Goal: Task Accomplishment & Management: Complete application form

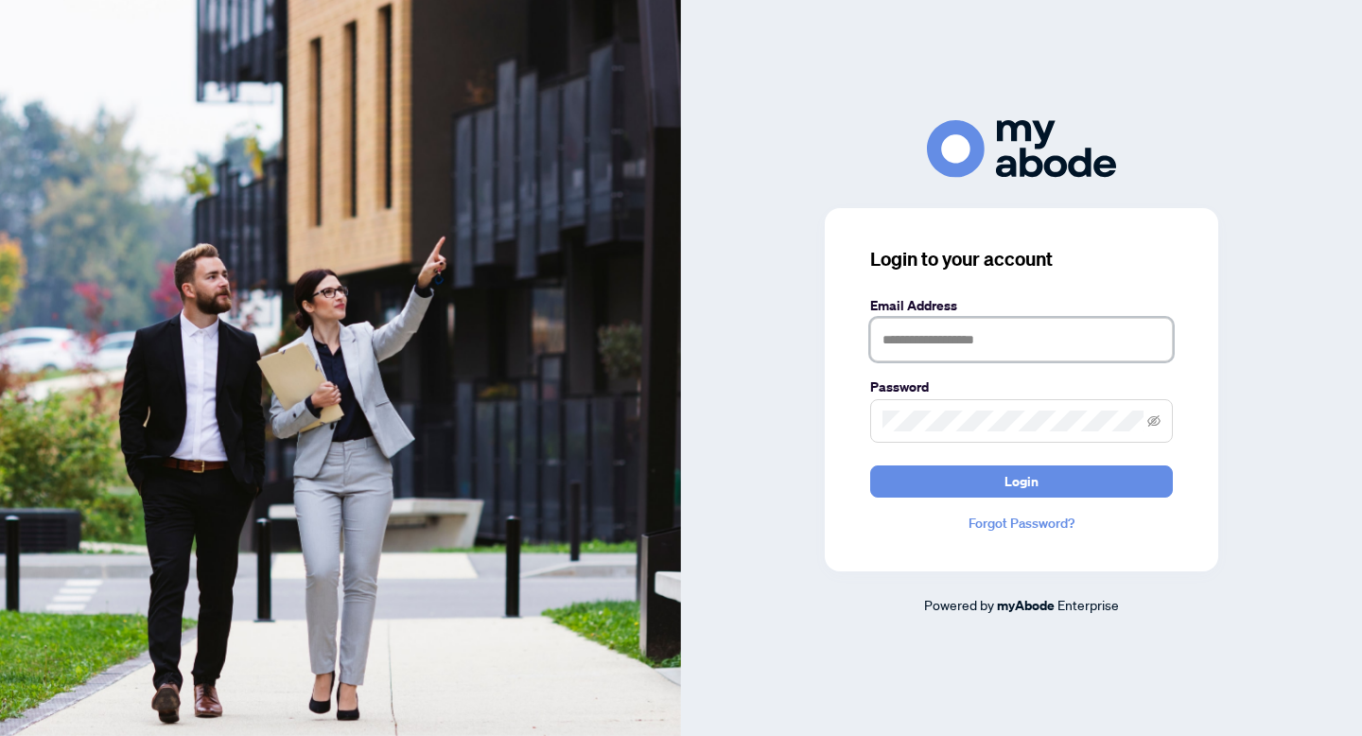
click at [895, 340] on input "text" at bounding box center [1021, 340] width 303 height 44
type input "**********"
click at [870, 465] on button "Login" at bounding box center [1021, 481] width 303 height 32
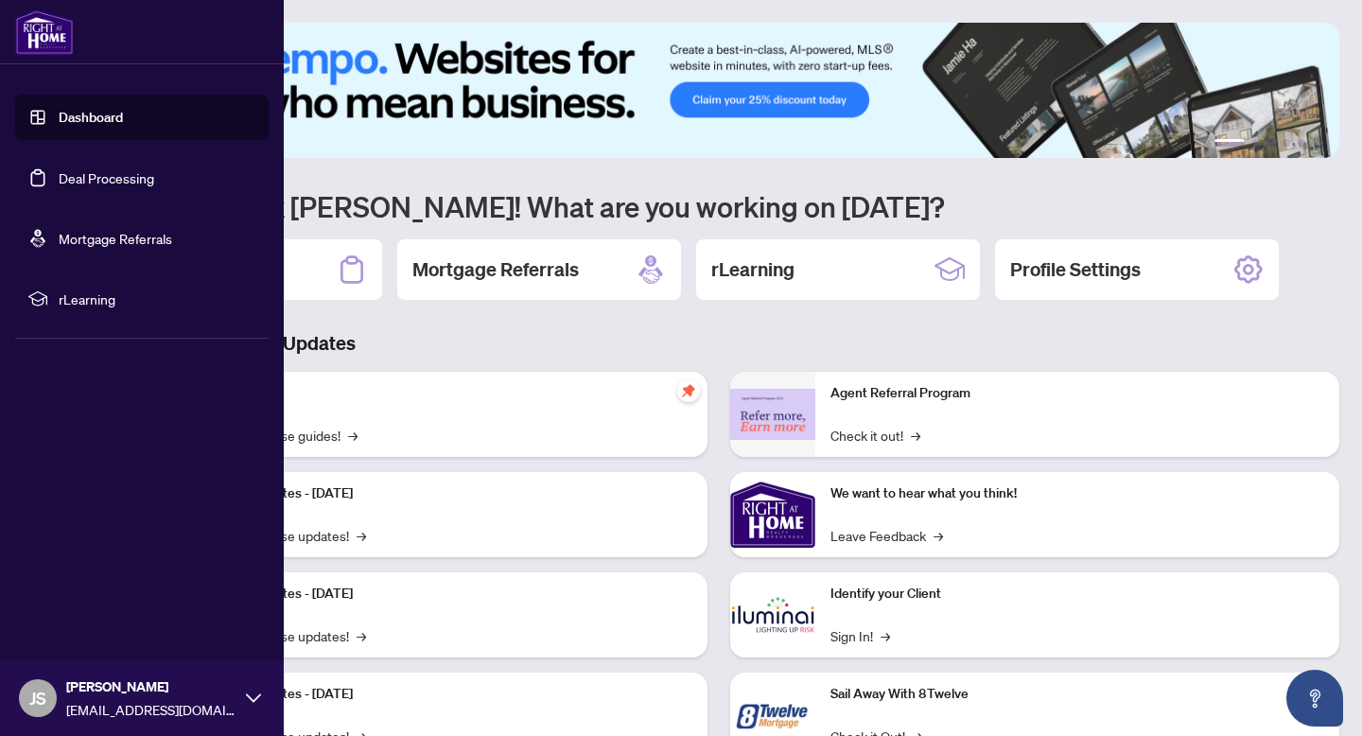
click at [74, 184] on link "Deal Processing" at bounding box center [107, 177] width 96 height 17
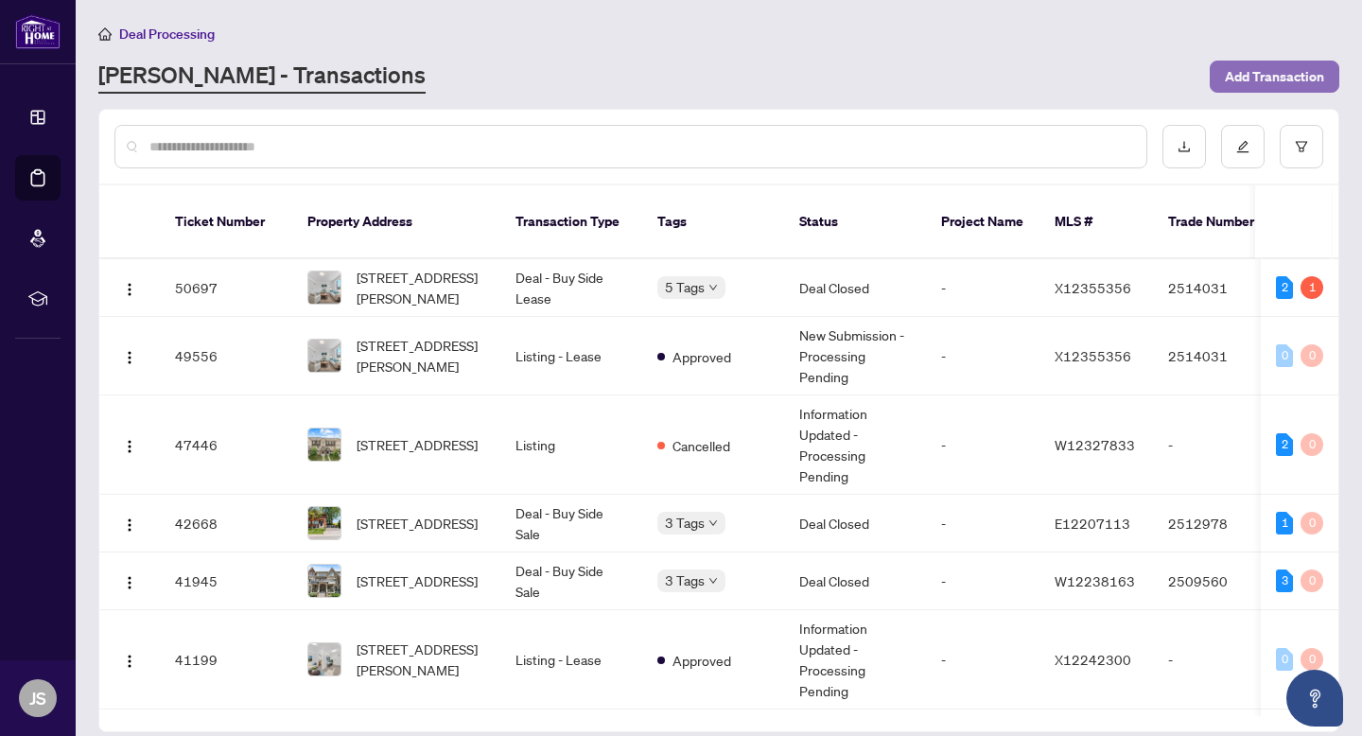
click at [1242, 77] on span "Add Transaction" at bounding box center [1274, 76] width 99 height 30
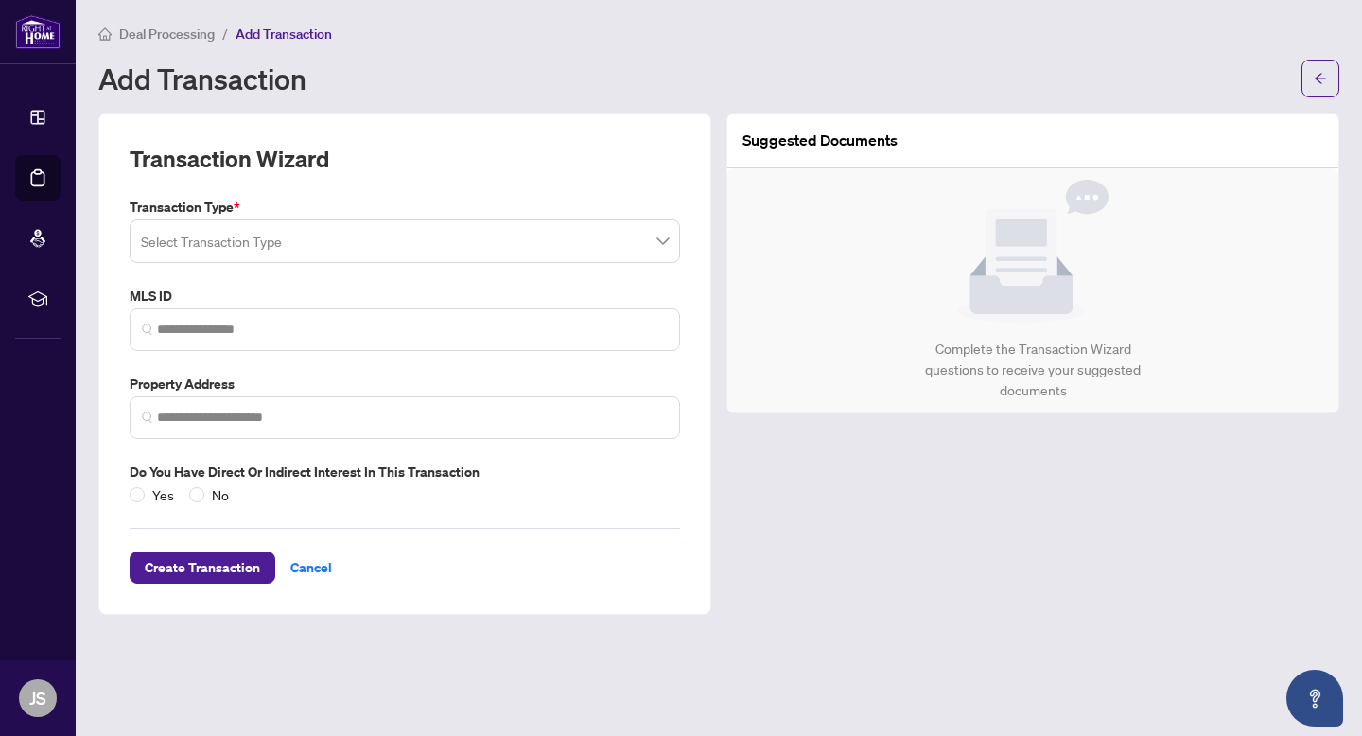
click at [267, 244] on input "search" at bounding box center [396, 244] width 511 height 42
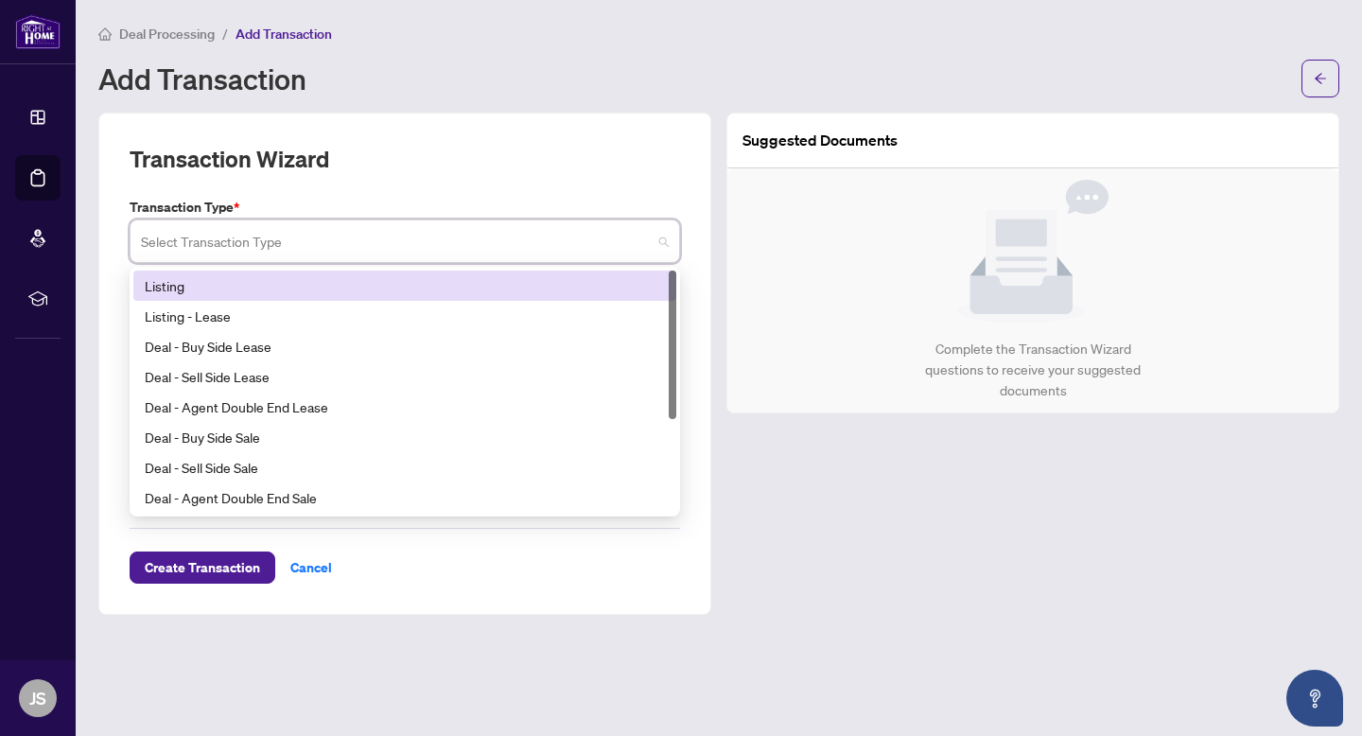
click at [238, 290] on div "Listing" at bounding box center [405, 285] width 520 height 21
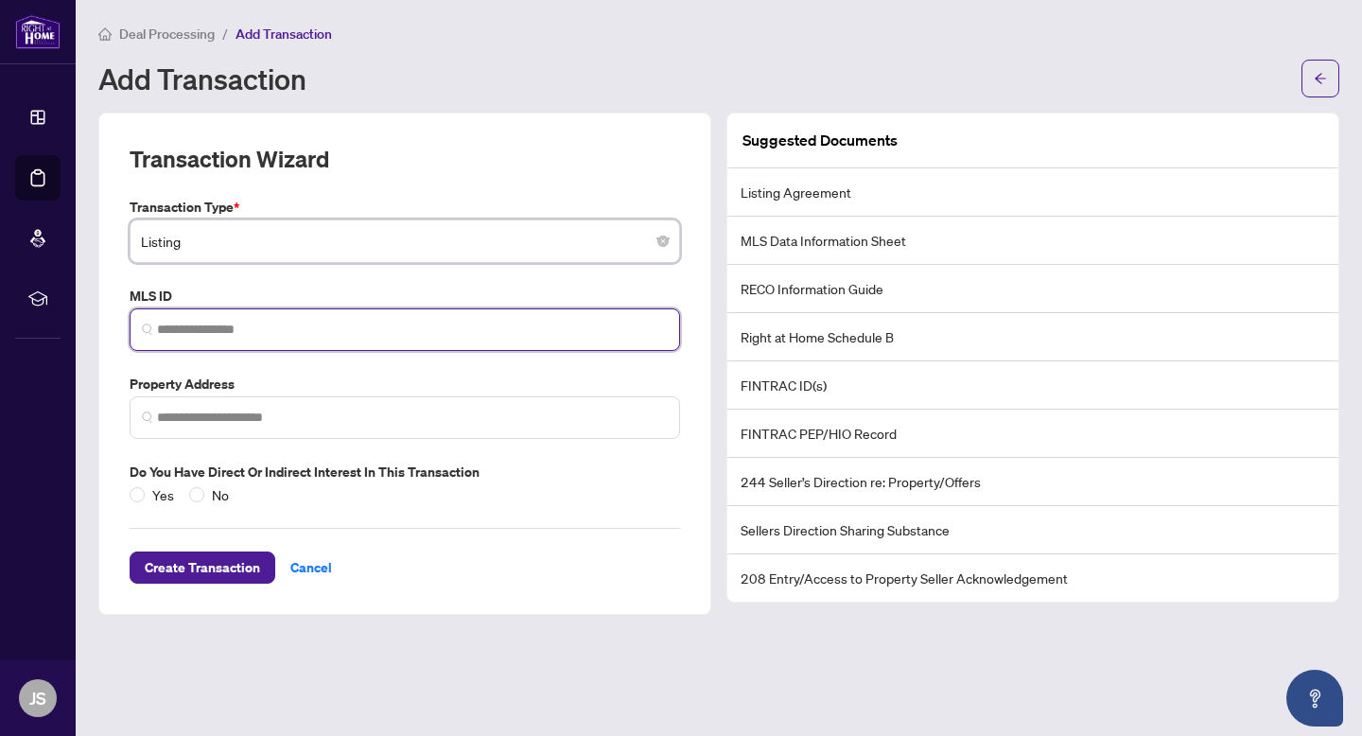
click at [225, 326] on input "search" at bounding box center [412, 330] width 511 height 20
paste input "*********"
type input "*********"
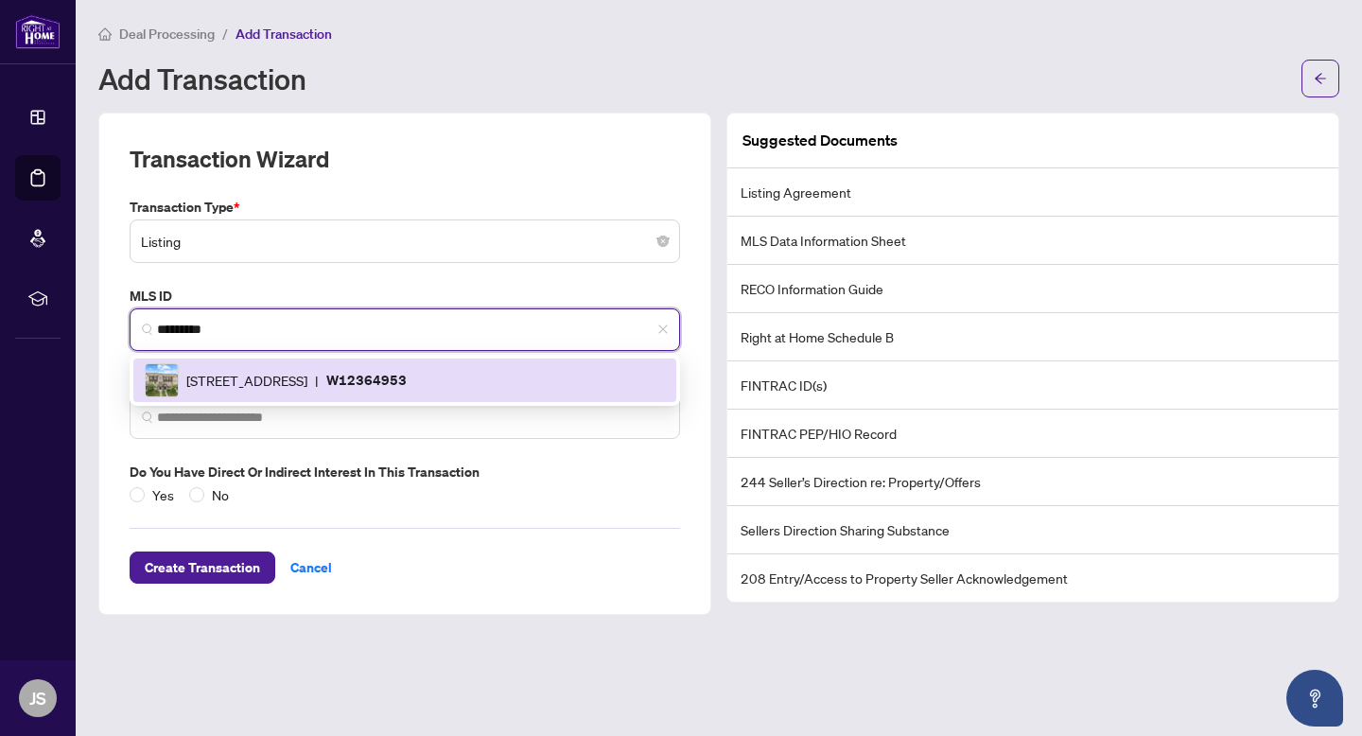
click at [401, 391] on div "[STREET_ADDRESS] | W12364953" at bounding box center [405, 380] width 520 height 34
type input "**********"
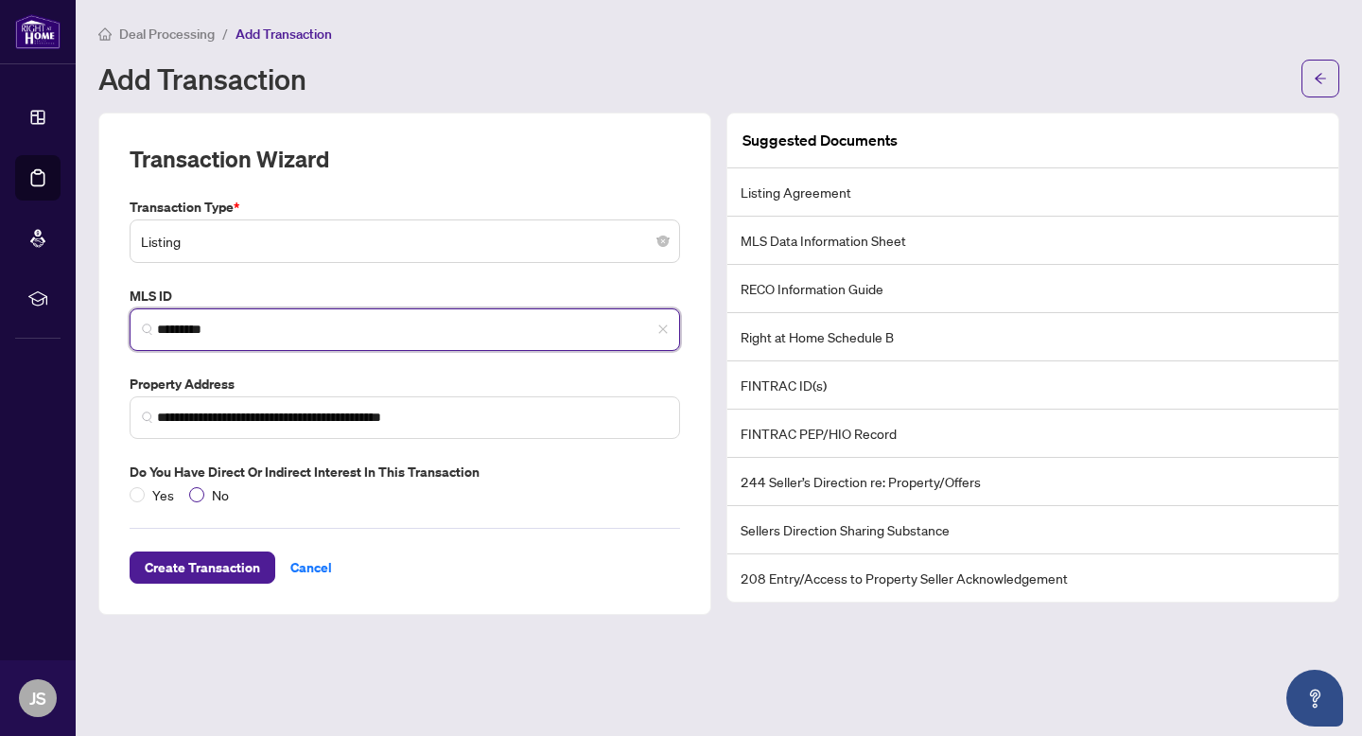
type input "*********"
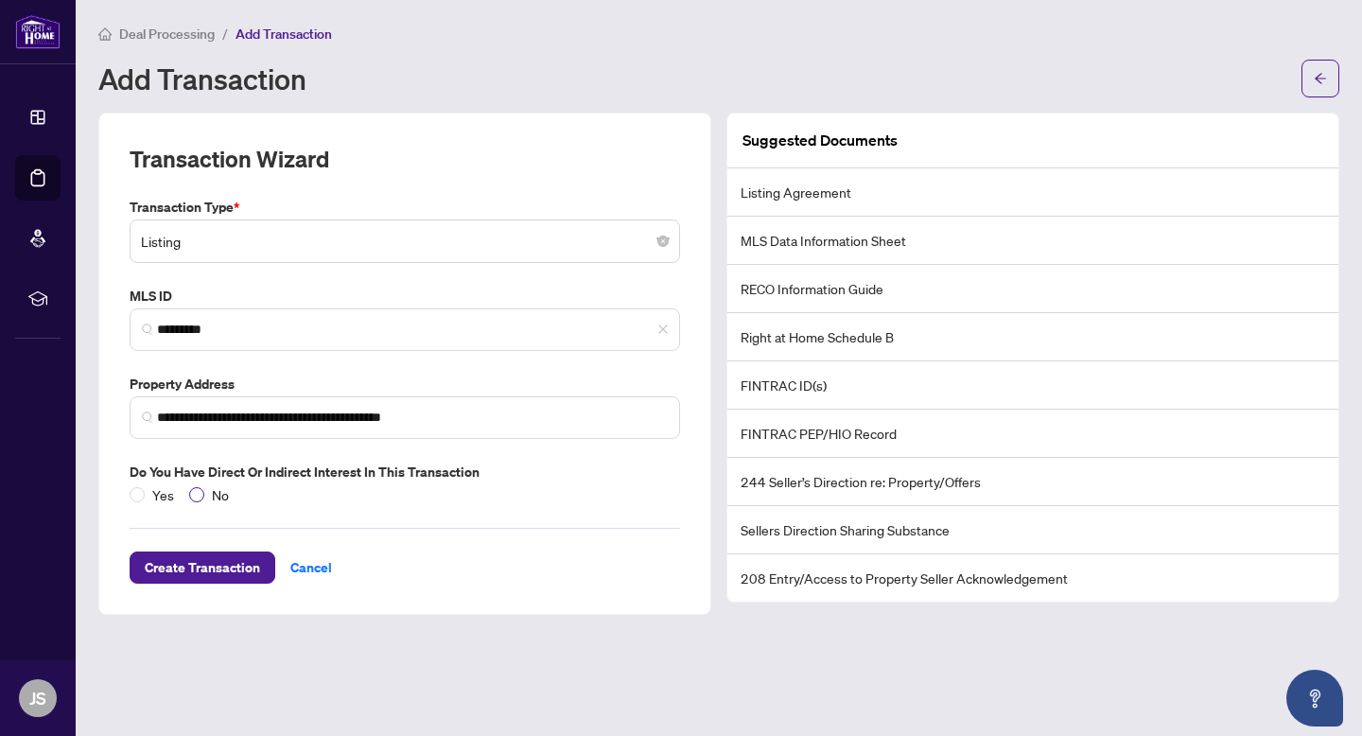
click at [204, 493] on span "No" at bounding box center [220, 494] width 32 height 21
click at [205, 555] on span "Create Transaction" at bounding box center [202, 568] width 115 height 30
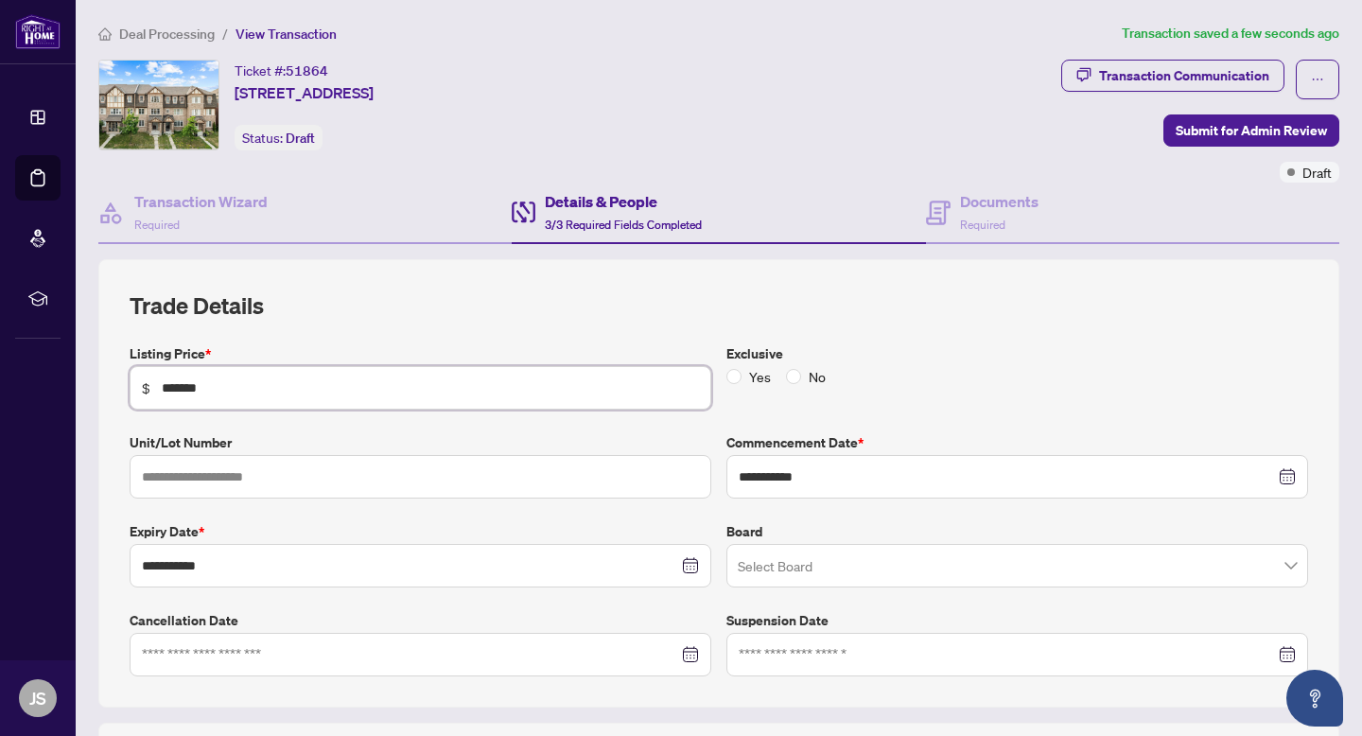
click at [180, 385] on input "*******" at bounding box center [430, 388] width 537 height 21
type input "*******"
click at [614, 304] on h2 "Trade Details" at bounding box center [719, 305] width 1179 height 30
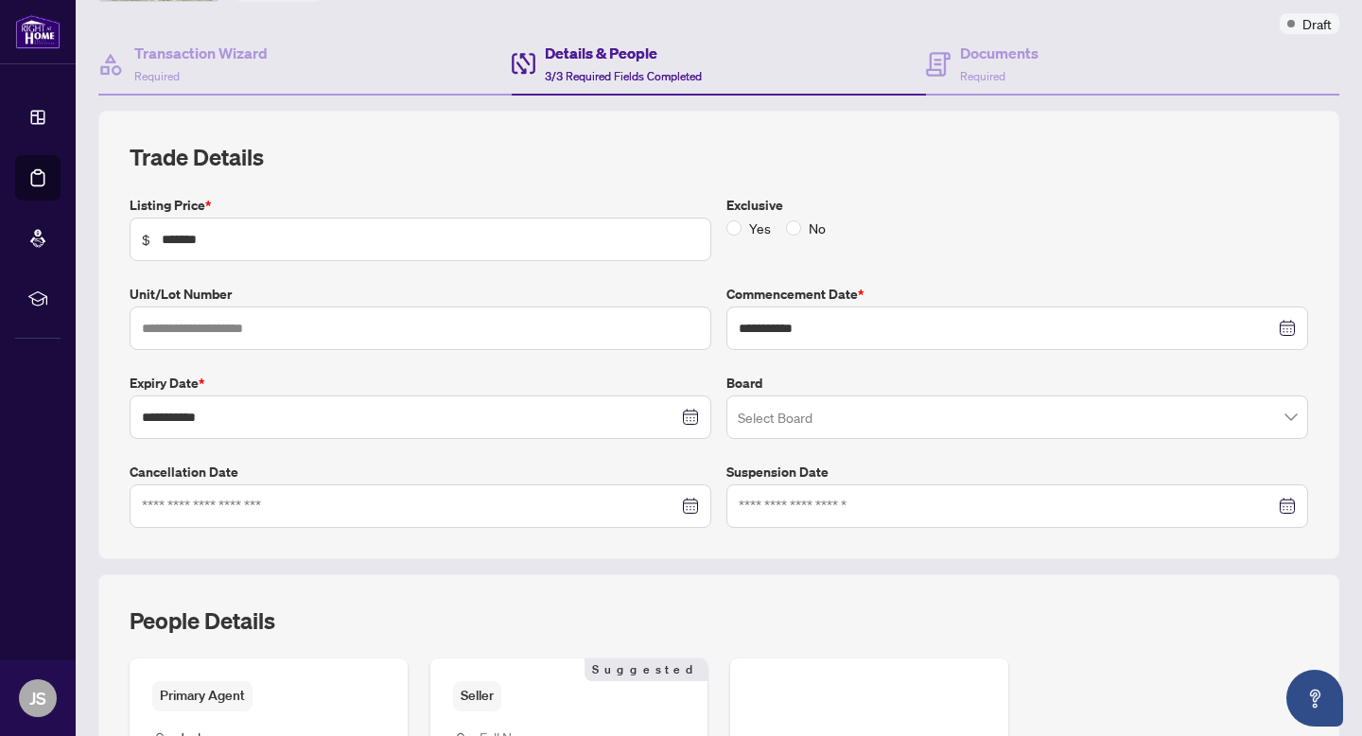
scroll to position [150, 0]
click at [790, 419] on input "search" at bounding box center [1009, 418] width 542 height 42
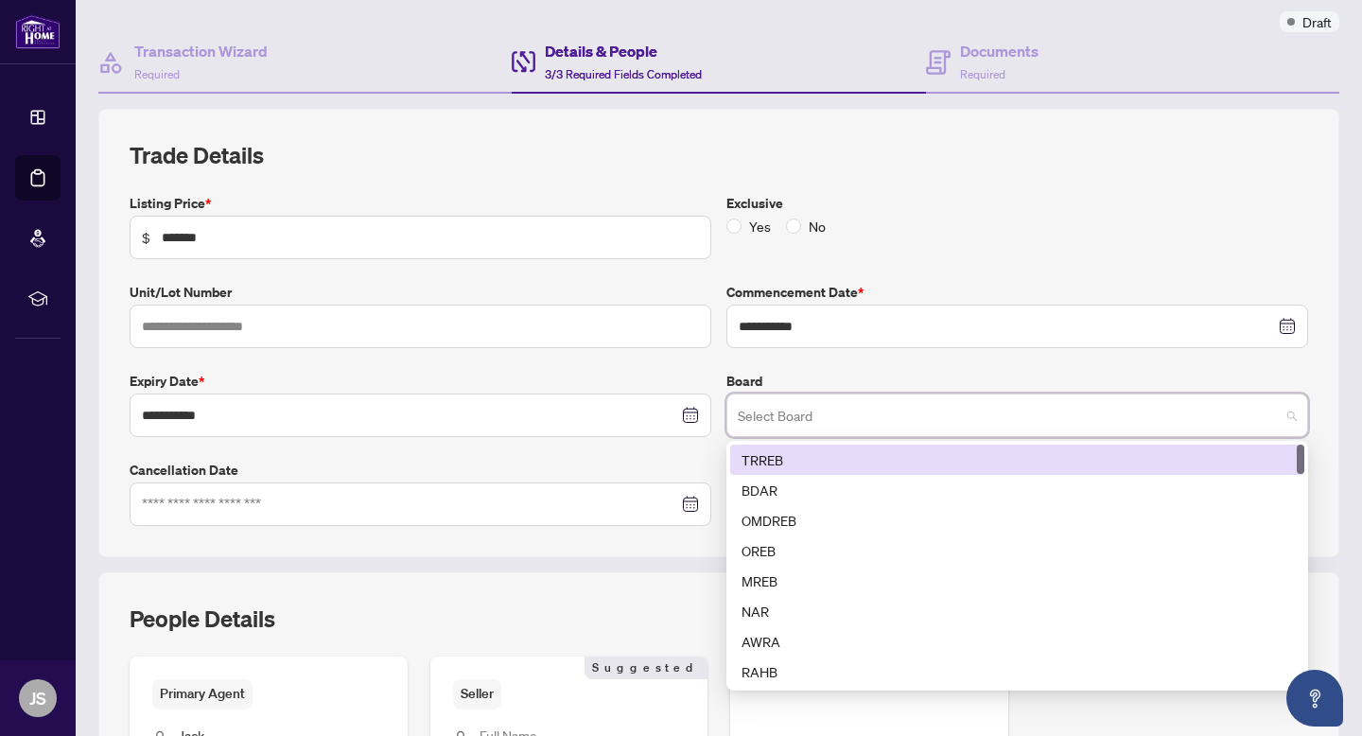
click at [785, 451] on div "TRREB" at bounding box center [1018, 459] width 552 height 21
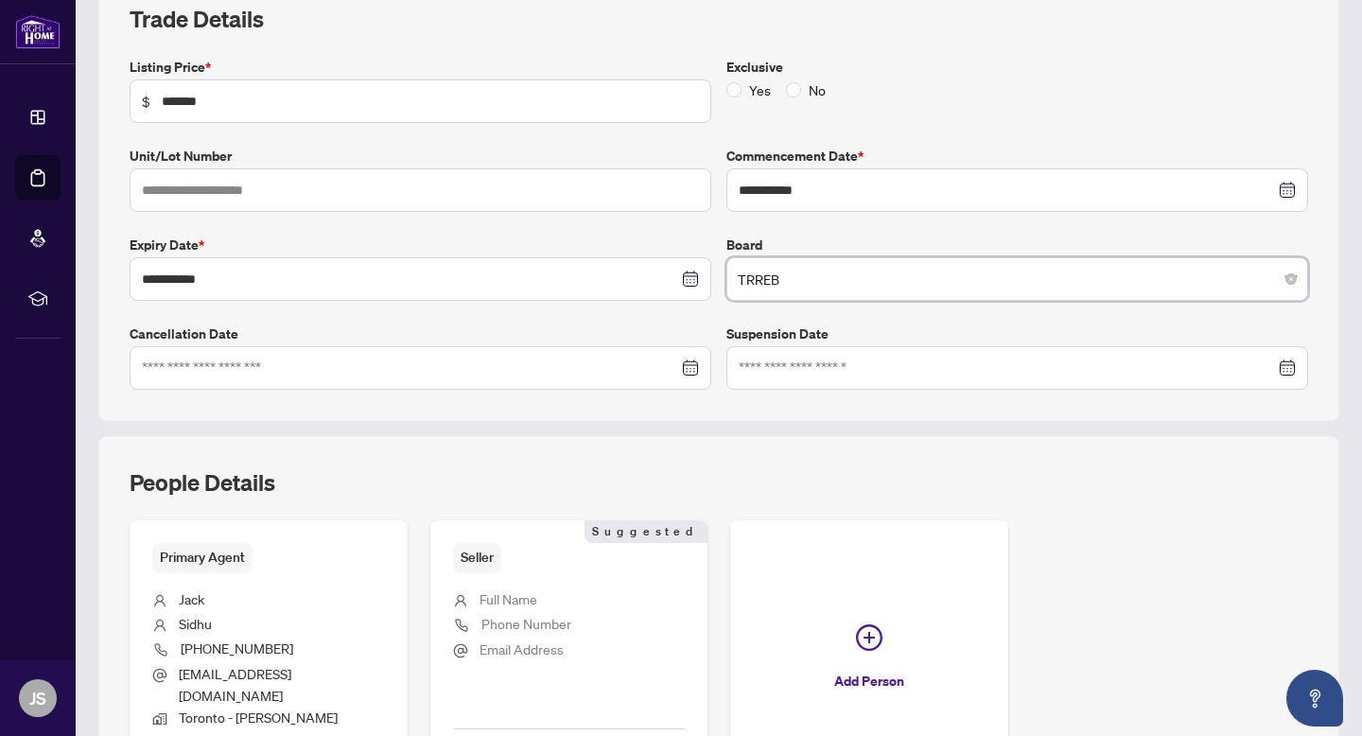
scroll to position [430, 0]
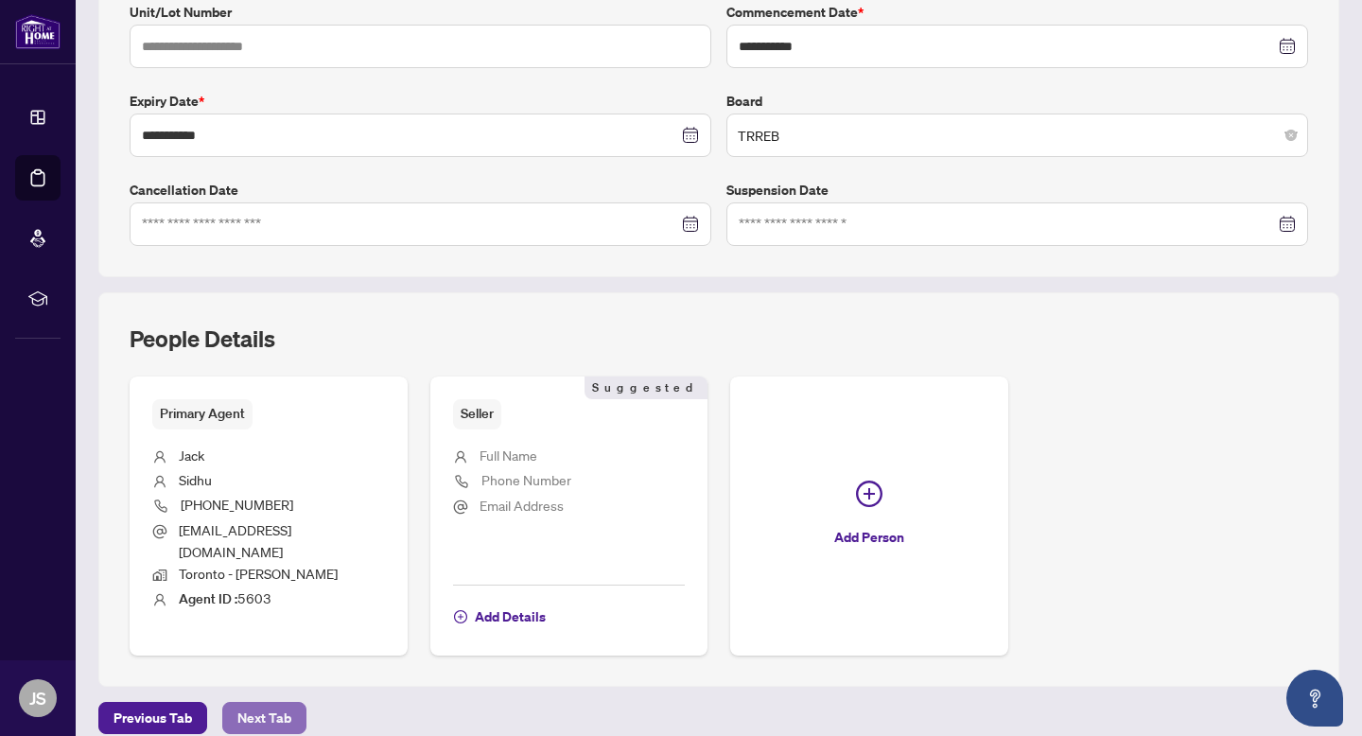
click at [262, 711] on span "Next Tab" at bounding box center [264, 718] width 54 height 30
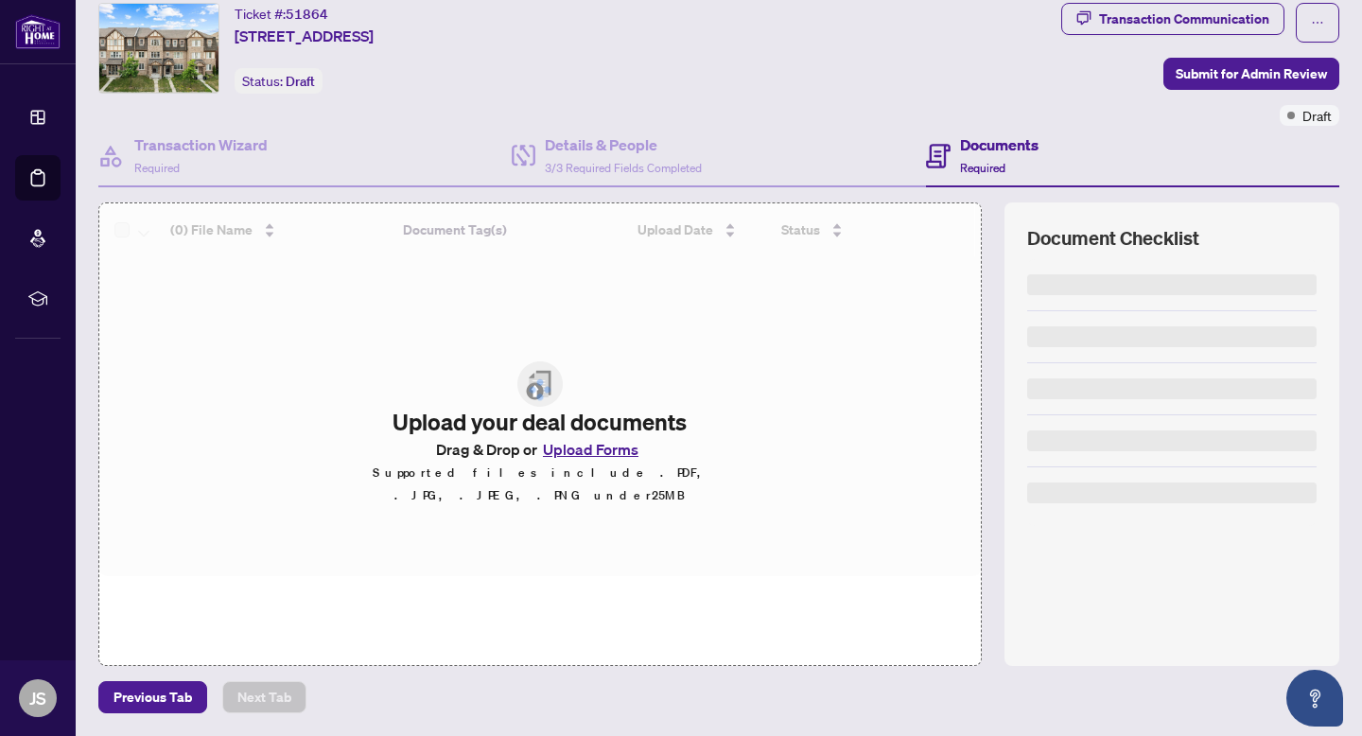
scroll to position [55, 0]
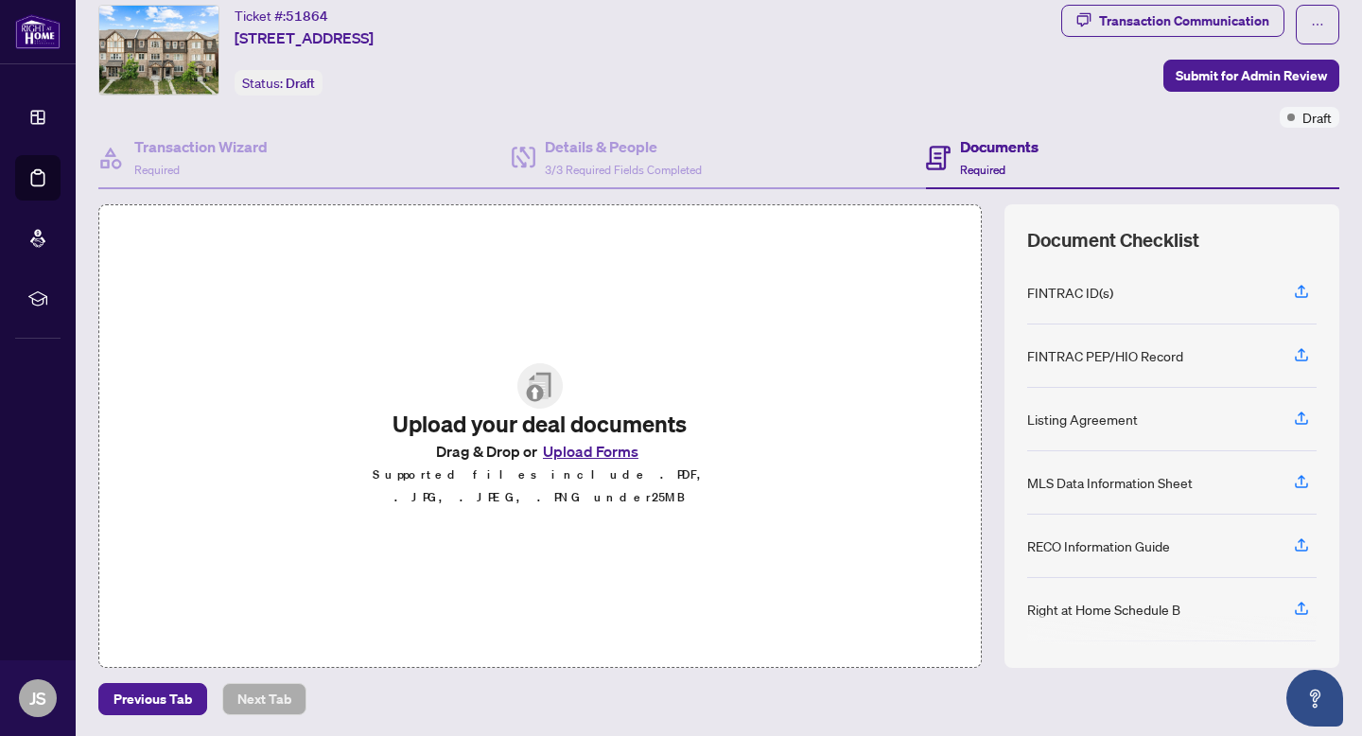
click at [568, 458] on button "Upload Forms" at bounding box center [590, 451] width 107 height 25
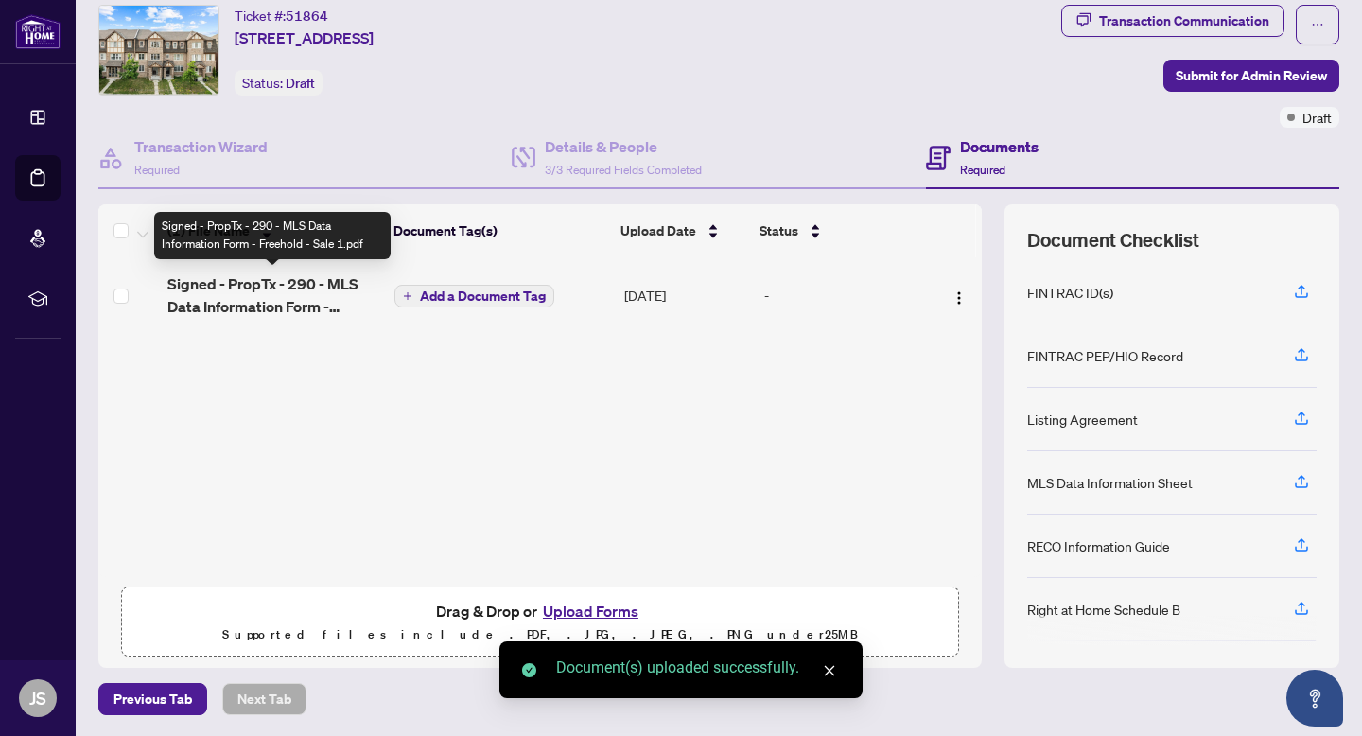
click at [280, 286] on span "Signed - PropTx - 290 - MLS Data Information Form - Freehold - Sale 1.pdf" at bounding box center [273, 294] width 212 height 45
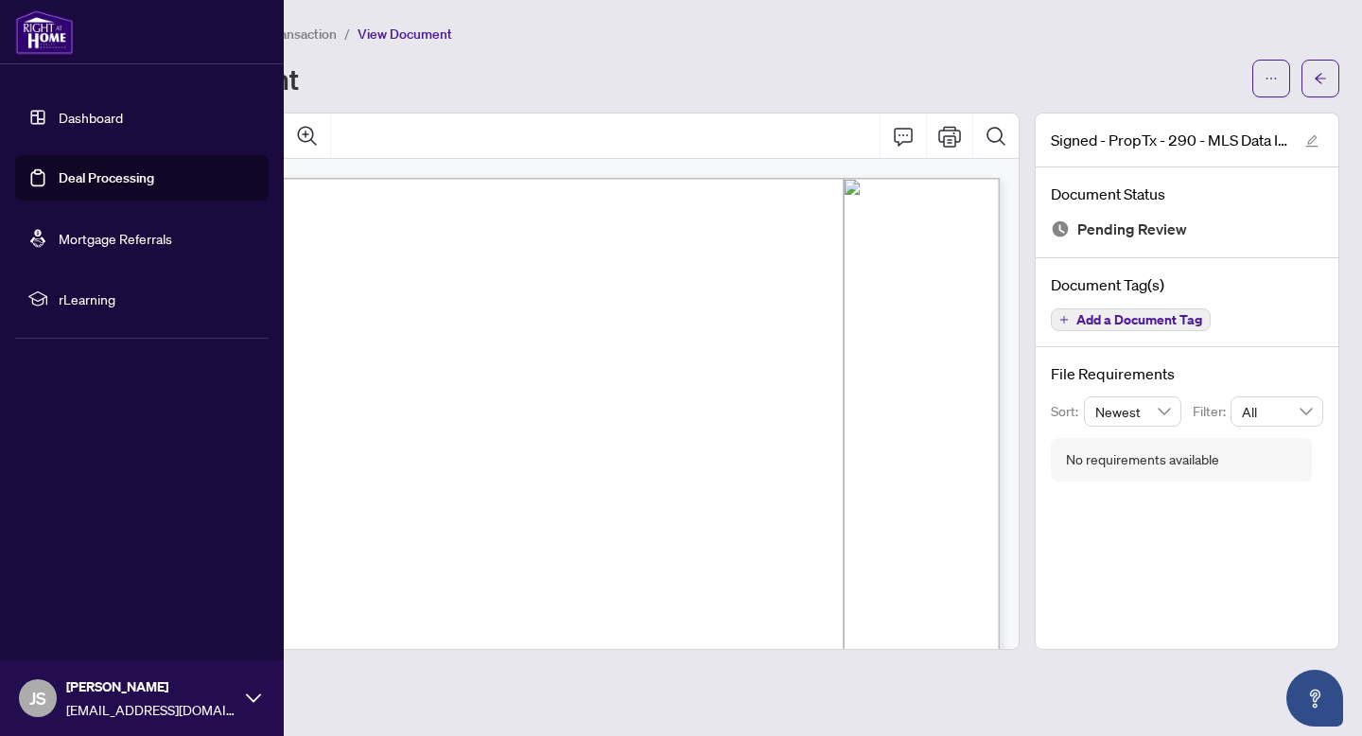
click at [71, 186] on link "Deal Processing" at bounding box center [107, 177] width 96 height 17
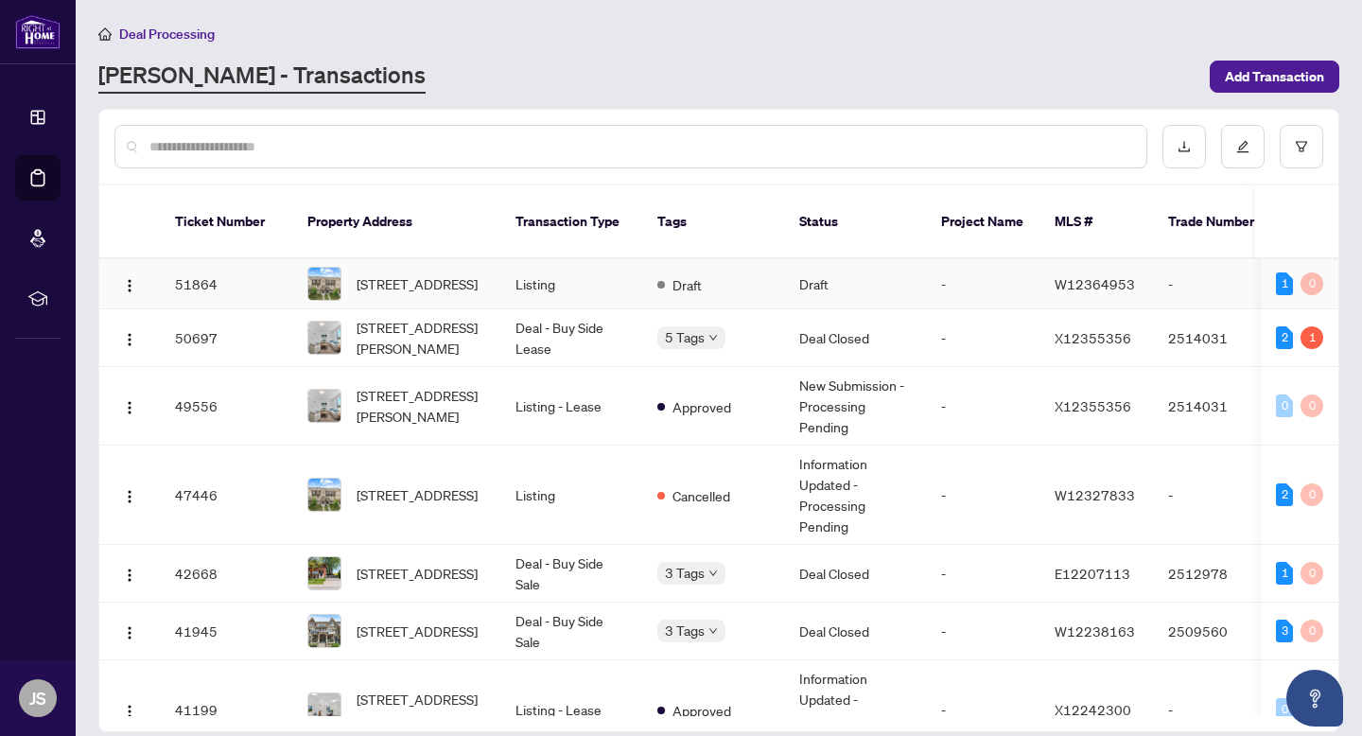
click at [552, 280] on td "Listing" at bounding box center [571, 284] width 142 height 50
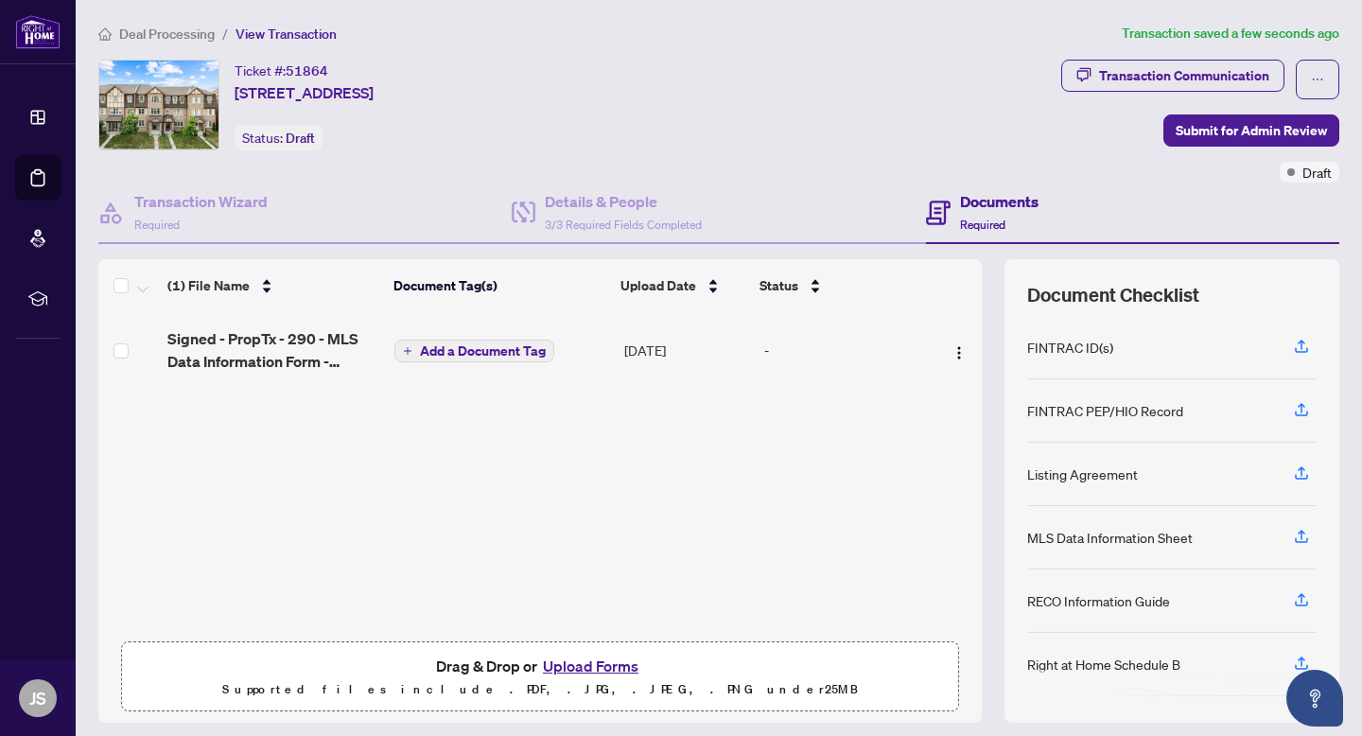
click at [520, 348] on span "Add a Document Tag" at bounding box center [483, 350] width 126 height 13
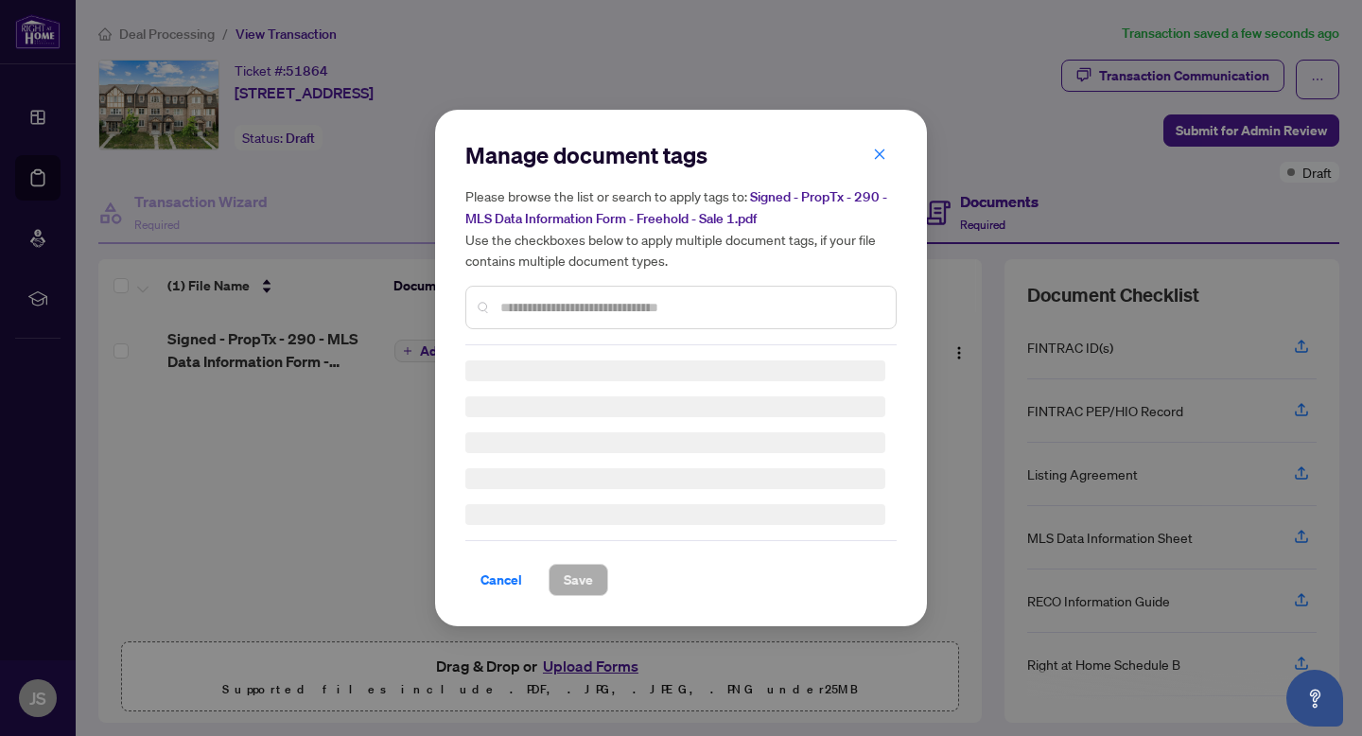
click at [579, 298] on div "Manage document tags Please browse the list or search to apply tags to: Signed …" at bounding box center [680, 242] width 431 height 205
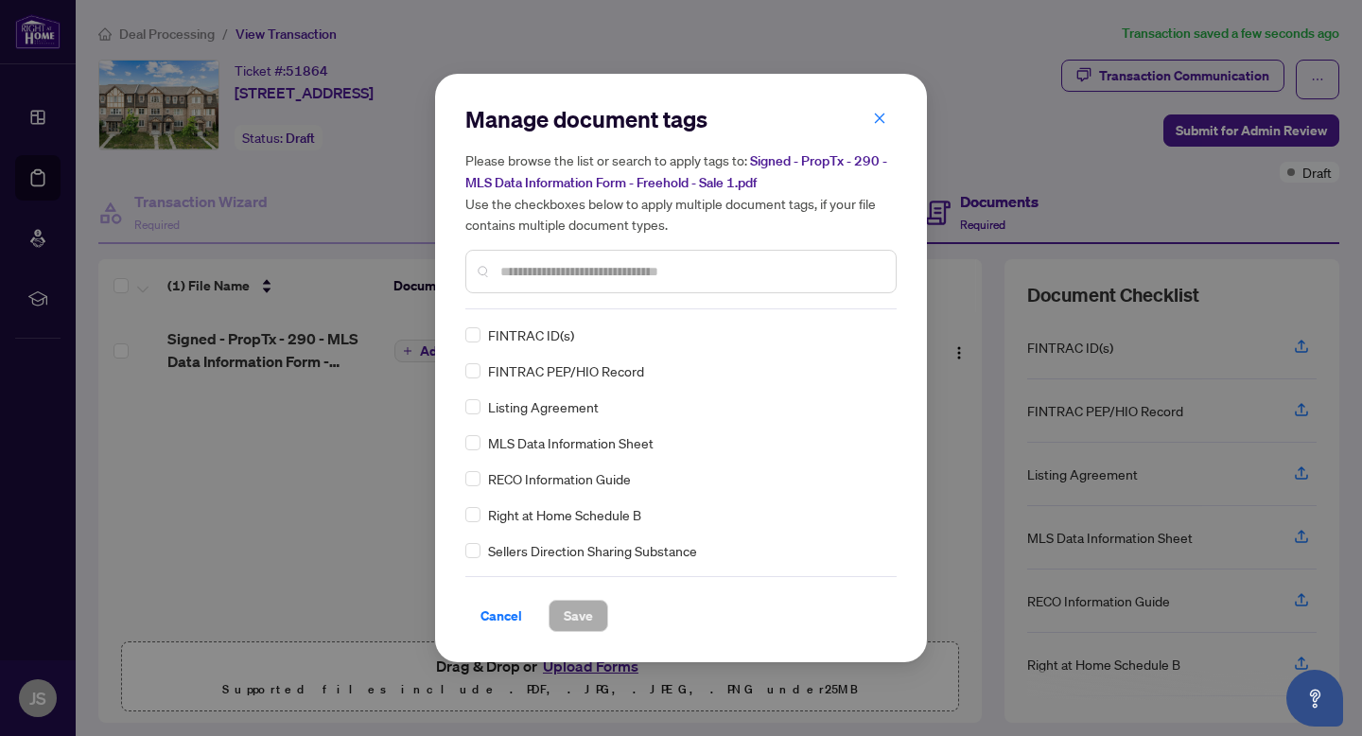
click at [566, 276] on input "text" at bounding box center [690, 271] width 380 height 21
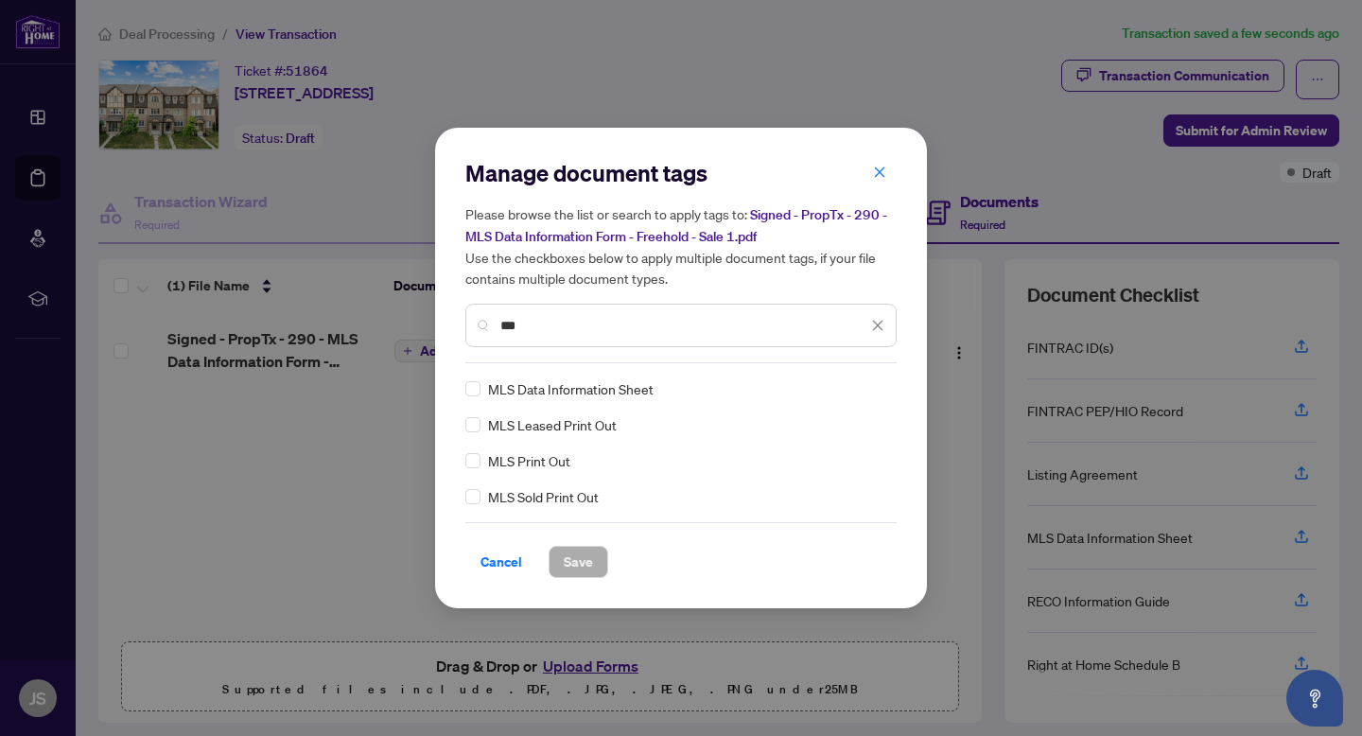
type input "***"
click at [581, 554] on span "Save" at bounding box center [578, 562] width 29 height 30
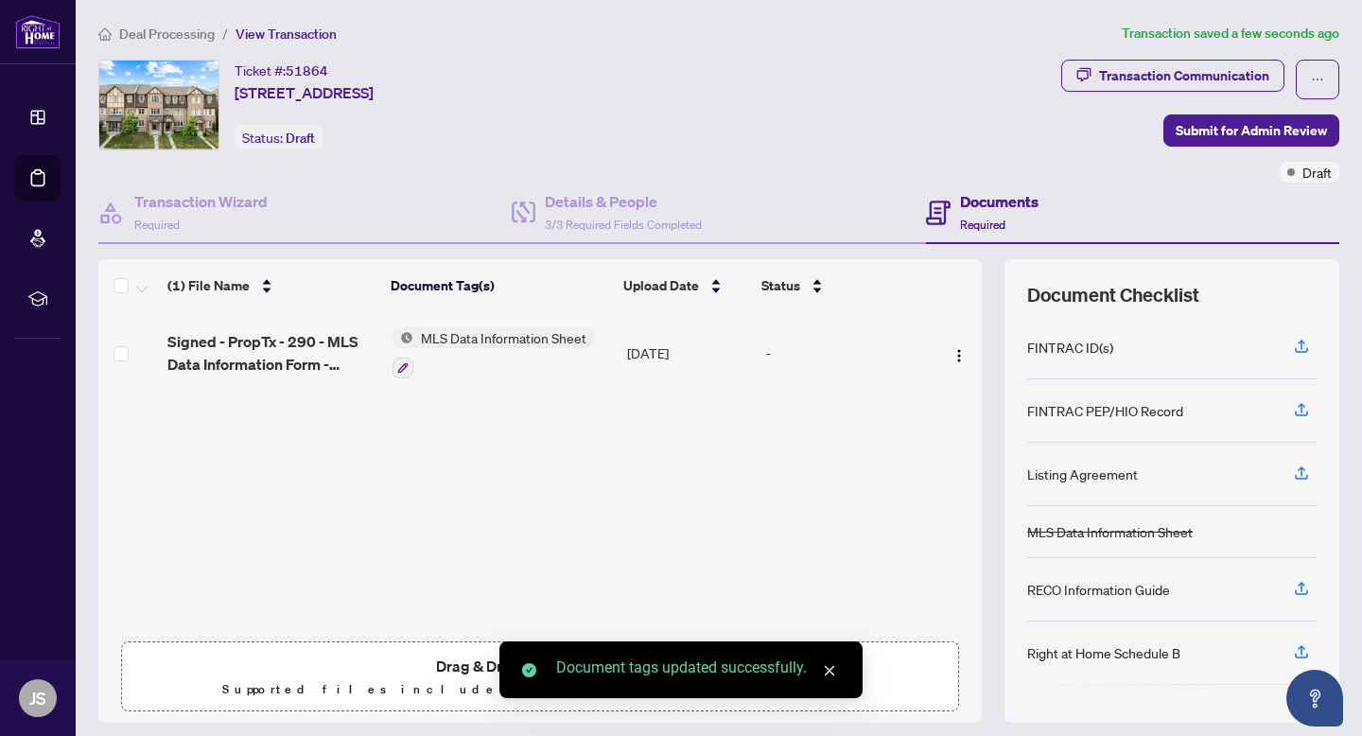
click at [831, 672] on icon "close" at bounding box center [830, 671] width 10 height 10
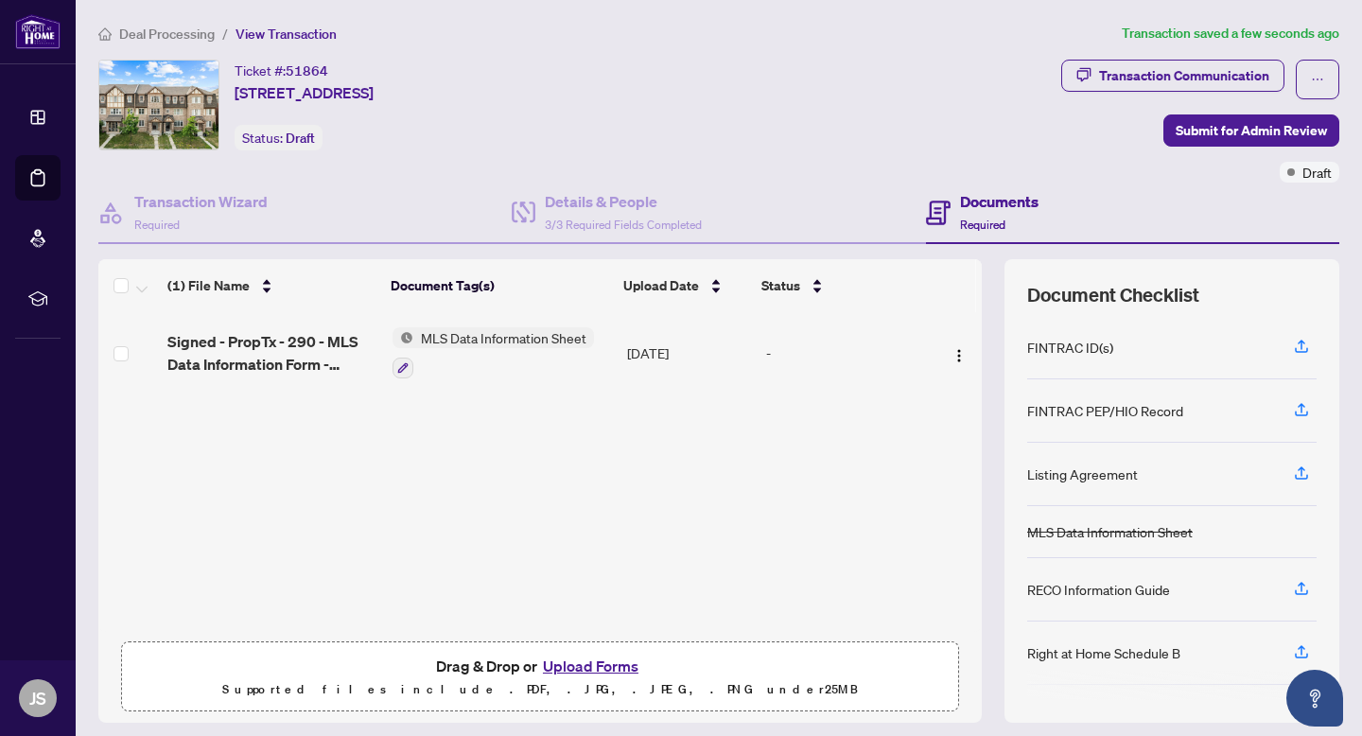
click at [622, 658] on button "Upload Forms" at bounding box center [590, 666] width 107 height 25
click at [581, 664] on button "Upload Forms" at bounding box center [590, 666] width 107 height 25
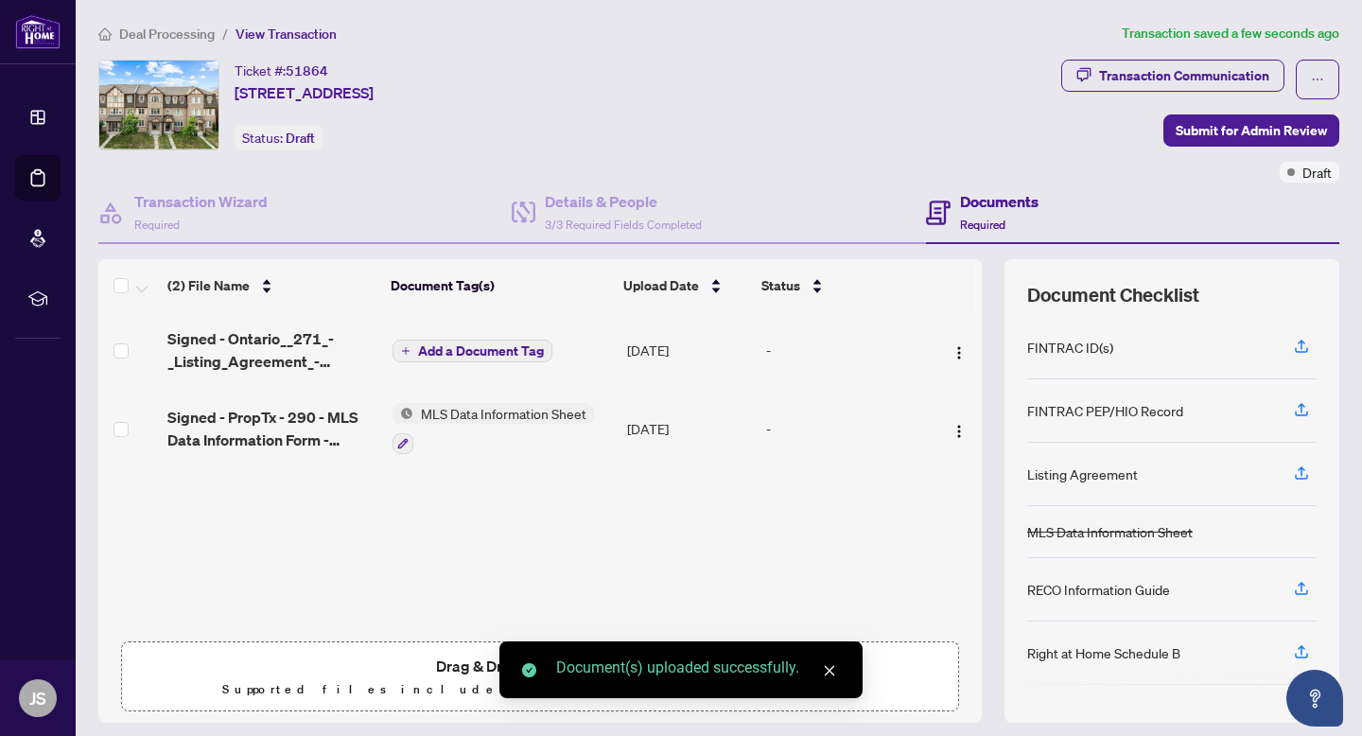
click at [268, 362] on span "Signed - Ontario__271_-_Listing_Agreement_-_Seller_Designated_Representation_Ag…" at bounding box center [272, 349] width 210 height 45
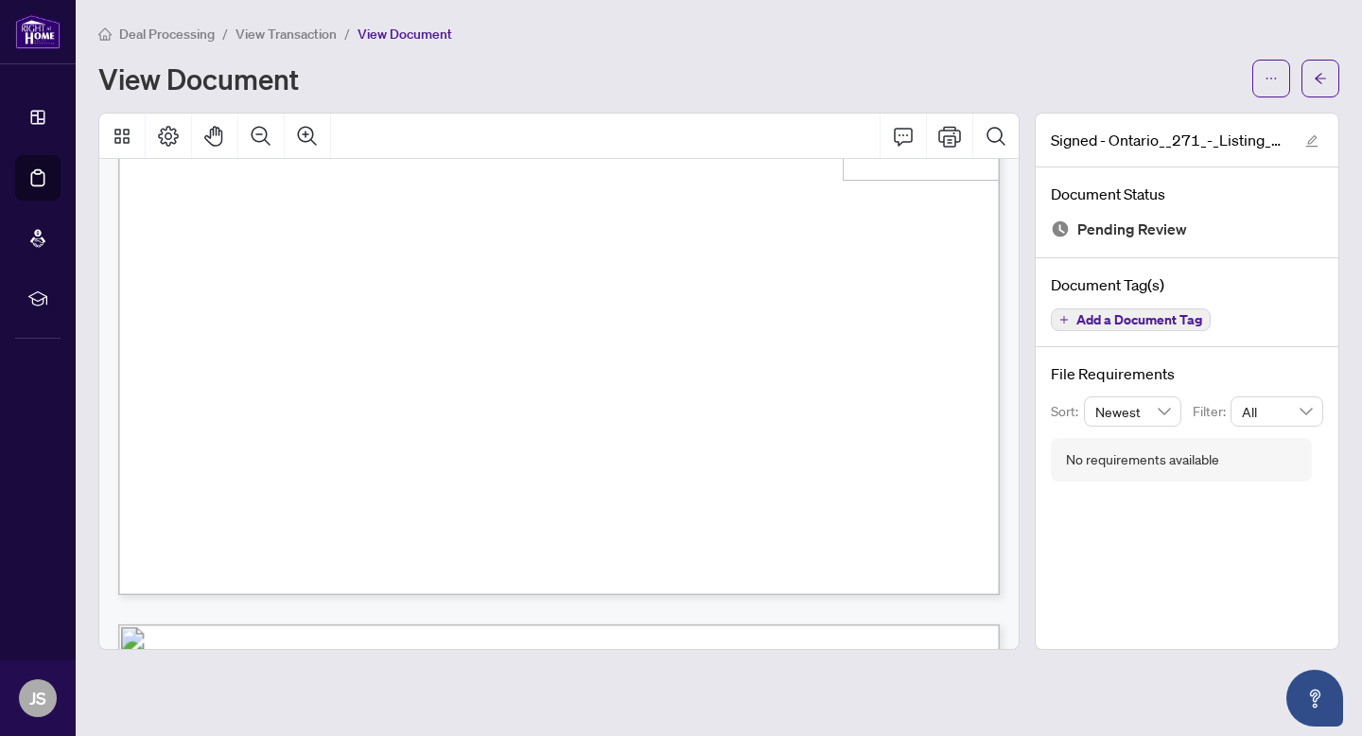
scroll to position [3280, 0]
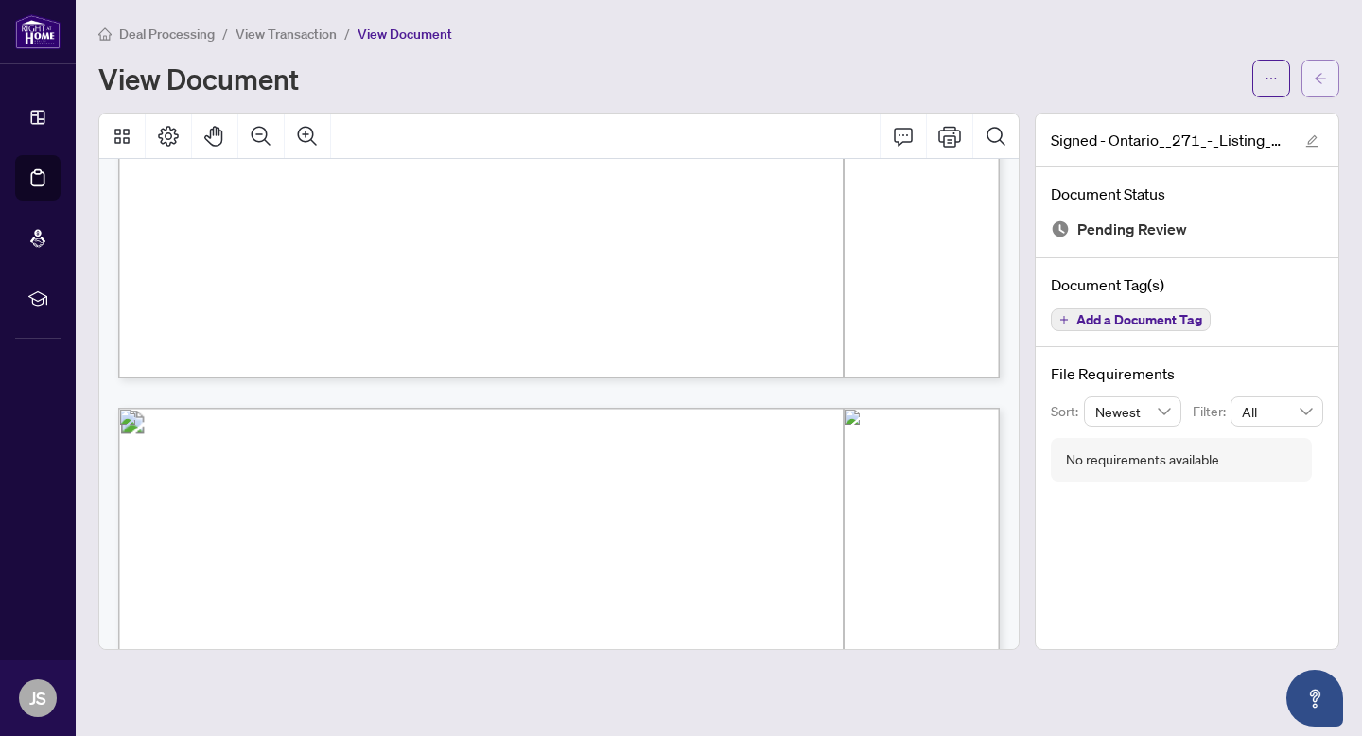
click at [1317, 81] on icon "arrow-left" at bounding box center [1320, 78] width 13 height 13
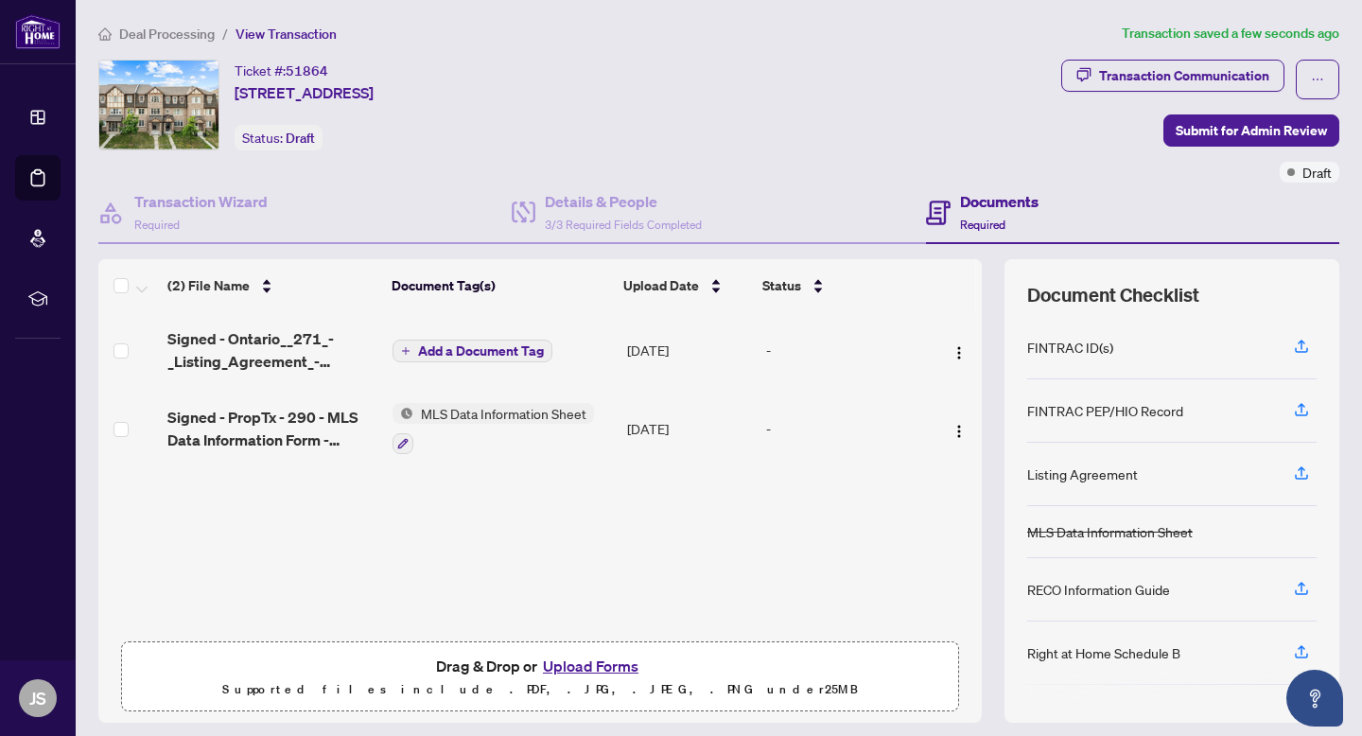
click at [434, 352] on span "Add a Document Tag" at bounding box center [481, 350] width 126 height 13
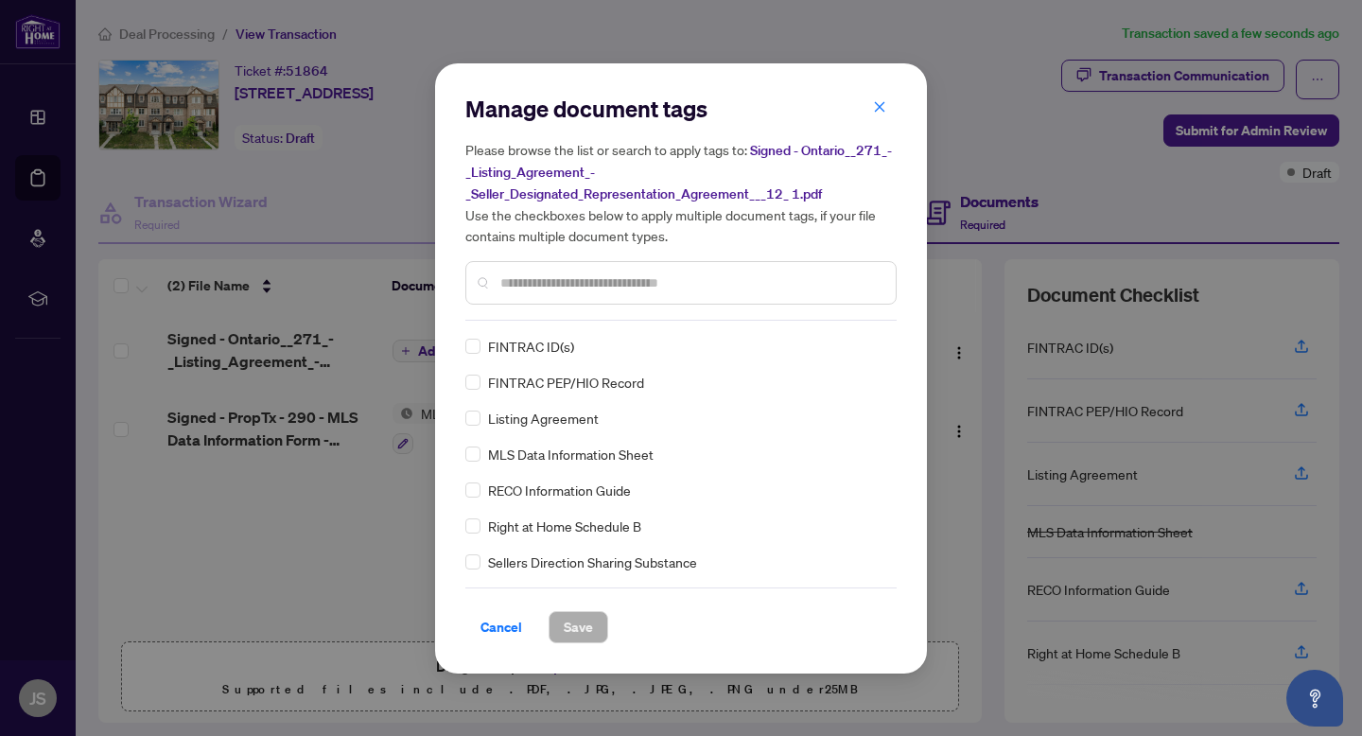
click at [606, 282] on input "text" at bounding box center [690, 282] width 380 height 21
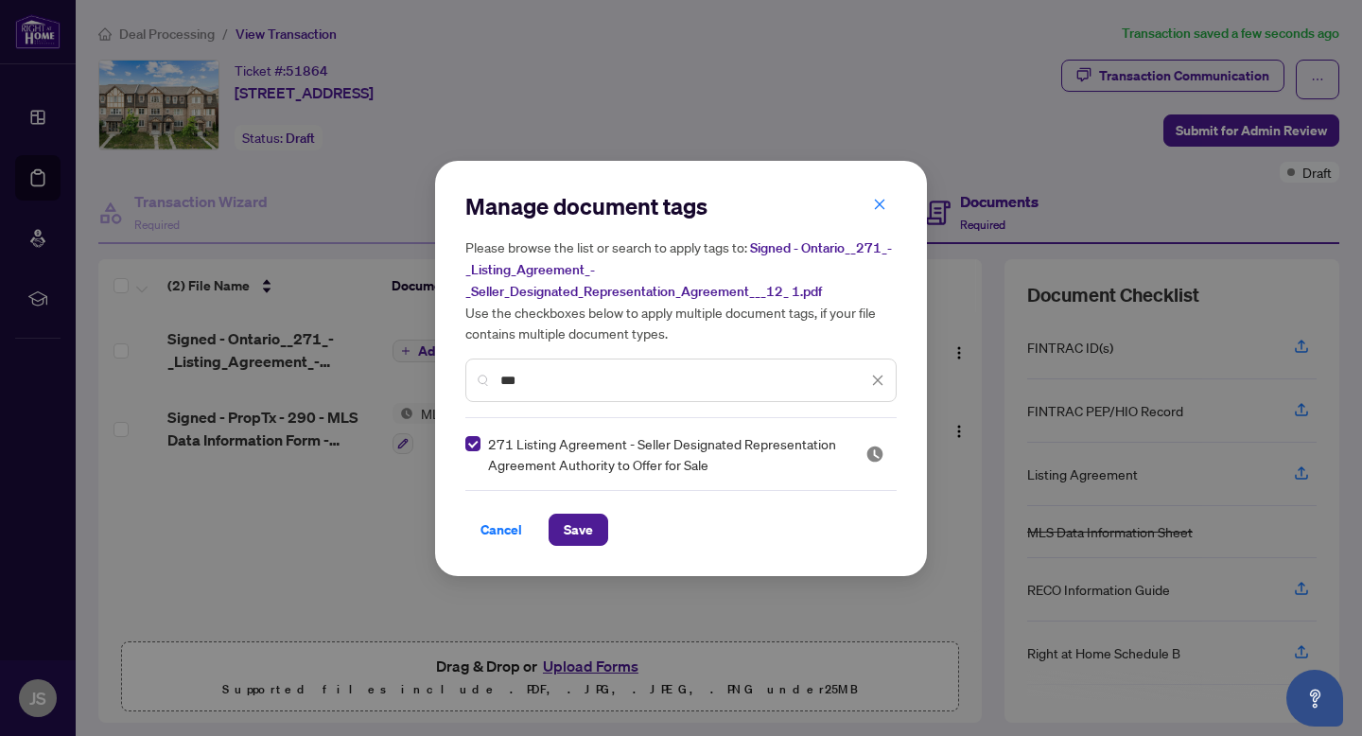
drag, startPoint x: 601, startPoint y: 386, endPoint x: 472, endPoint y: 383, distance: 128.7
click at [472, 383] on div "***" at bounding box center [680, 381] width 431 height 44
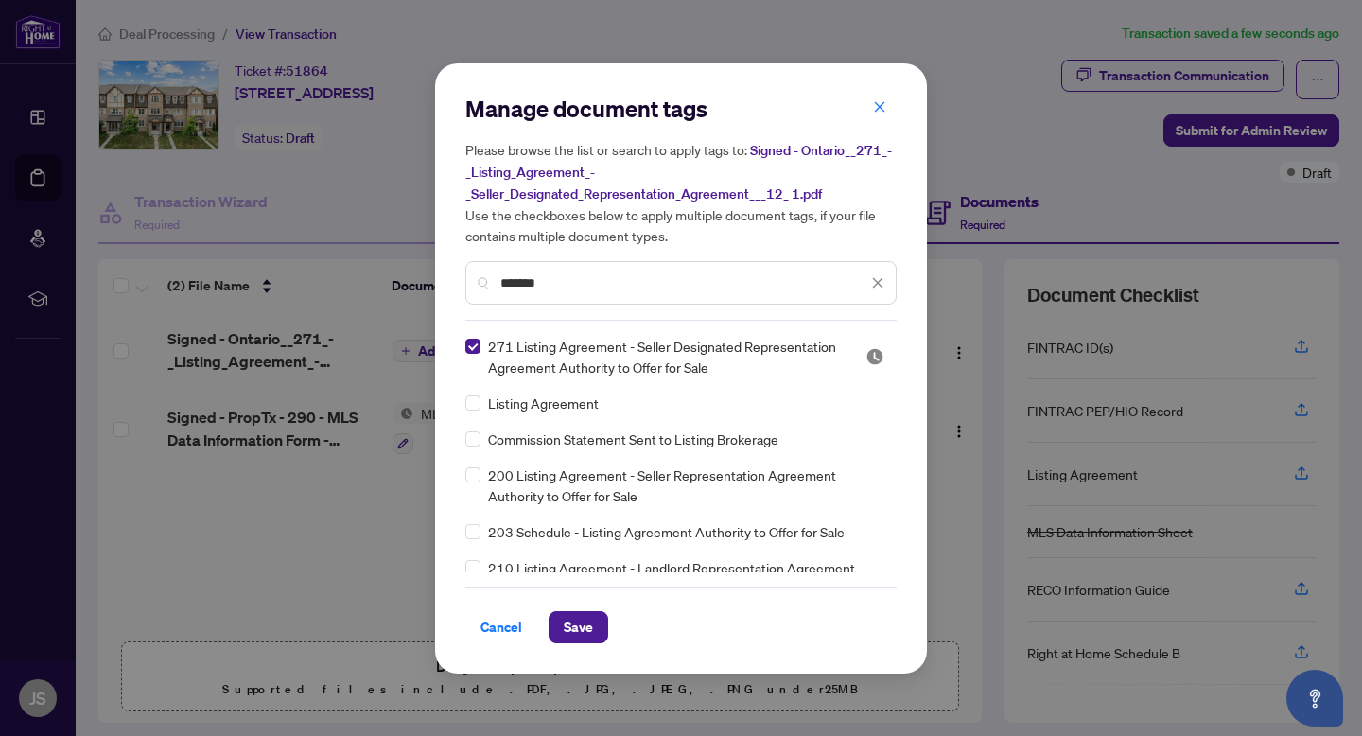
type input "*******"
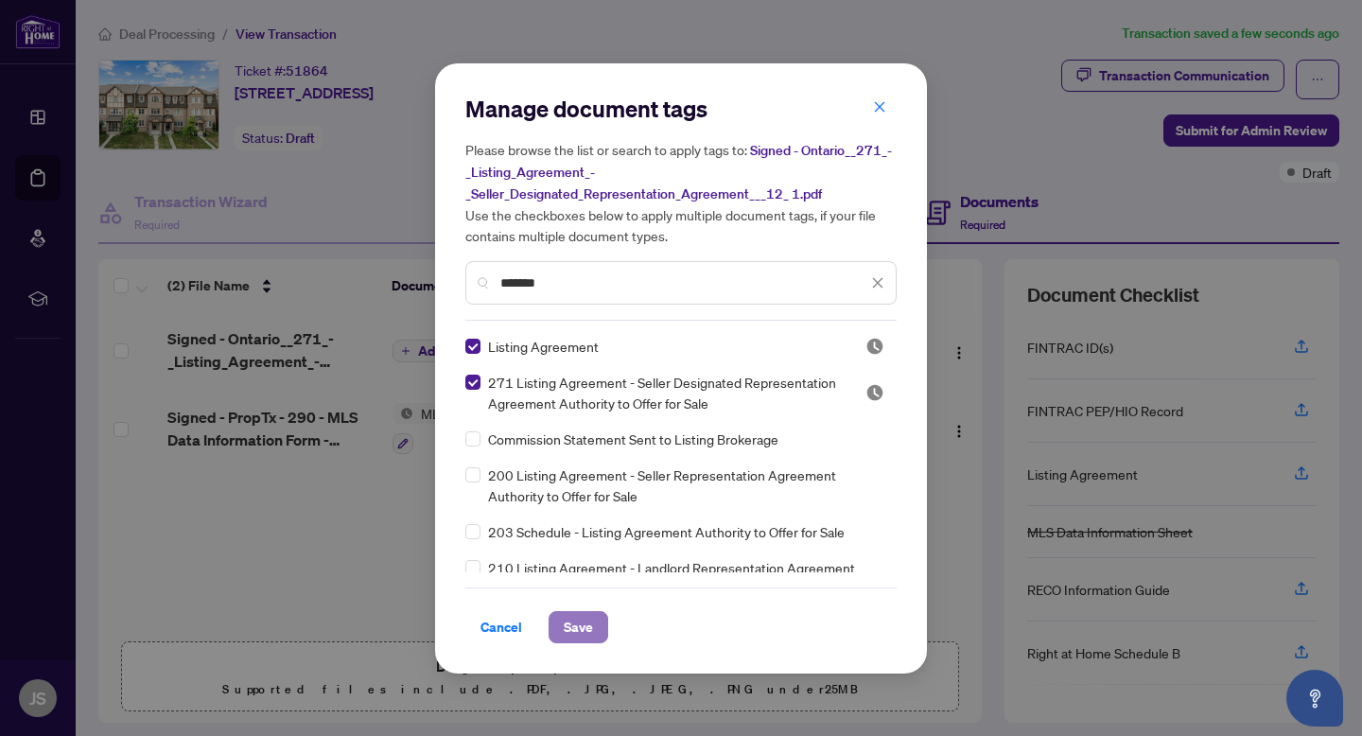
click at [581, 616] on span "Save" at bounding box center [578, 627] width 29 height 30
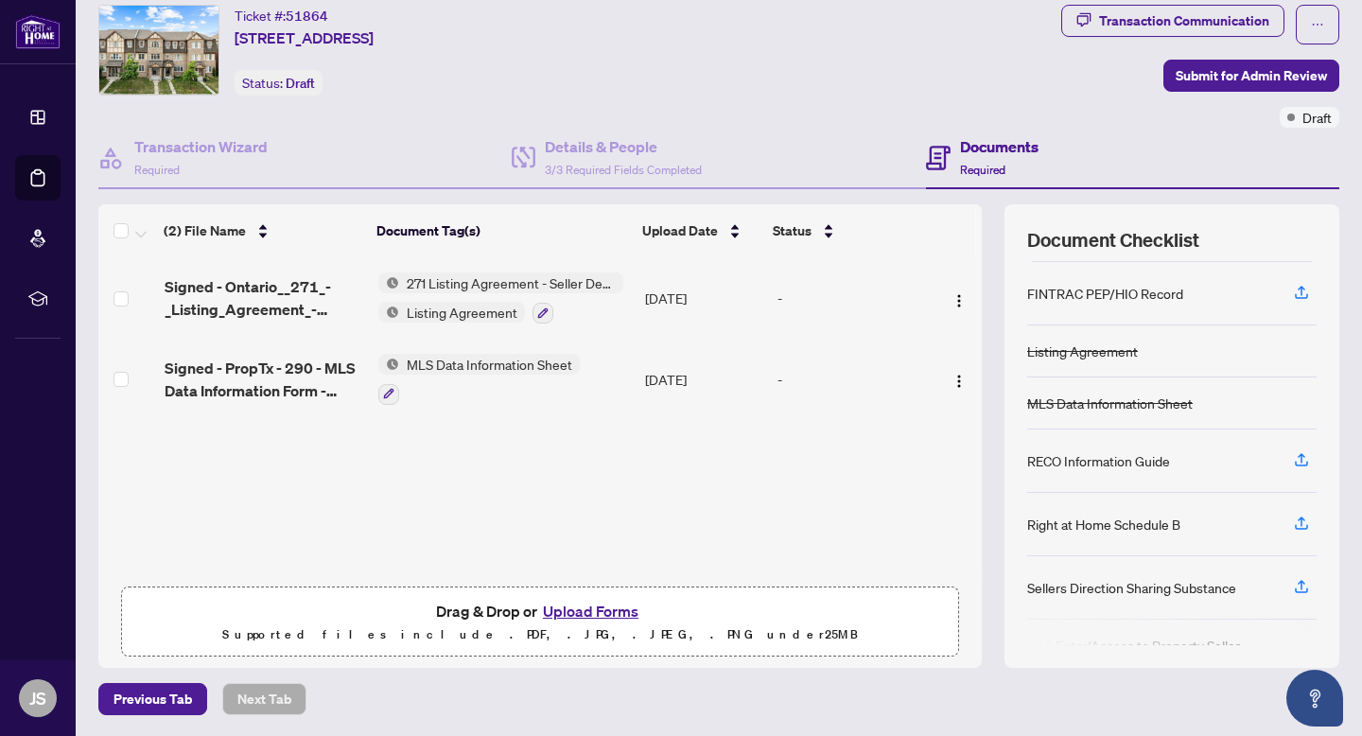
scroll to position [79, 0]
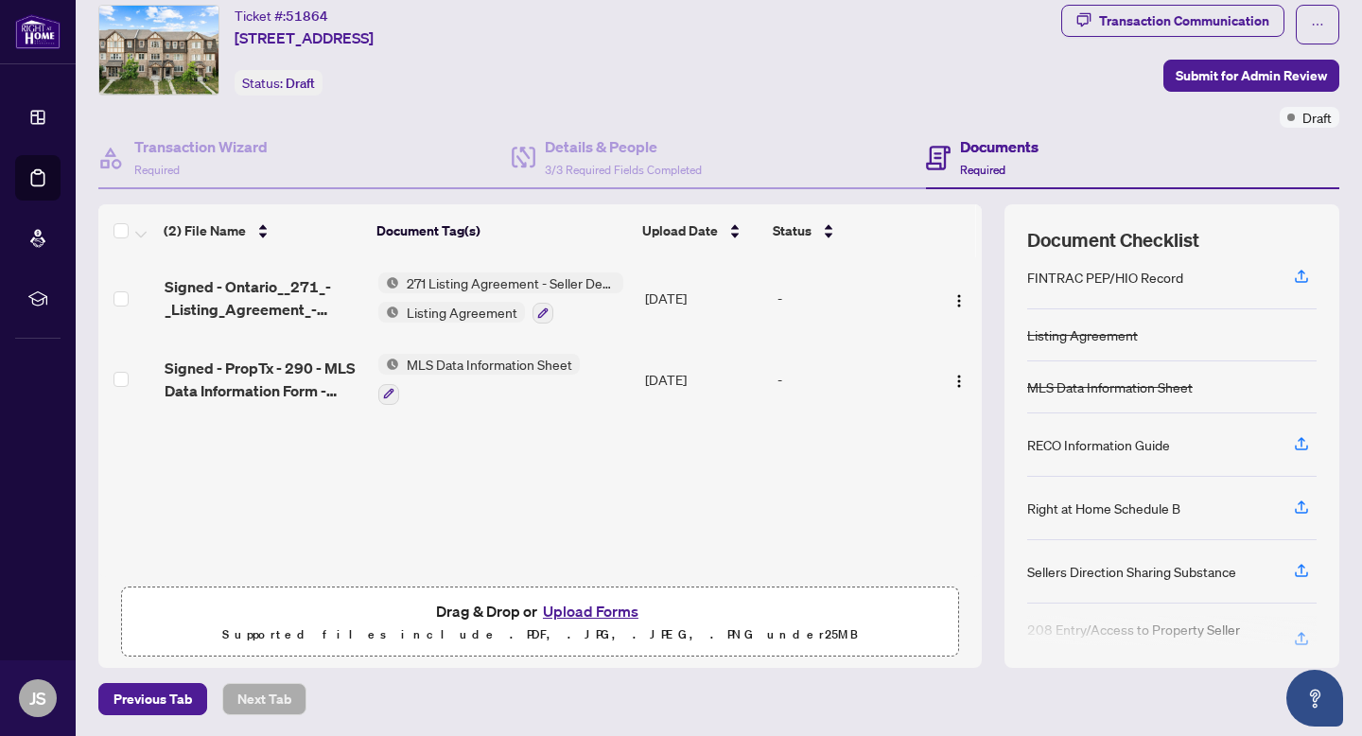
click at [598, 607] on button "Upload Forms" at bounding box center [590, 611] width 107 height 25
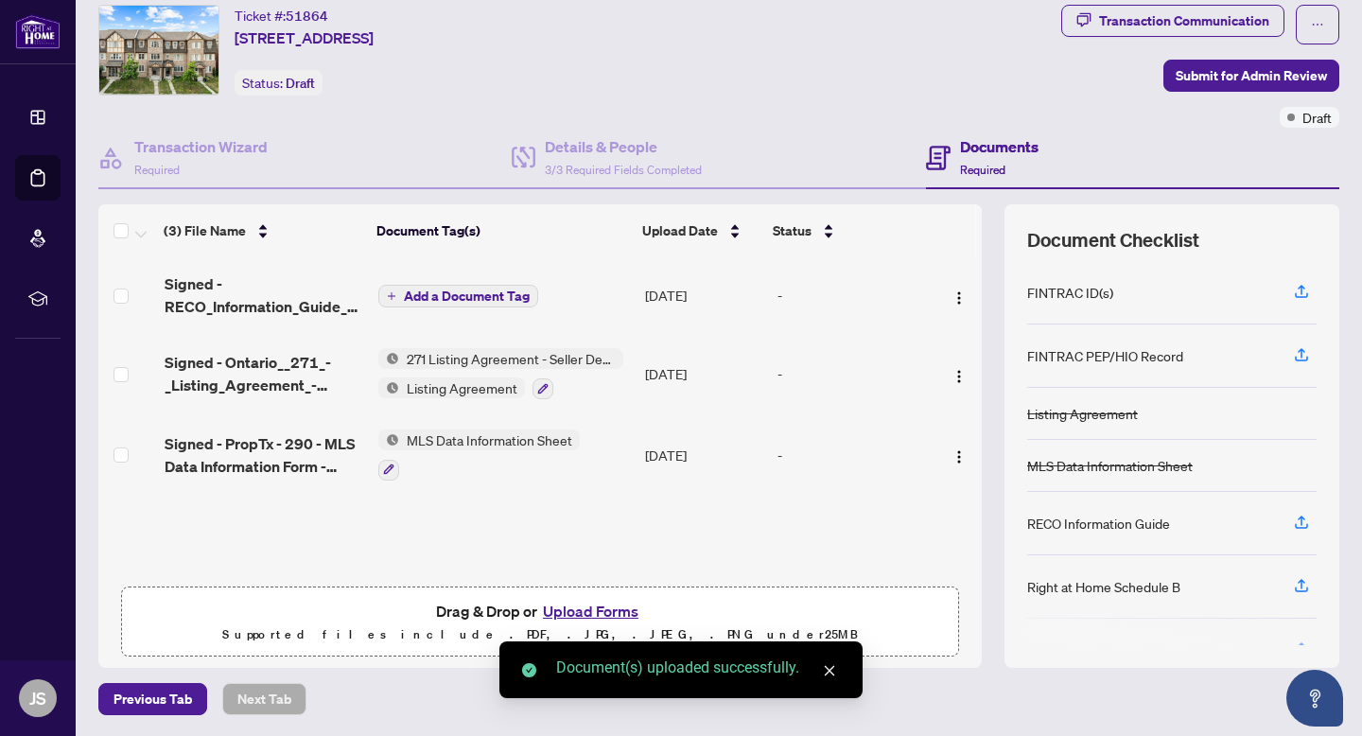
click at [436, 290] on span "Add a Document Tag" at bounding box center [467, 296] width 126 height 13
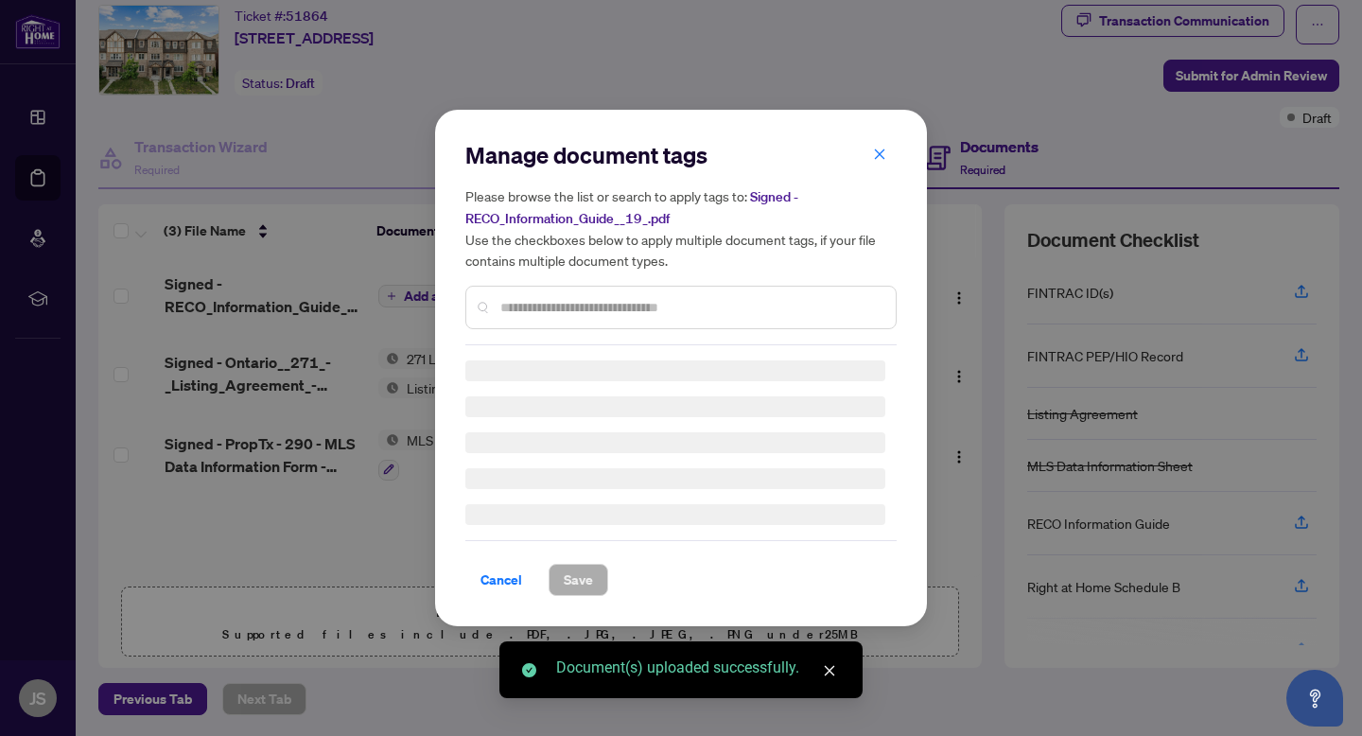
click at [533, 307] on div "Manage document tags Please browse the list or search to apply tags to: Signed …" at bounding box center [680, 242] width 431 height 205
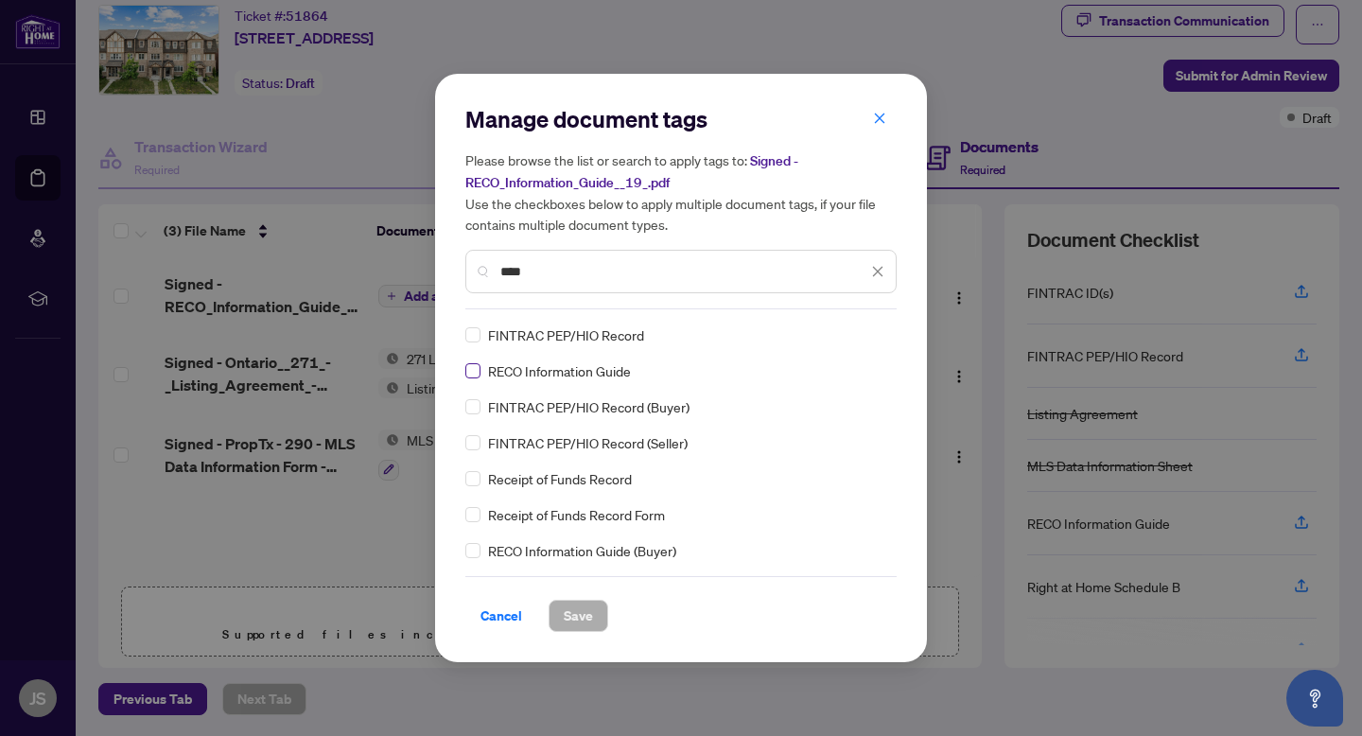
type input "****"
click at [586, 615] on span "Save" at bounding box center [578, 616] width 29 height 30
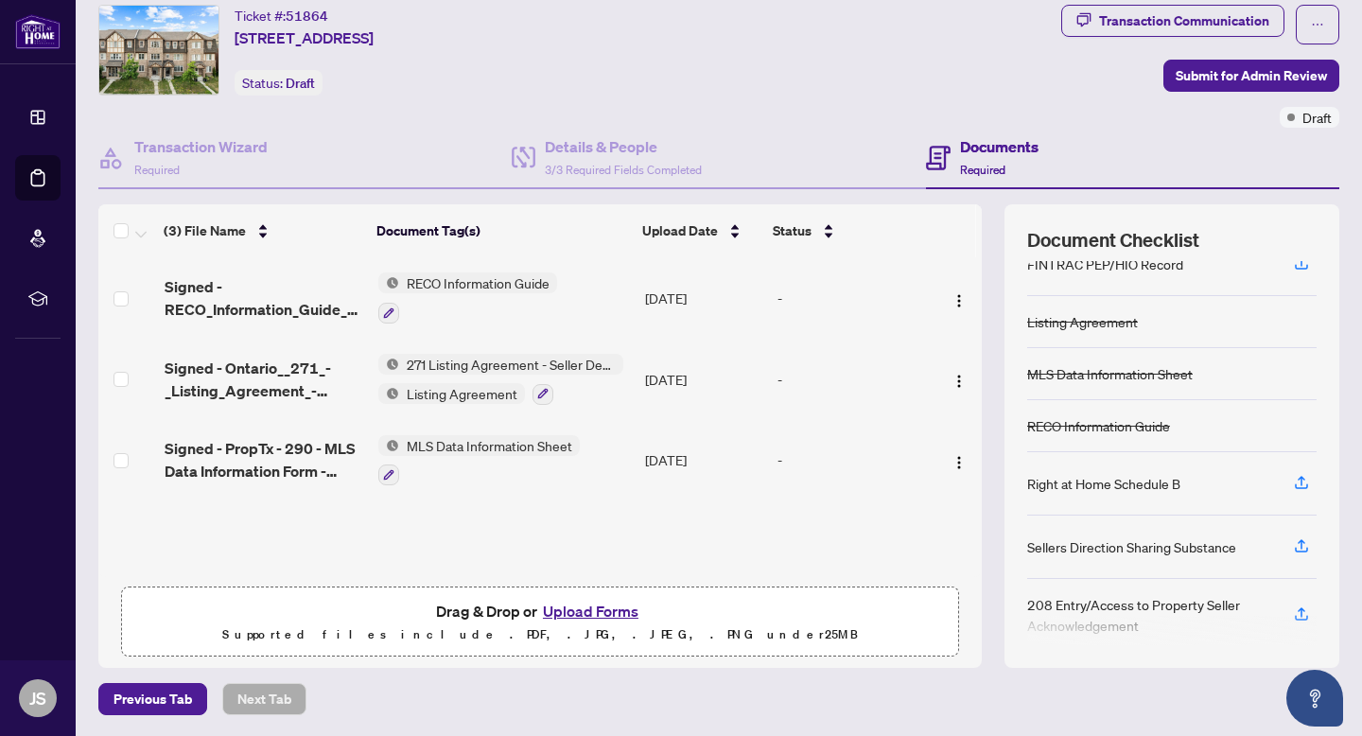
scroll to position [96, 0]
click at [589, 607] on button "Upload Forms" at bounding box center [590, 611] width 107 height 25
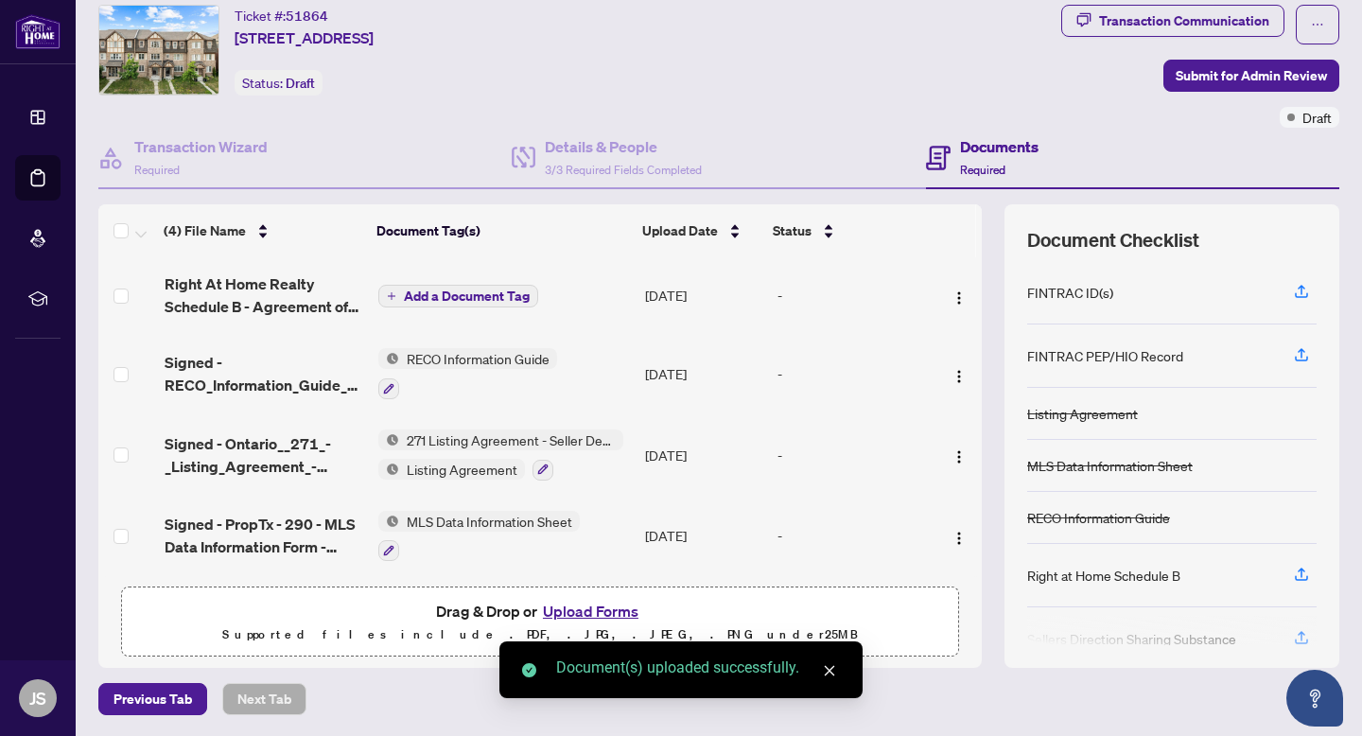
click at [431, 294] on span "Add a Document Tag" at bounding box center [467, 296] width 126 height 13
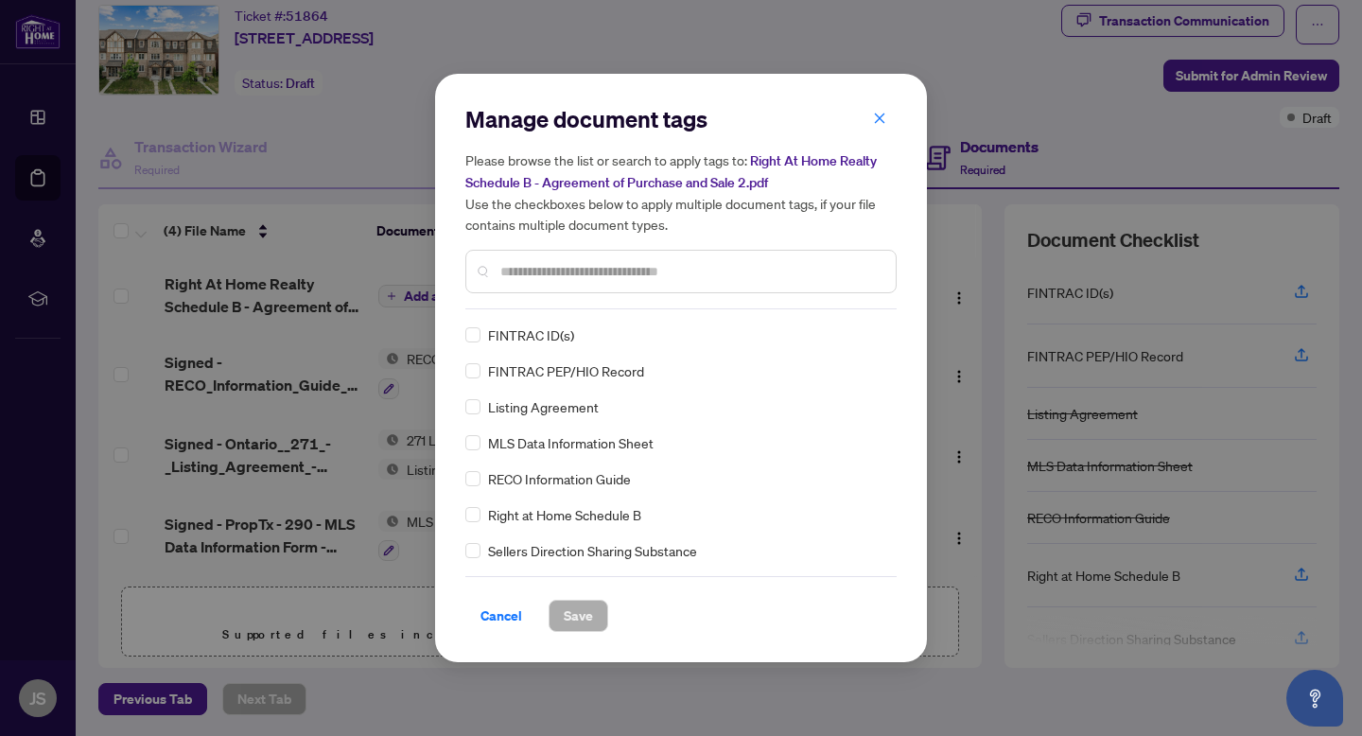
click at [536, 262] on input "text" at bounding box center [690, 271] width 380 height 21
click at [584, 617] on span "Save" at bounding box center [578, 616] width 29 height 30
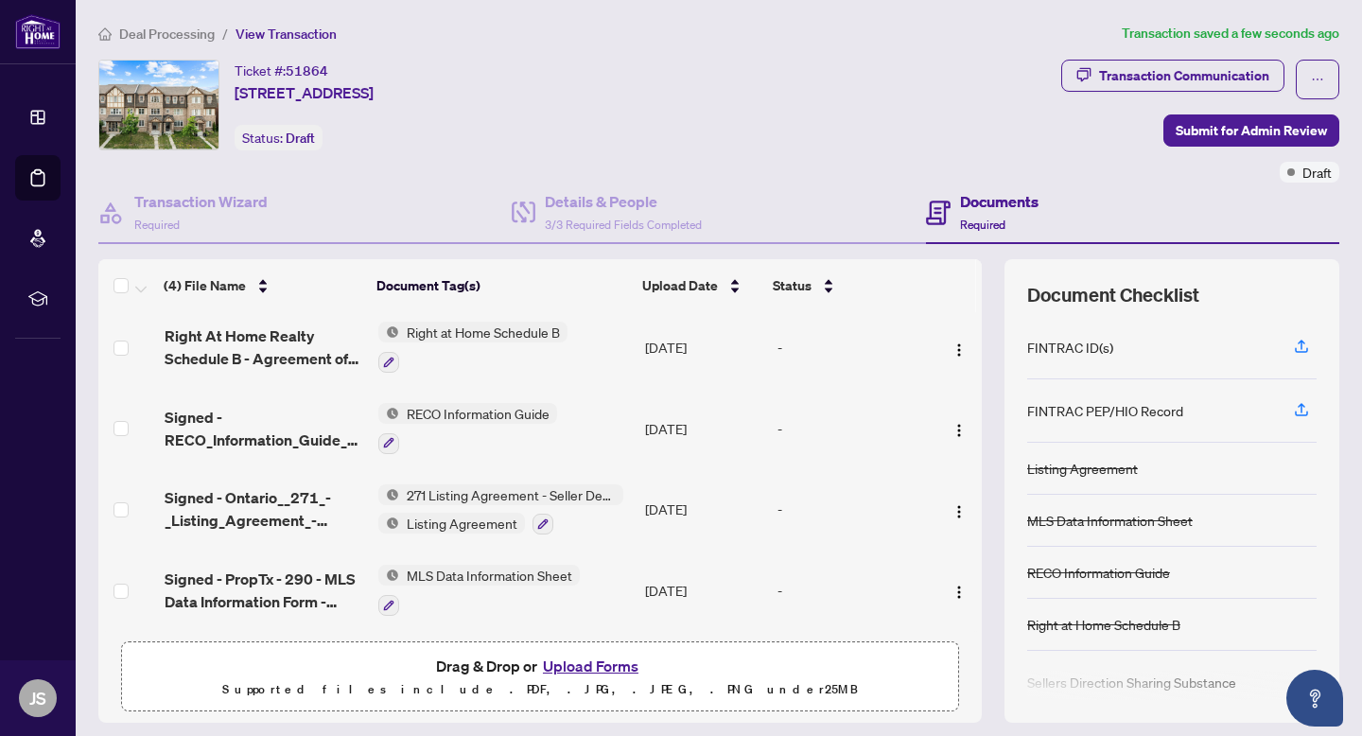
scroll to position [55, 0]
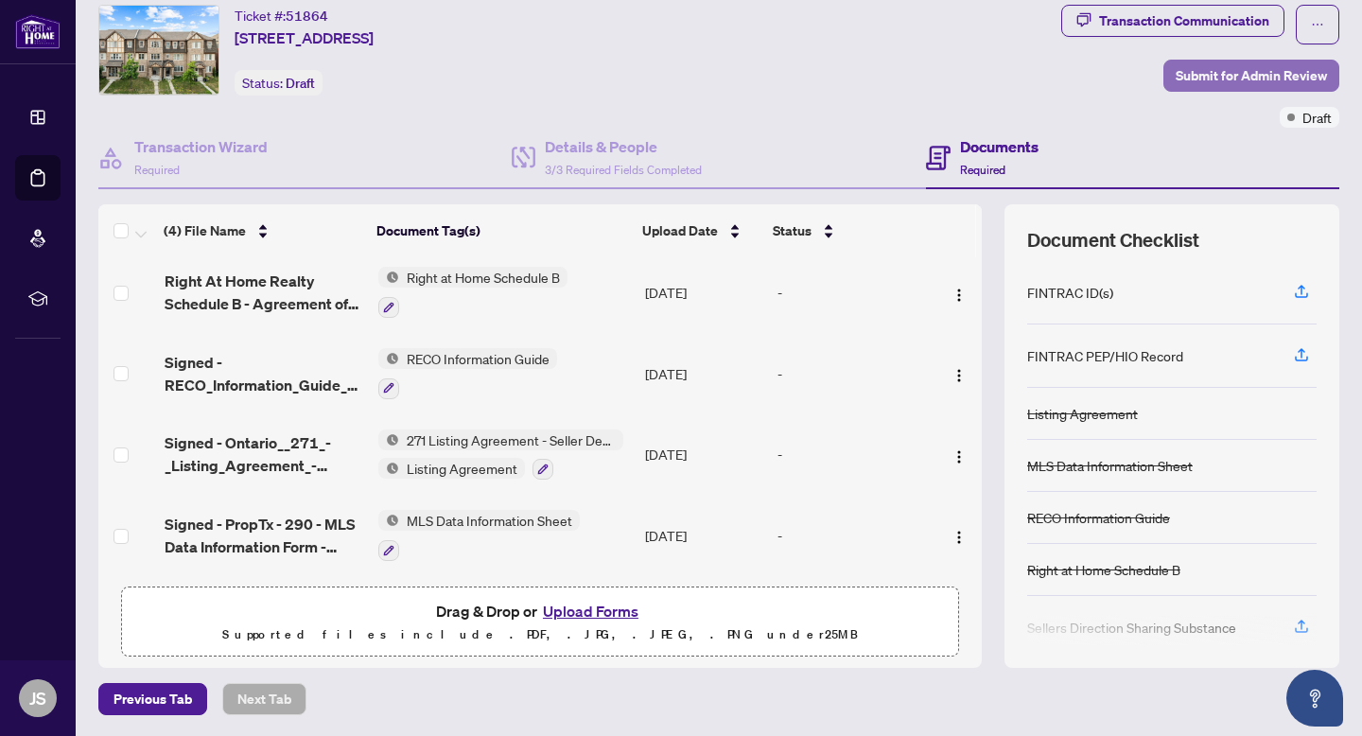
click at [1227, 81] on span "Submit for Admin Review" at bounding box center [1251, 76] width 151 height 30
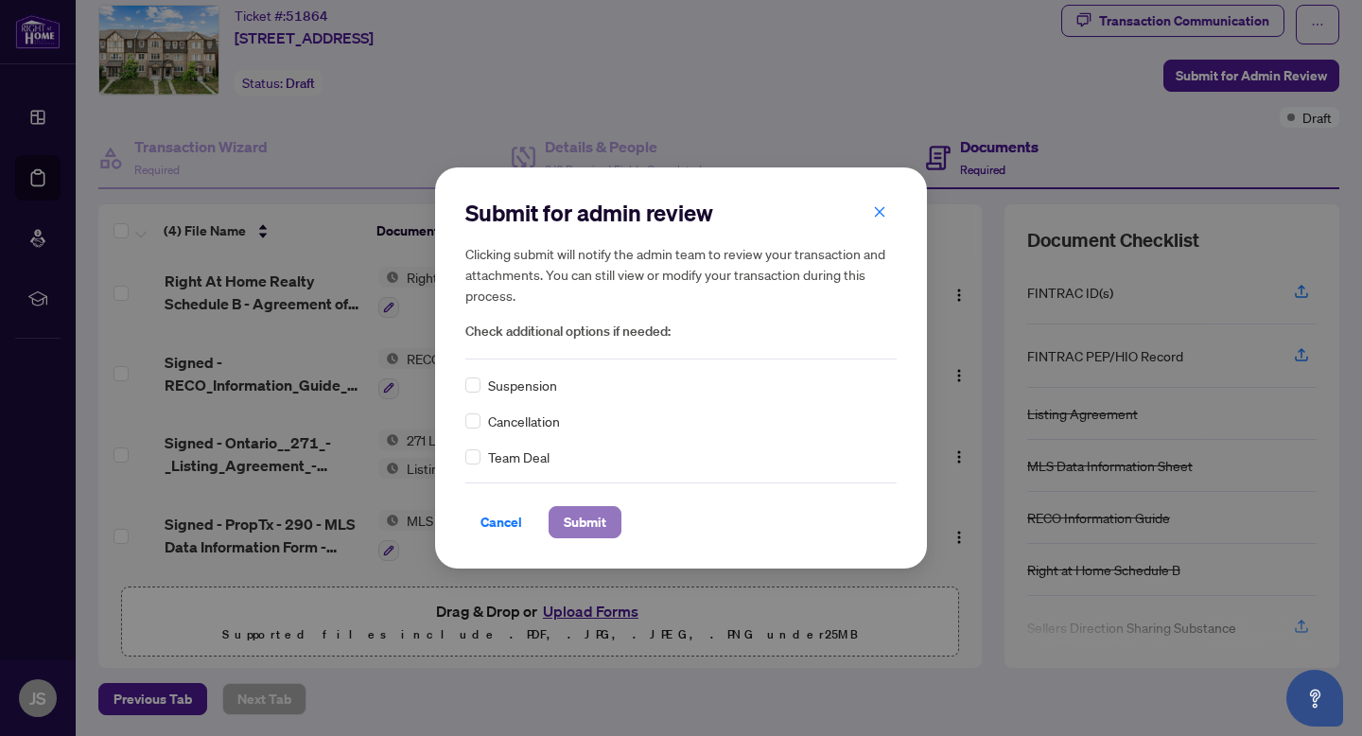
click at [604, 524] on span "Submit" at bounding box center [585, 522] width 43 height 30
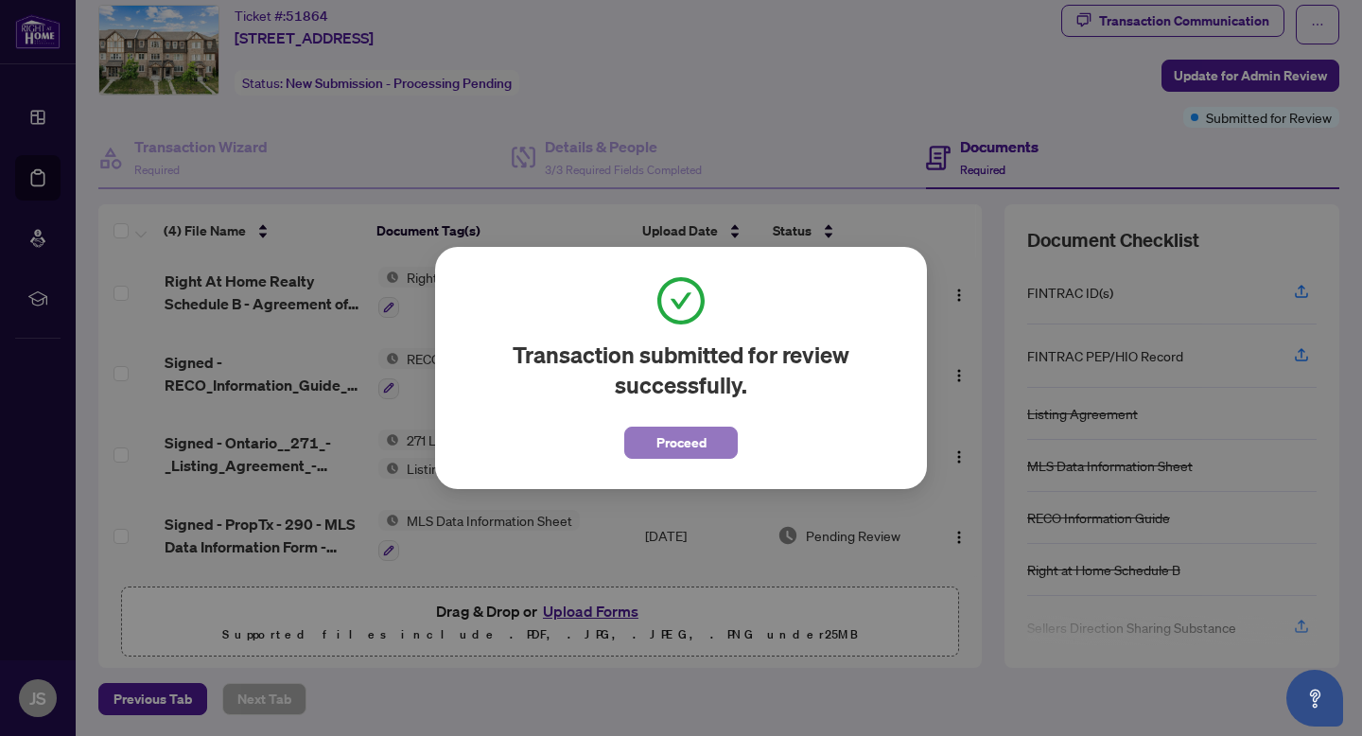
click at [689, 440] on span "Proceed" at bounding box center [682, 443] width 50 height 30
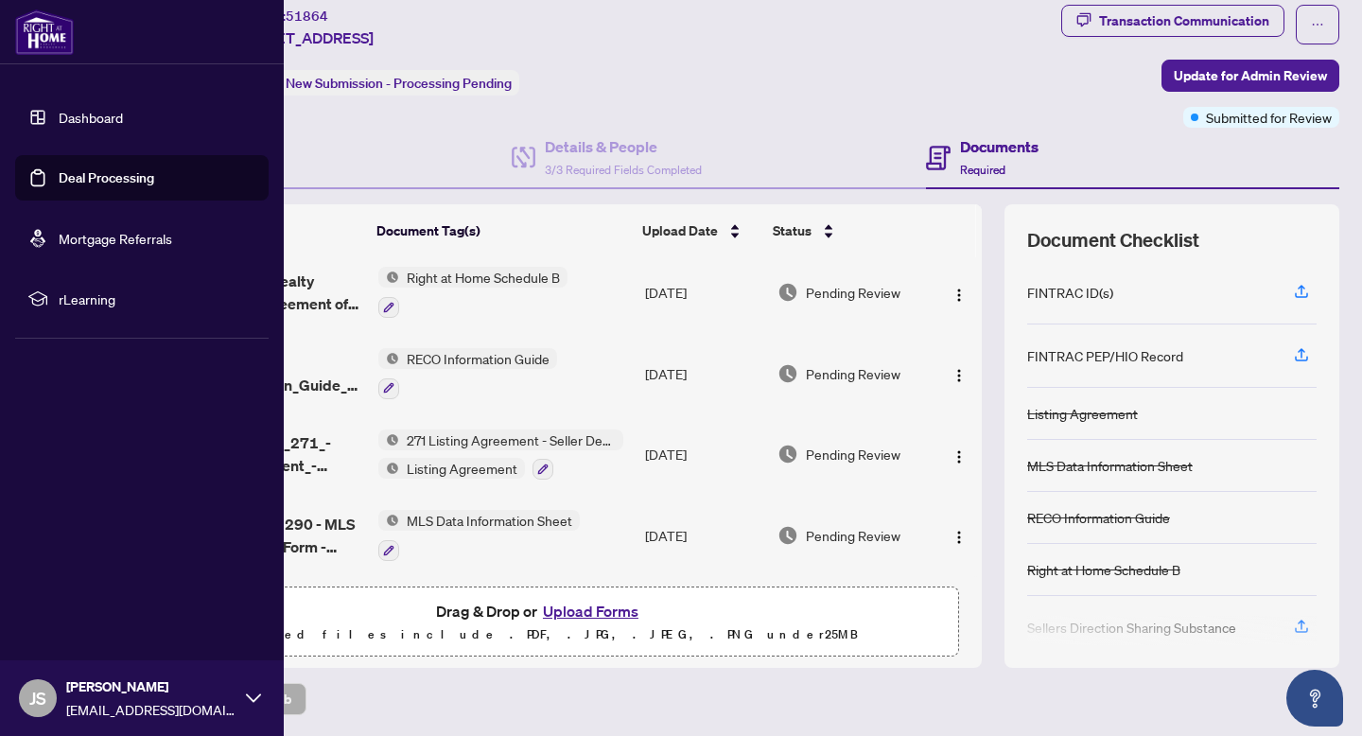
click at [97, 177] on link "Deal Processing" at bounding box center [107, 177] width 96 height 17
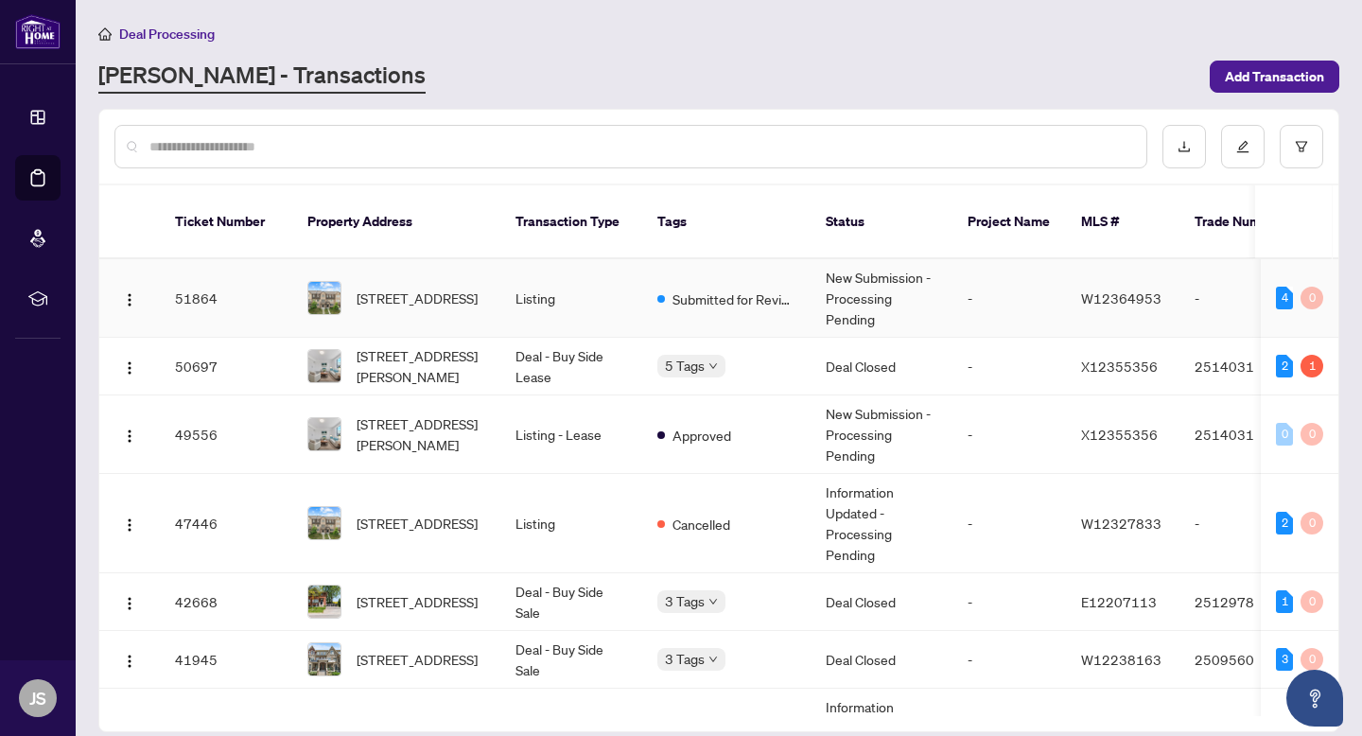
click at [803, 259] on td "Submitted for Review" at bounding box center [726, 298] width 168 height 79
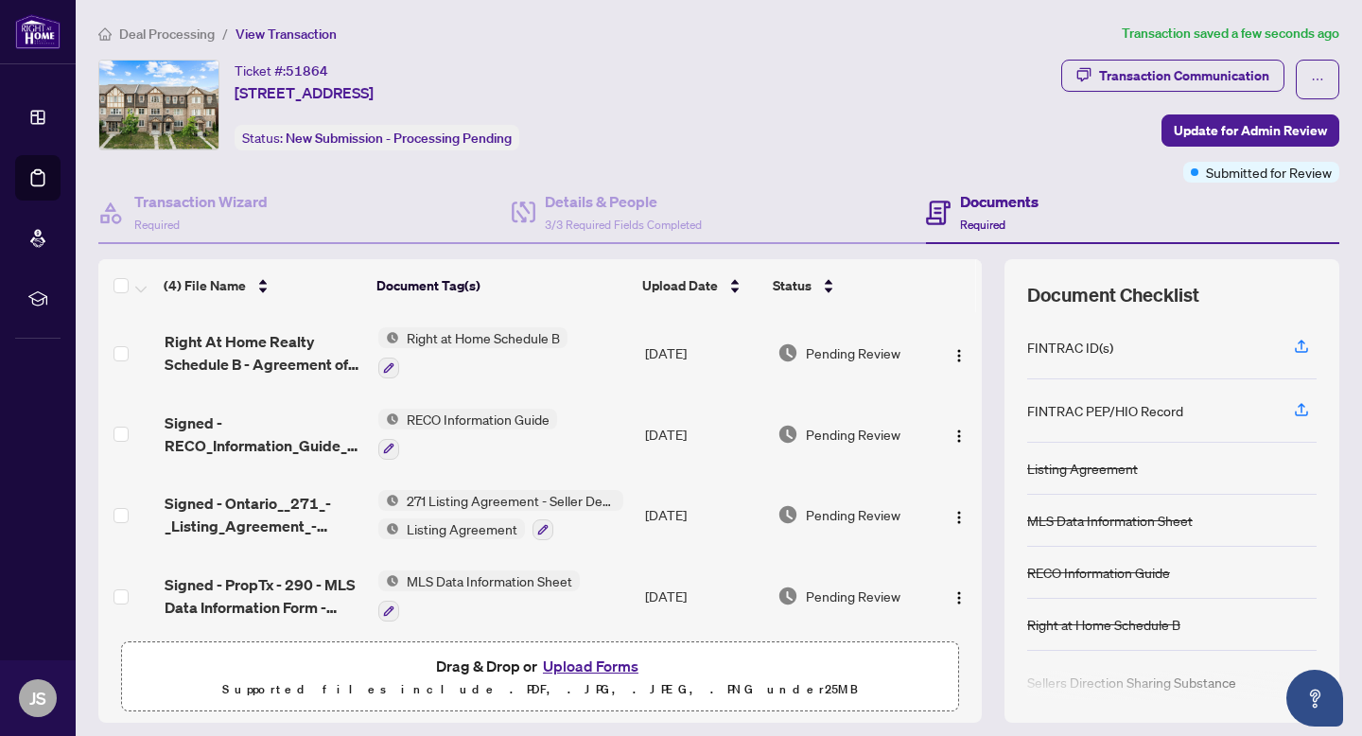
click at [600, 664] on button "Upload Forms" at bounding box center [590, 666] width 107 height 25
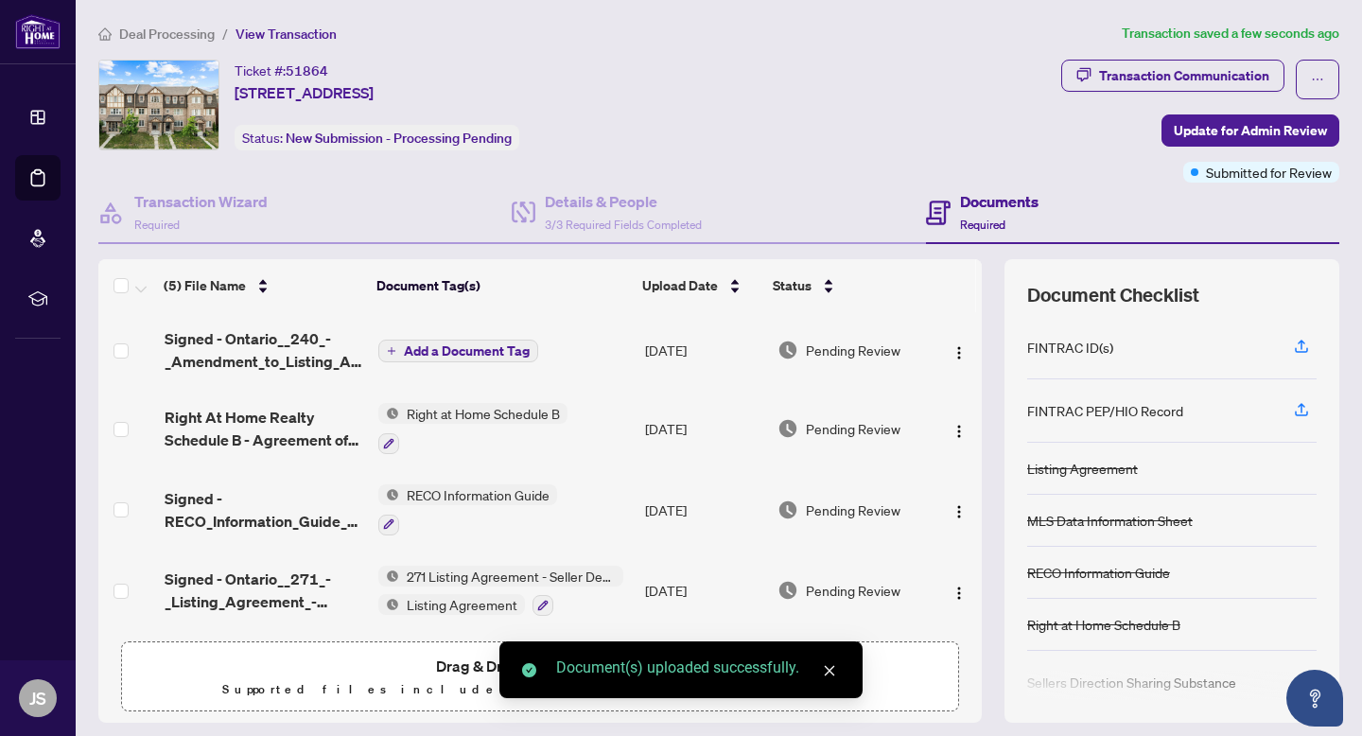
click at [436, 348] on span "Add a Document Tag" at bounding box center [467, 350] width 126 height 13
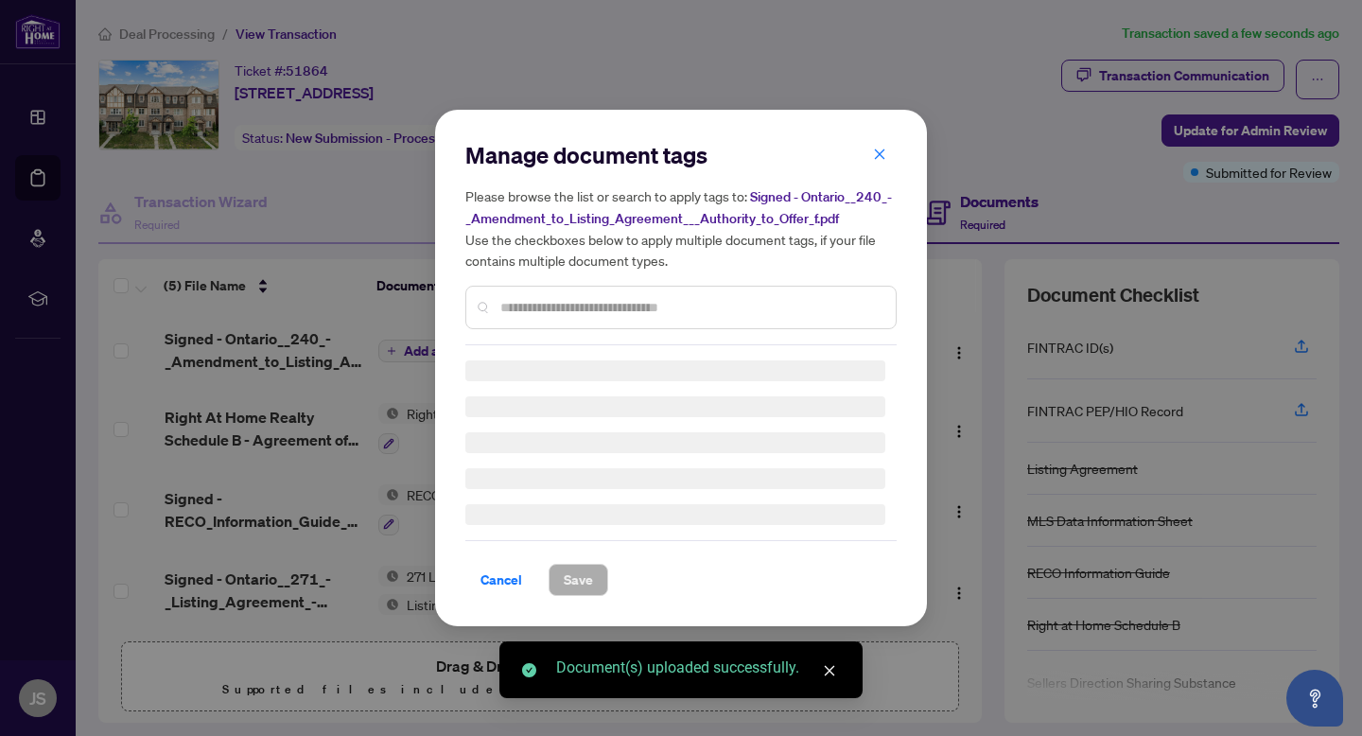
click at [544, 307] on div "Manage document tags Please browse the list or search to apply tags to: Signed …" at bounding box center [680, 242] width 431 height 205
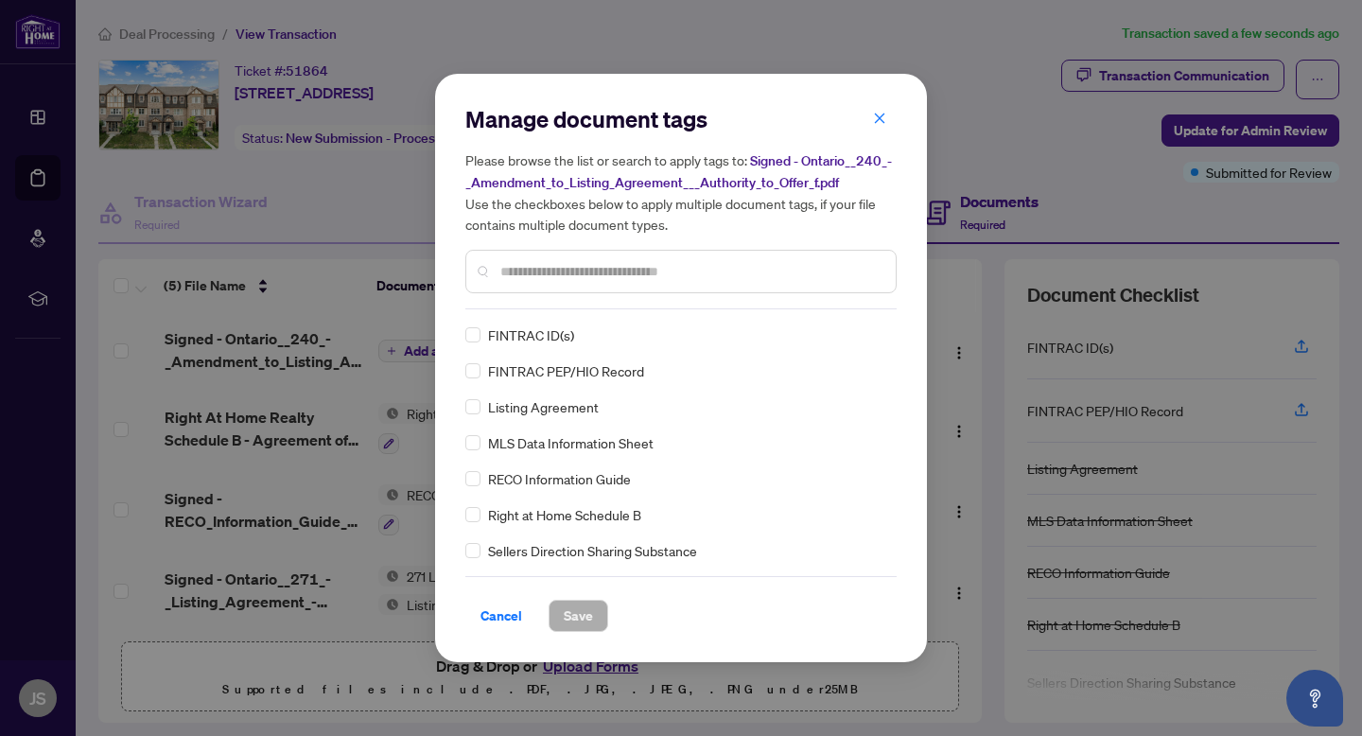
click at [534, 265] on input "text" at bounding box center [690, 271] width 380 height 21
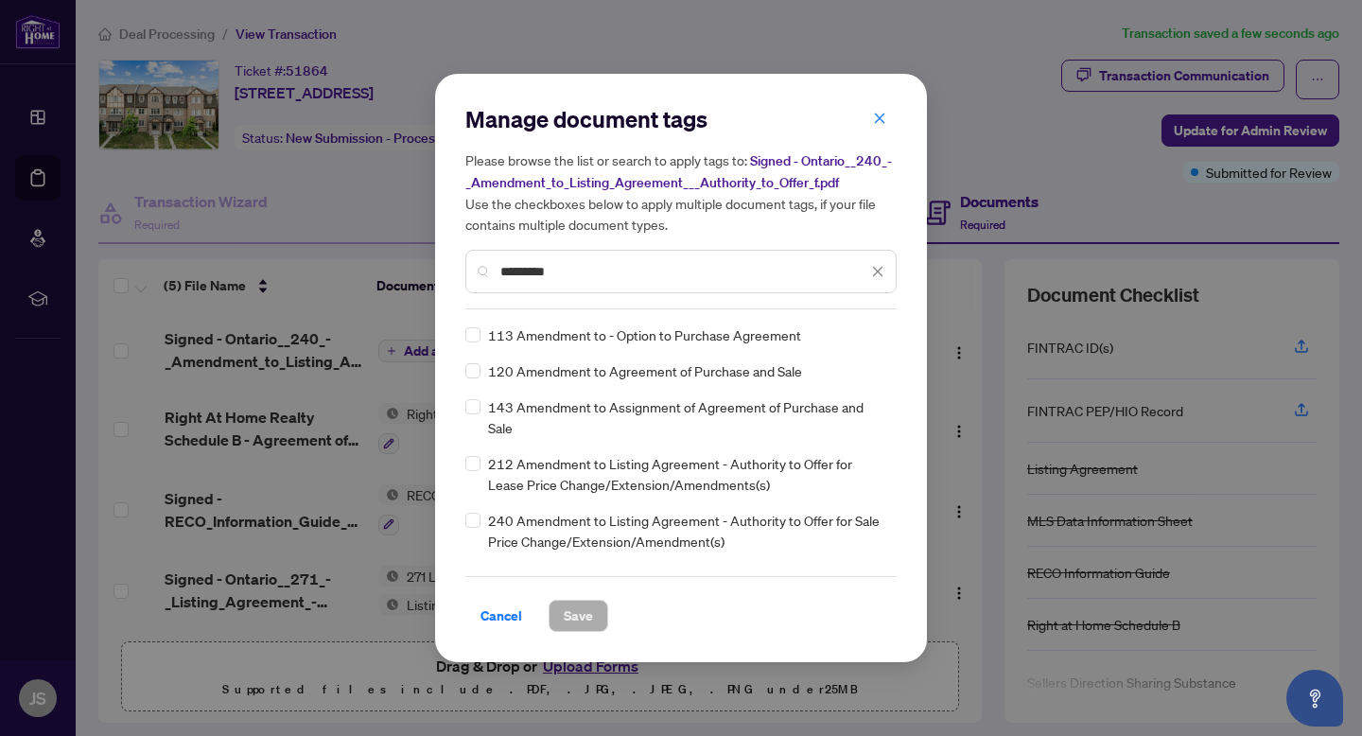
type input "*********"
click at [593, 619] on button "Save" at bounding box center [579, 616] width 60 height 32
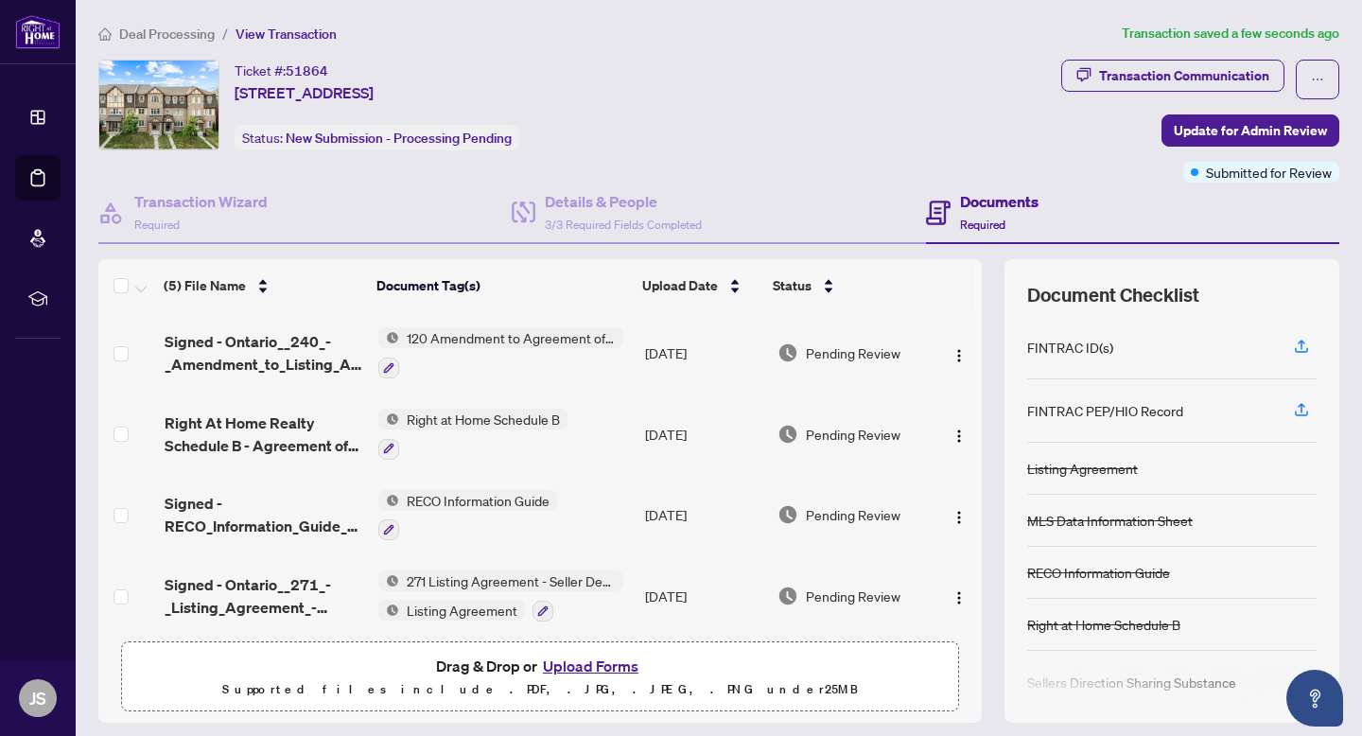
click at [465, 336] on span "120 Amendment to Agreement of Purchase and Sale" at bounding box center [511, 337] width 224 height 21
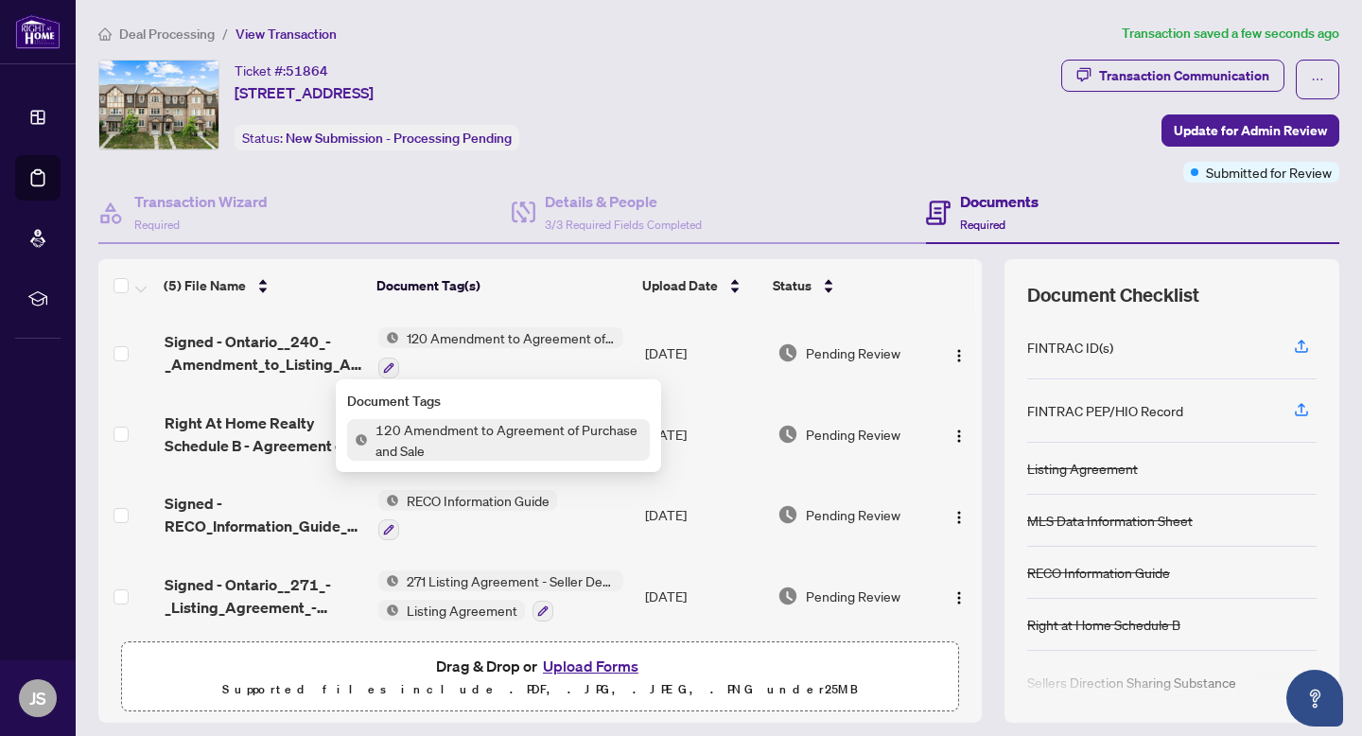
click at [547, 332] on span "120 Amendment to Agreement of Purchase and Sale" at bounding box center [511, 337] width 224 height 21
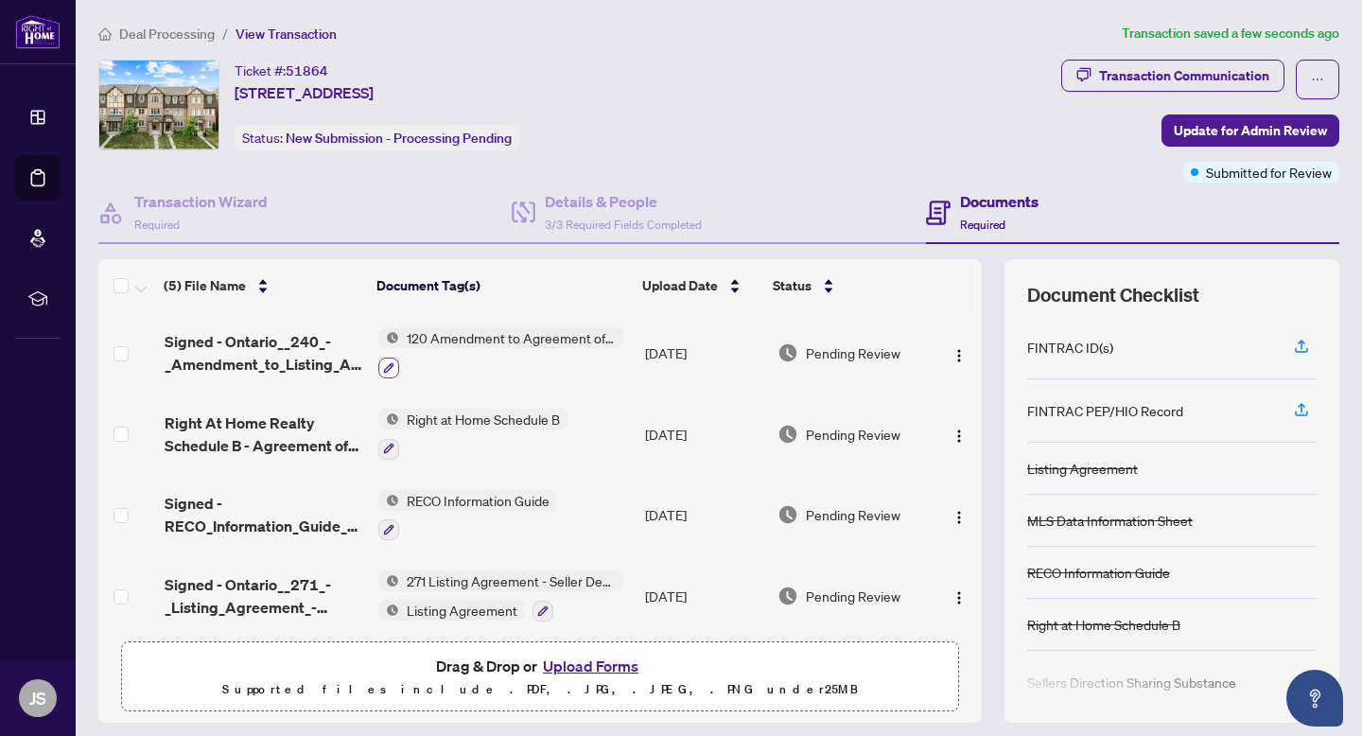
click at [387, 365] on icon "button" at bounding box center [388, 367] width 10 height 10
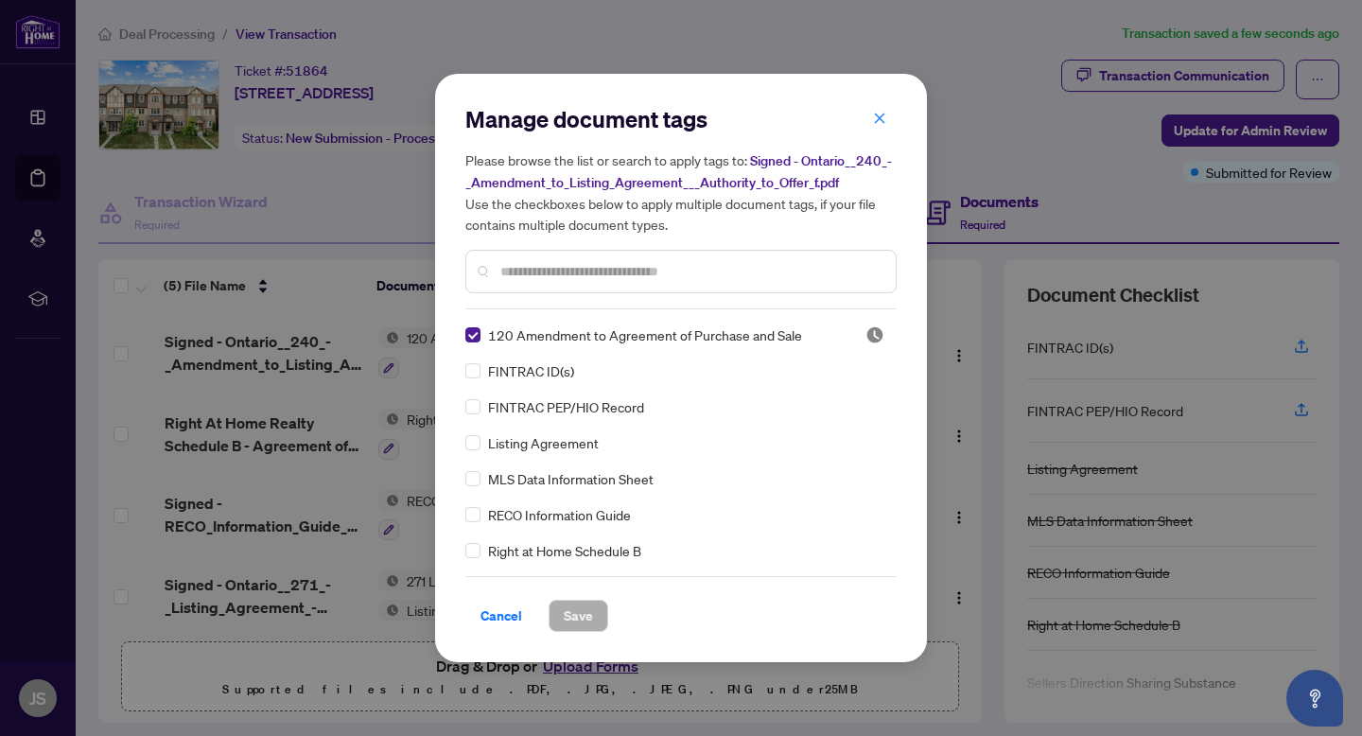
click at [565, 269] on input "text" at bounding box center [690, 271] width 380 height 21
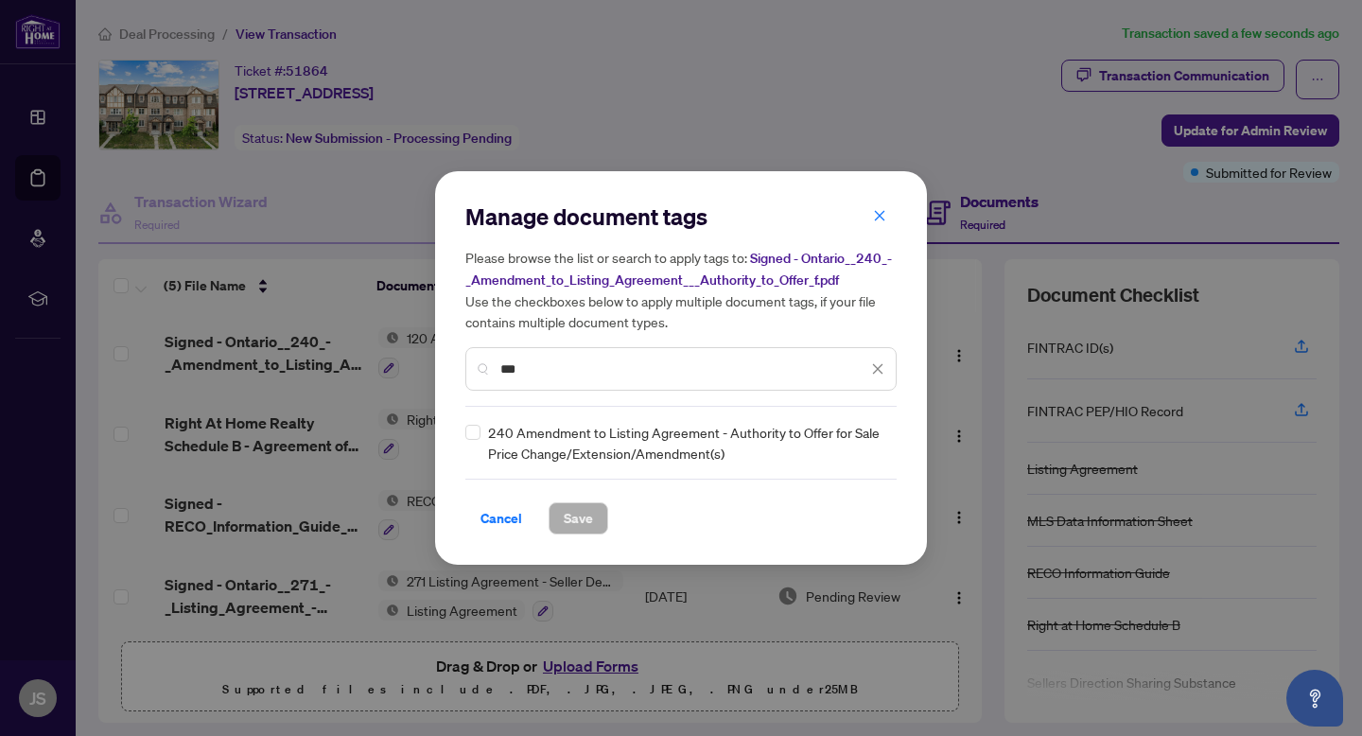
type input "***"
click at [571, 517] on span "Save" at bounding box center [578, 518] width 29 height 30
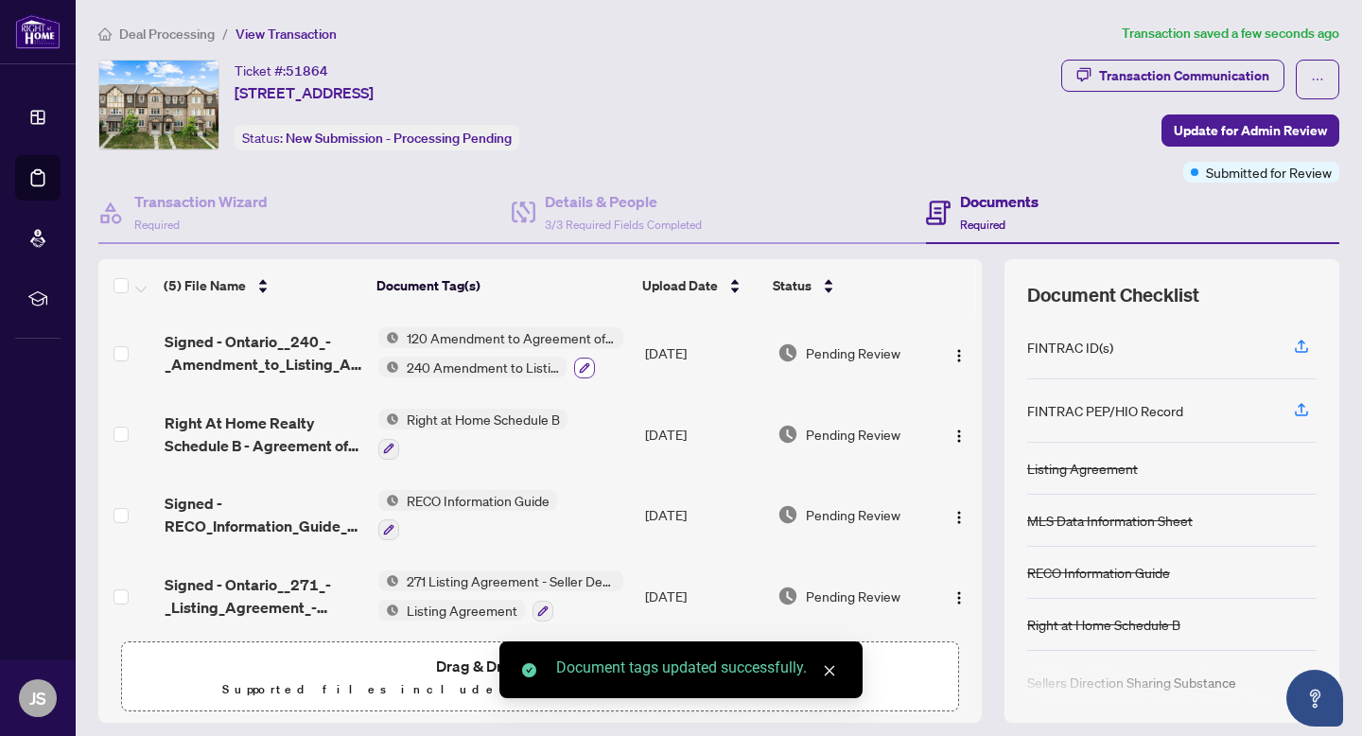
click at [587, 363] on icon "button" at bounding box center [584, 367] width 11 height 11
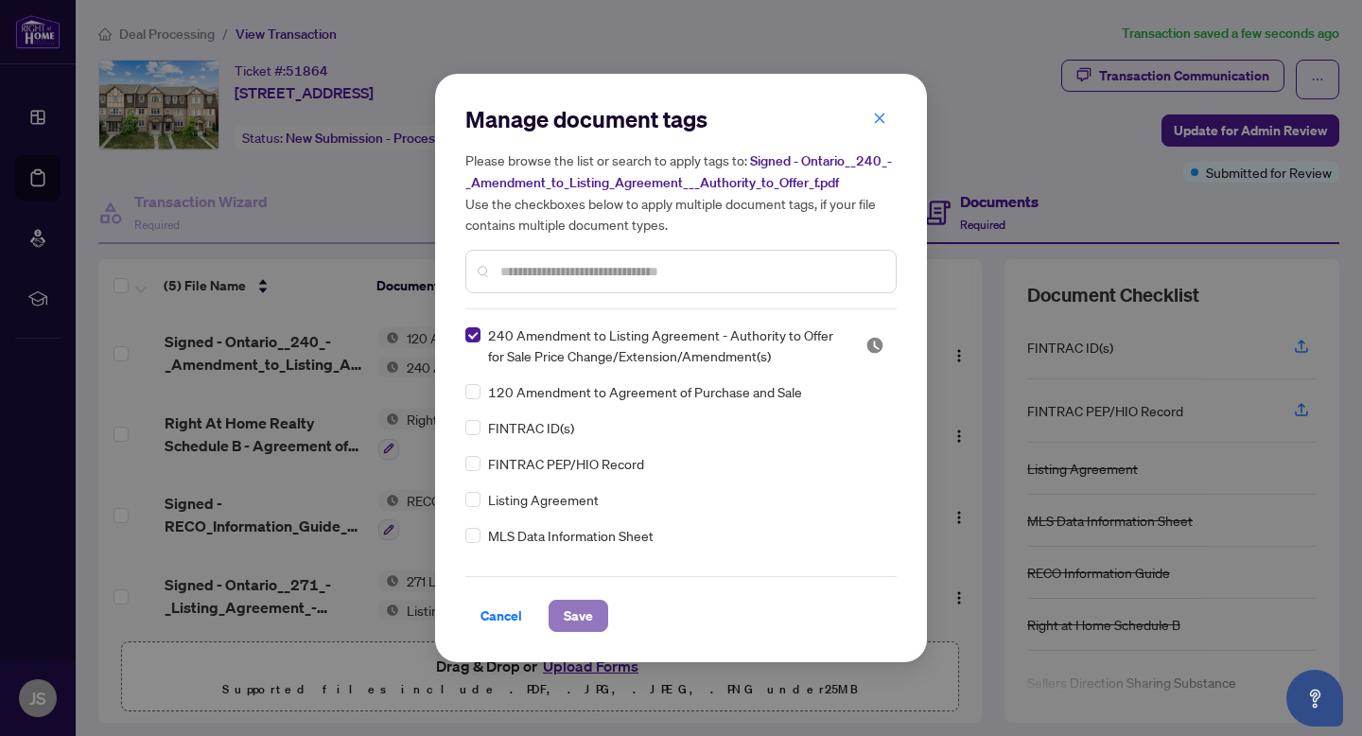
click at [580, 621] on span "Save" at bounding box center [578, 616] width 29 height 30
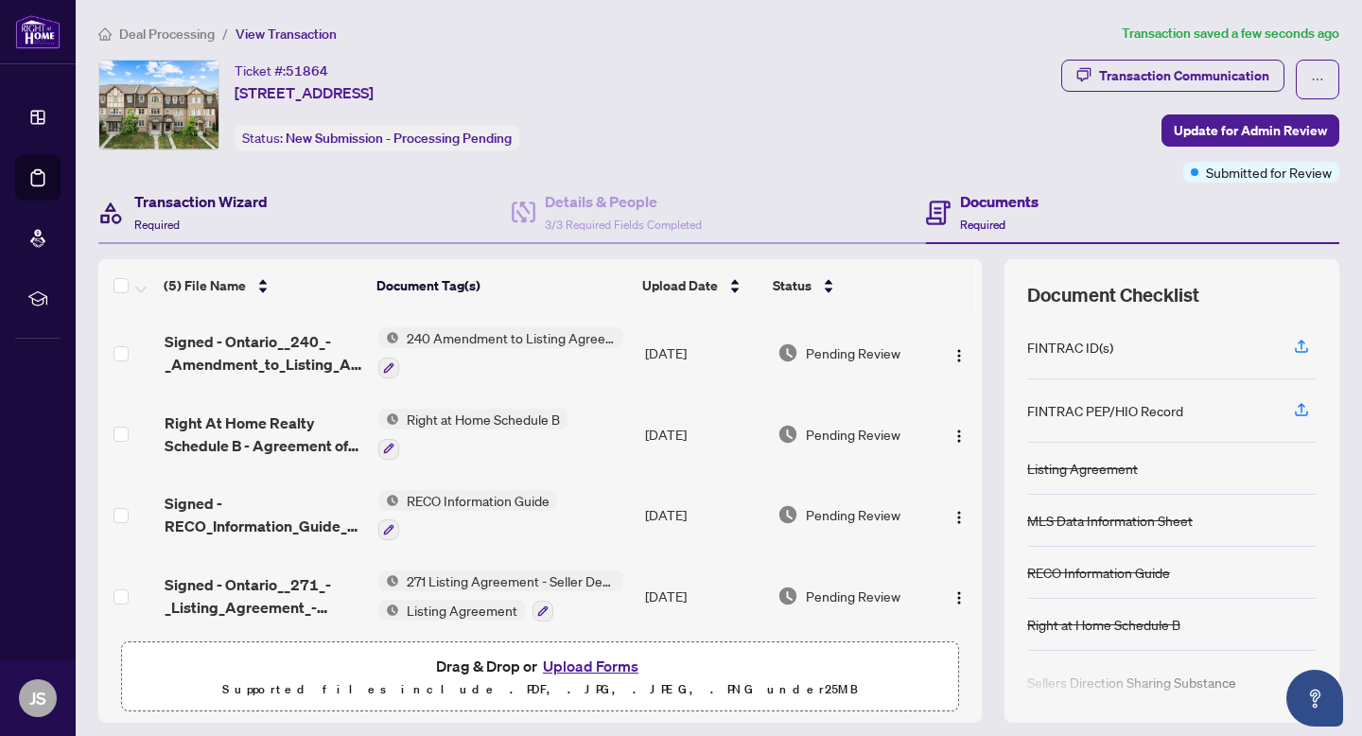
click at [249, 207] on h4 "Transaction Wizard" at bounding box center [200, 201] width 133 height 23
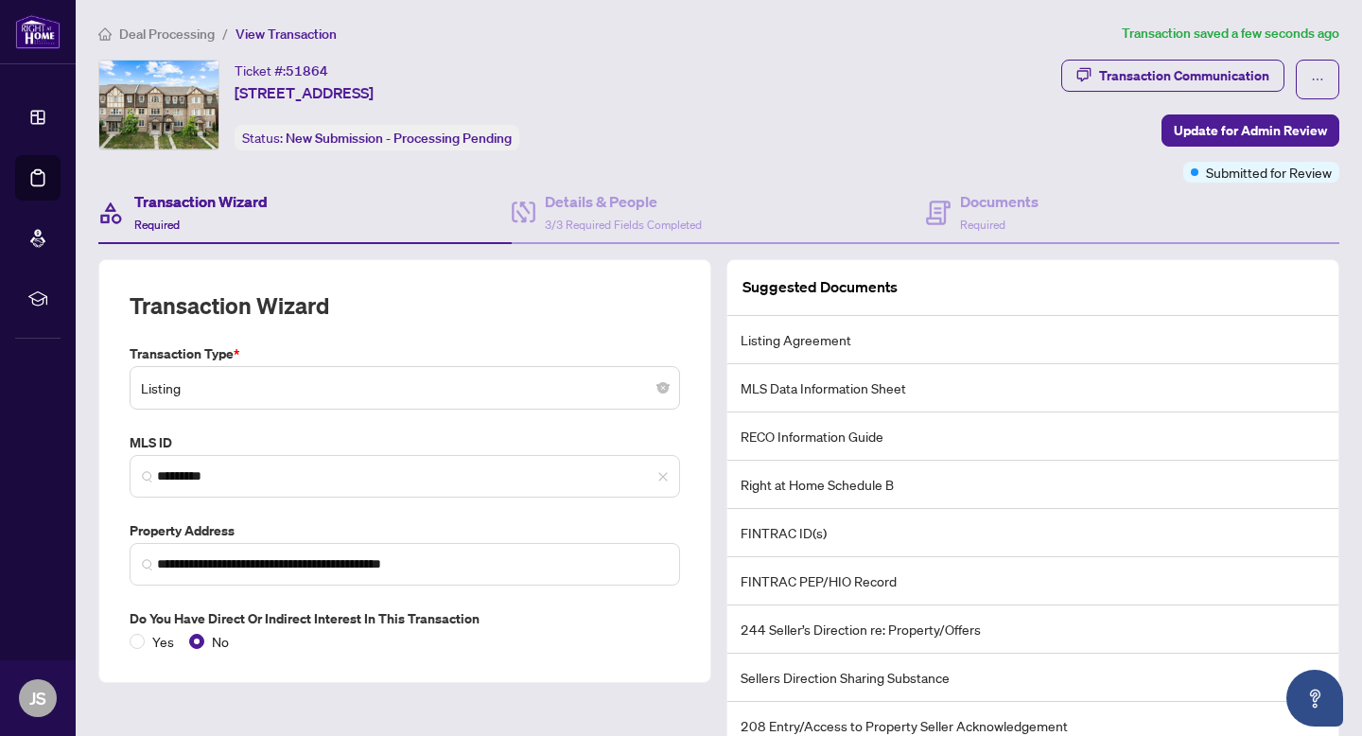
scroll to position [81, 0]
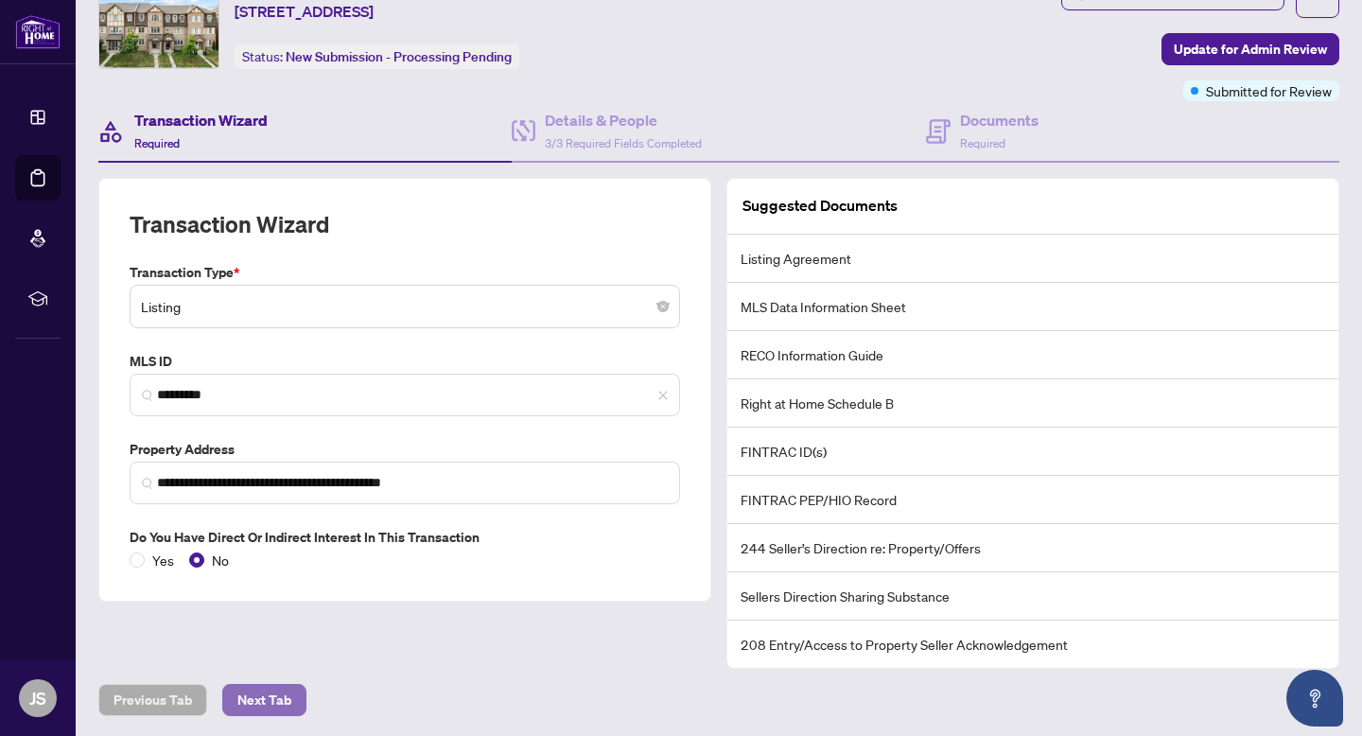
click at [264, 687] on span "Next Tab" at bounding box center [264, 700] width 54 height 30
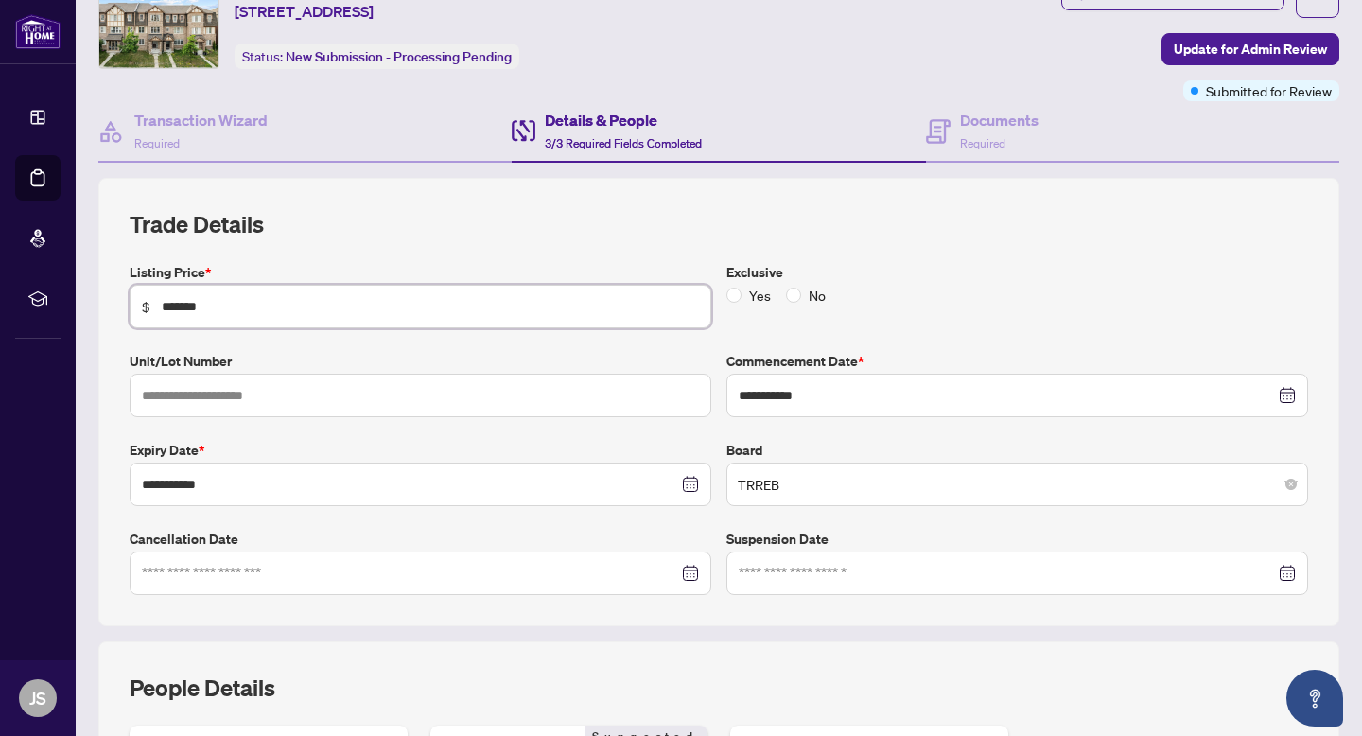
drag, startPoint x: 221, startPoint y: 299, endPoint x: 153, endPoint y: 298, distance: 68.1
click at [153, 298] on span "$ *******" at bounding box center [421, 307] width 582 height 44
type input "*******"
click at [363, 263] on label "Listing Price *" at bounding box center [421, 272] width 582 height 21
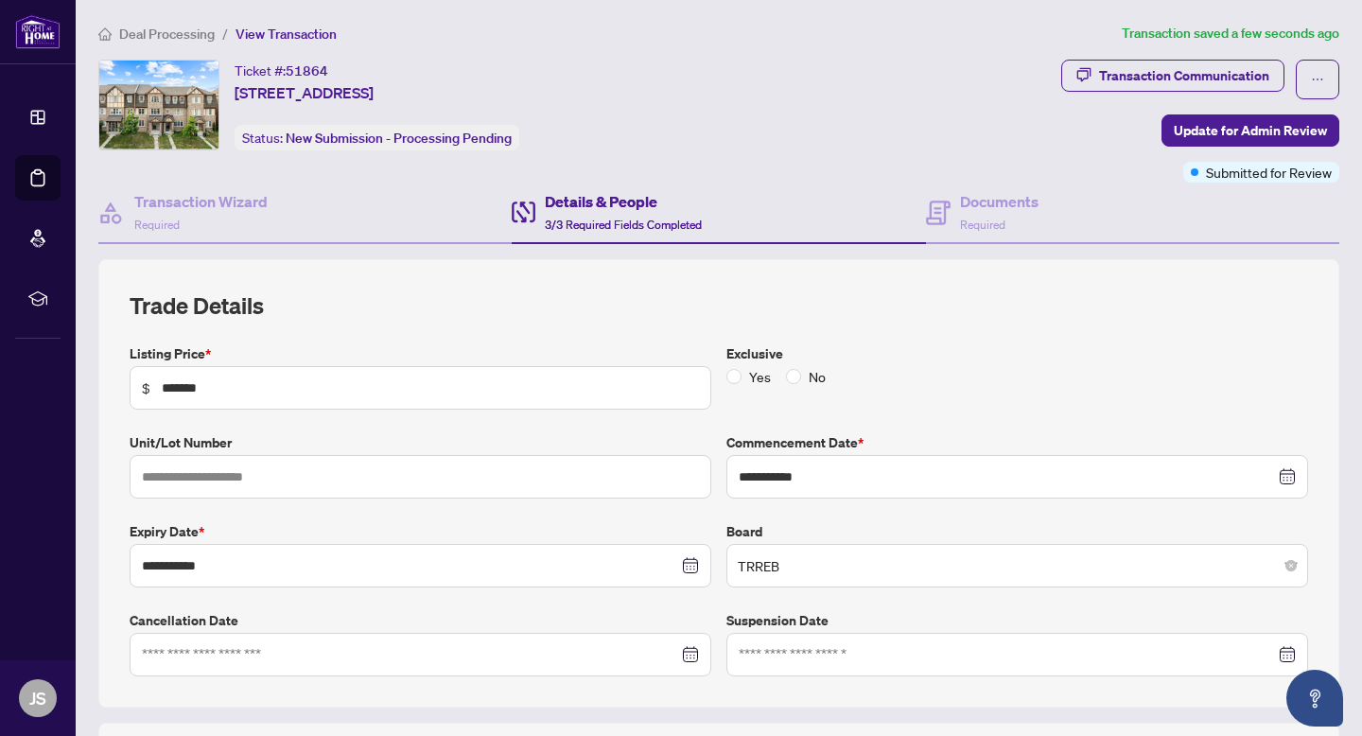
scroll to position [430, 0]
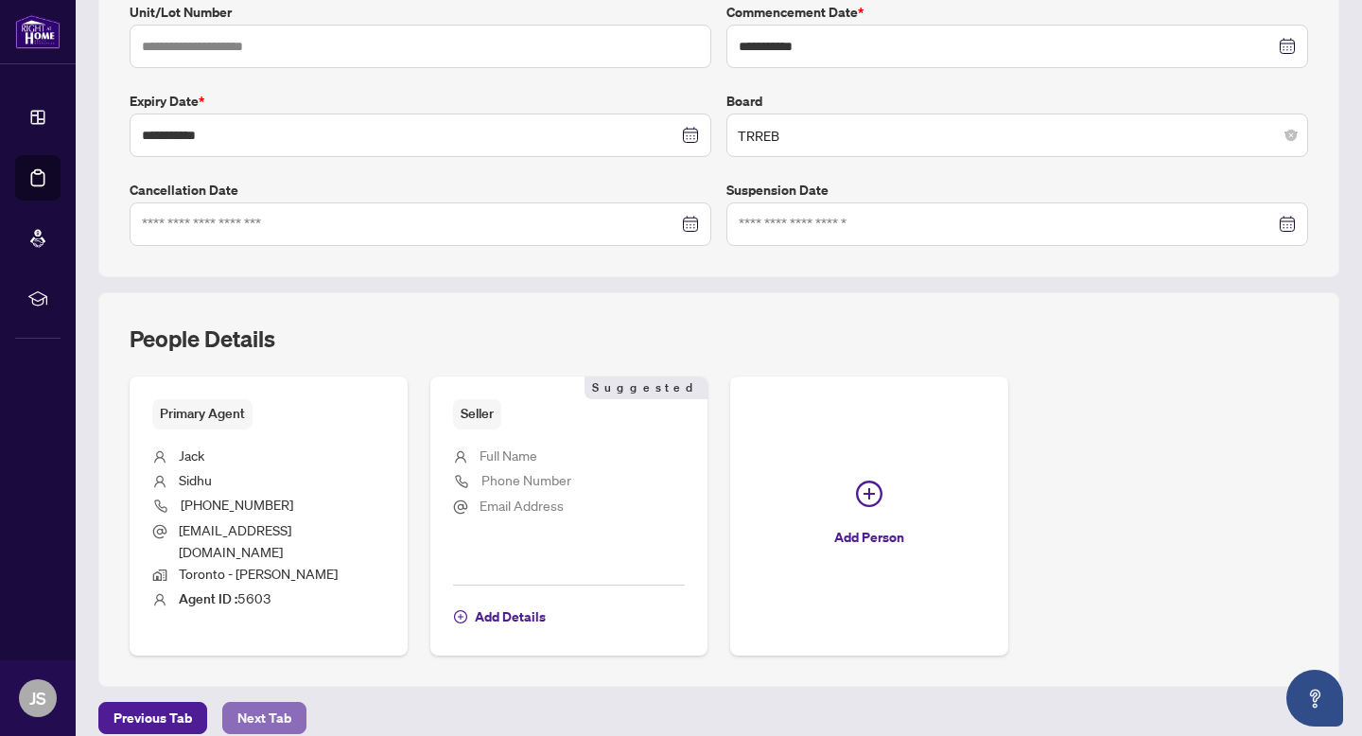
click at [288, 703] on span "Next Tab" at bounding box center [264, 718] width 54 height 30
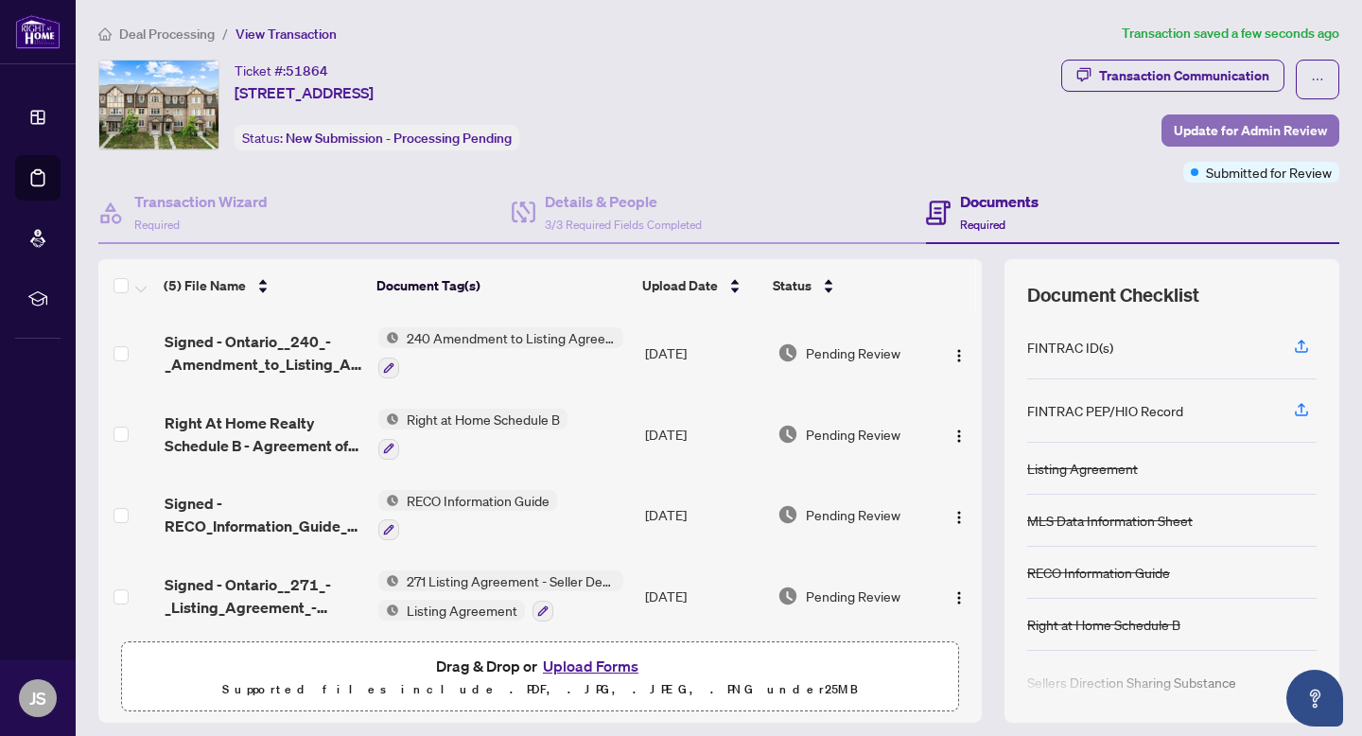
click at [1264, 116] on span "Update for Admin Review" at bounding box center [1250, 130] width 153 height 30
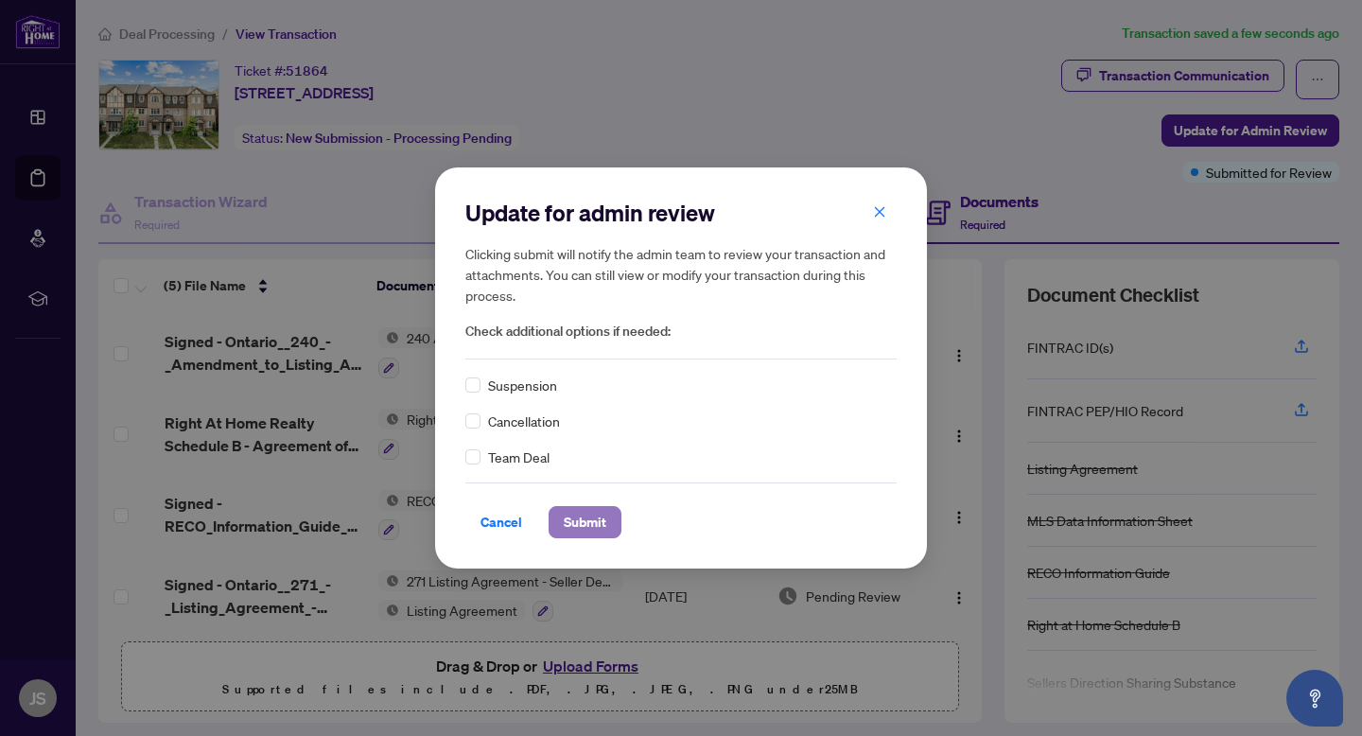
click at [590, 523] on span "Submit" at bounding box center [585, 522] width 43 height 30
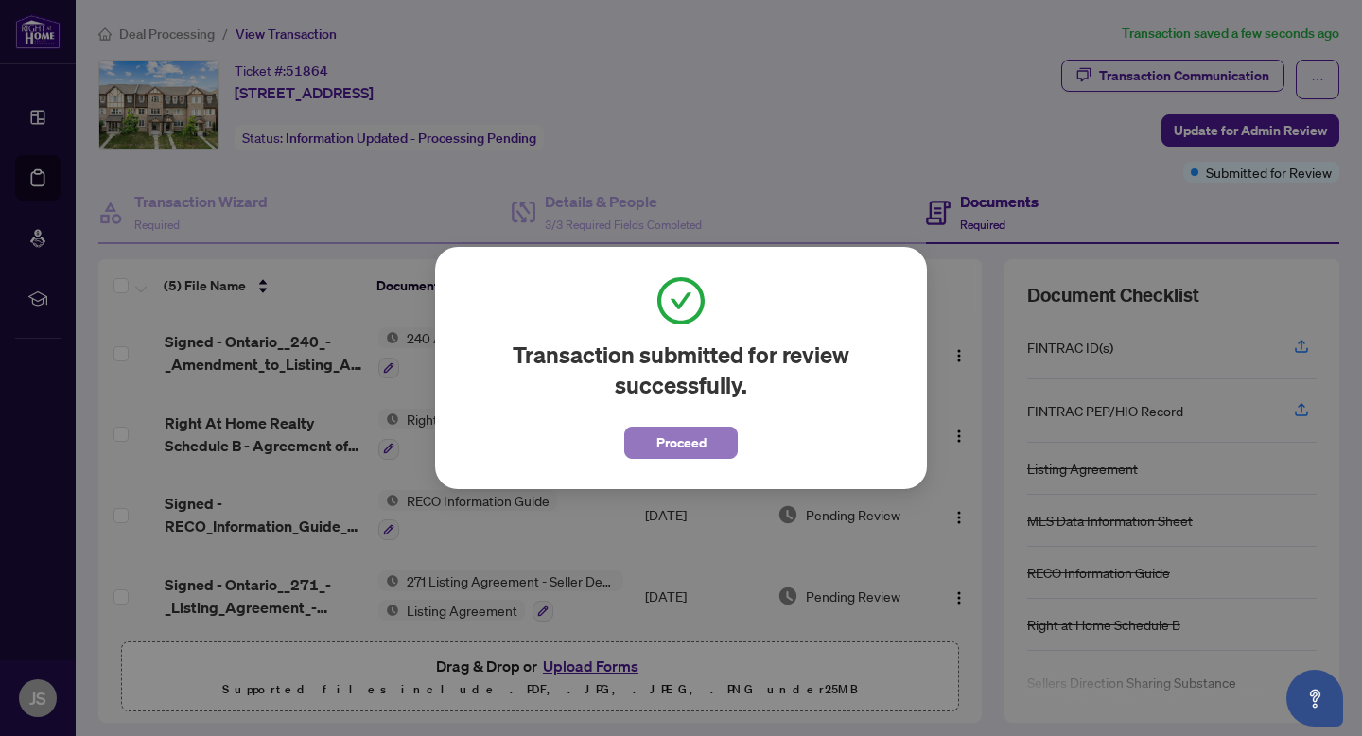
click at [703, 447] on span "Proceed" at bounding box center [682, 443] width 50 height 30
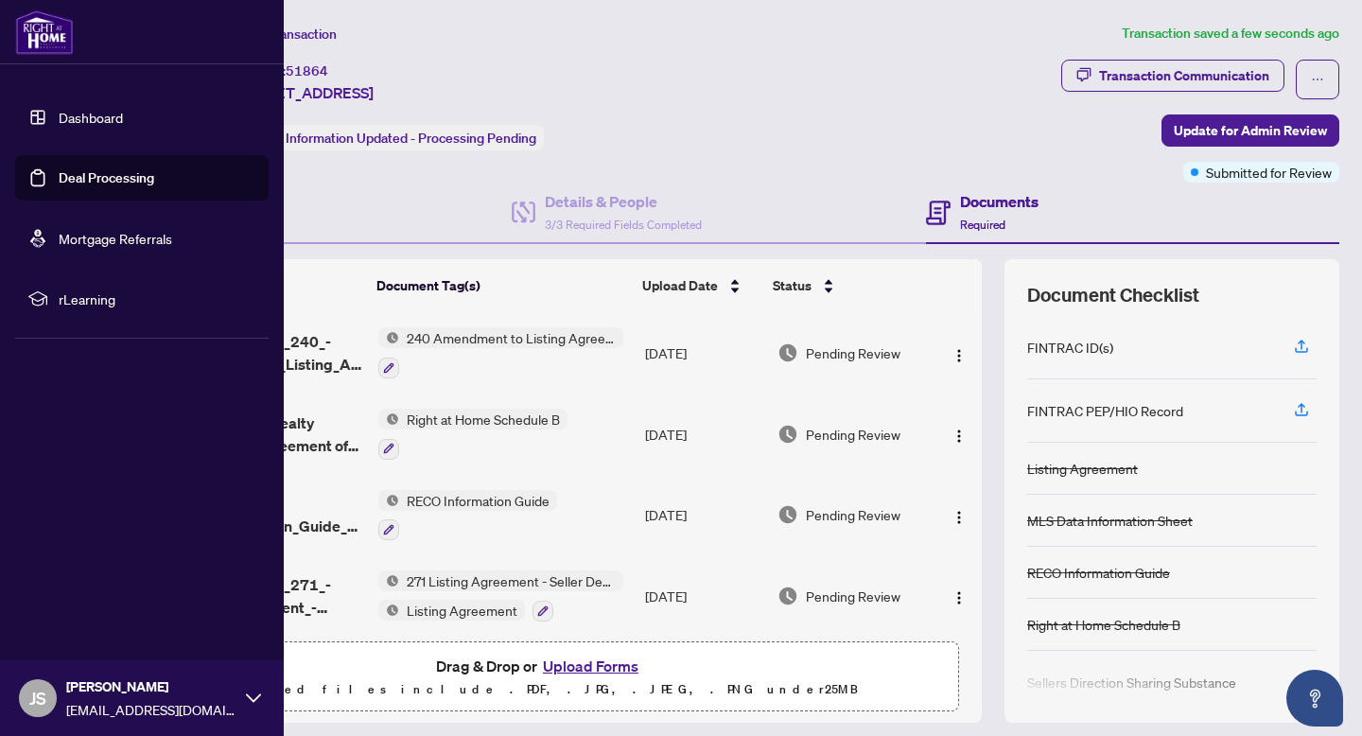
click at [108, 177] on link "Deal Processing" at bounding box center [107, 177] width 96 height 17
